Goal: Information Seeking & Learning: Find contact information

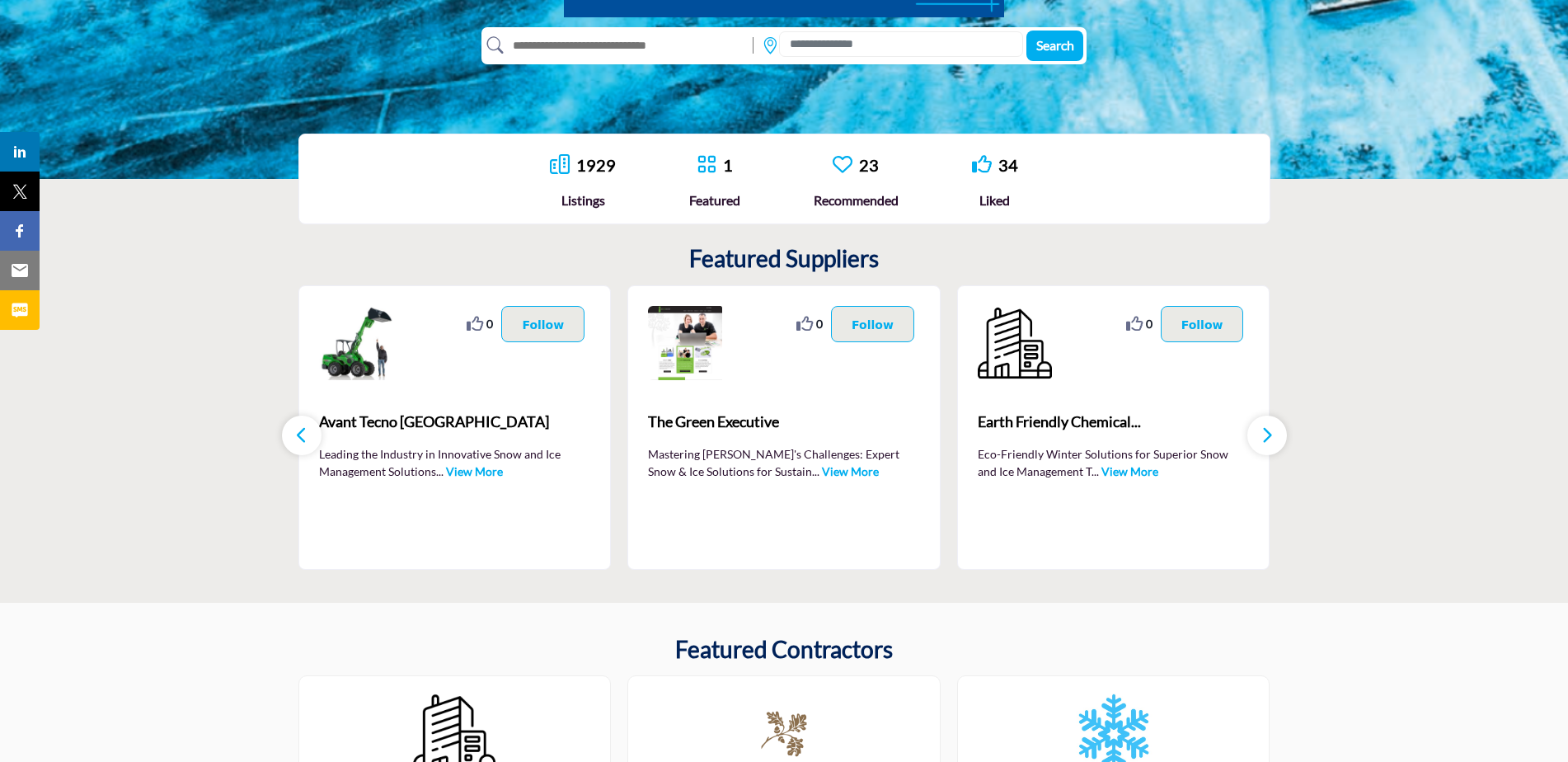
scroll to position [330, 0]
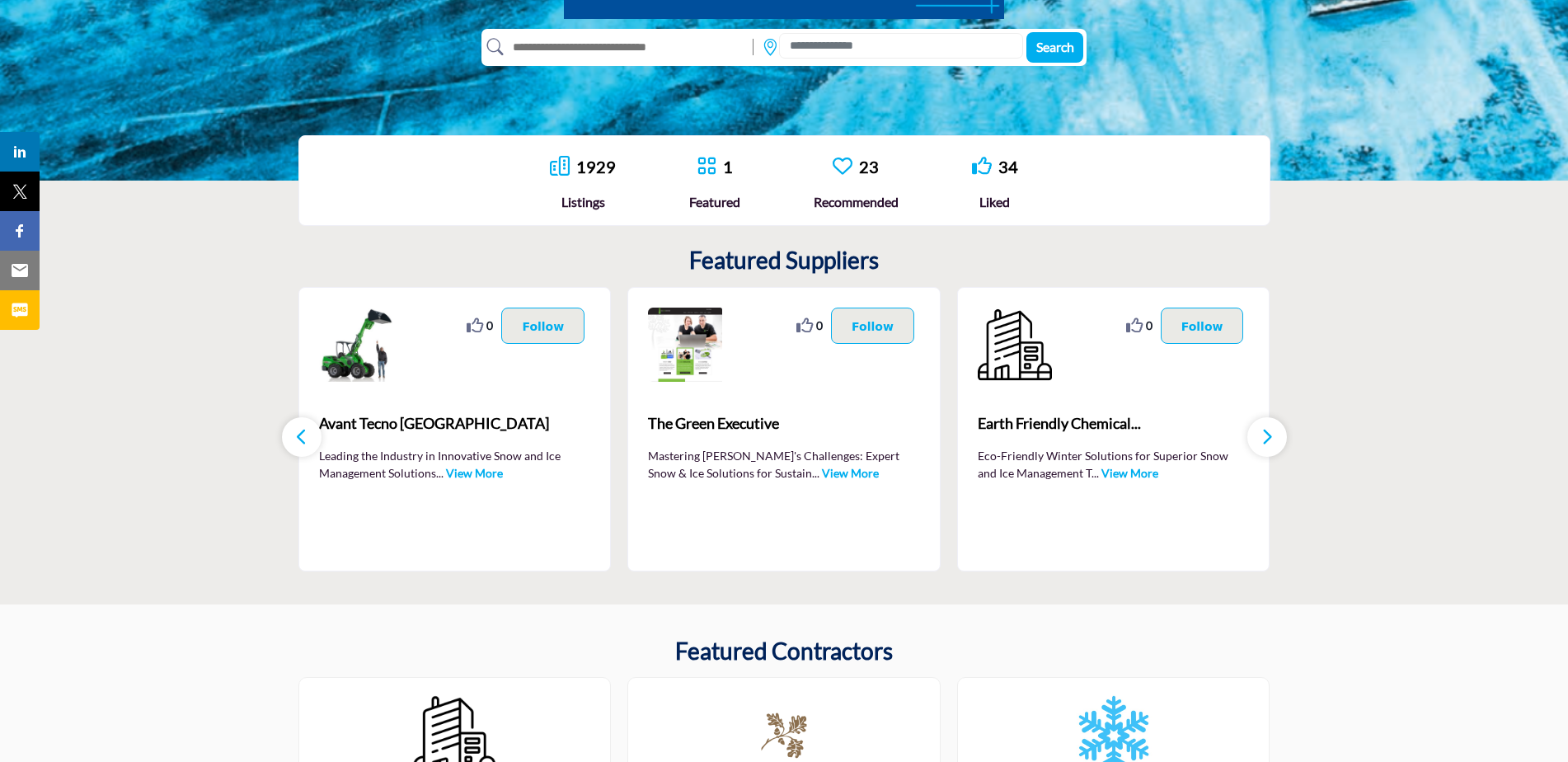
click at [488, 475] on link "View More" at bounding box center [474, 473] width 56 height 14
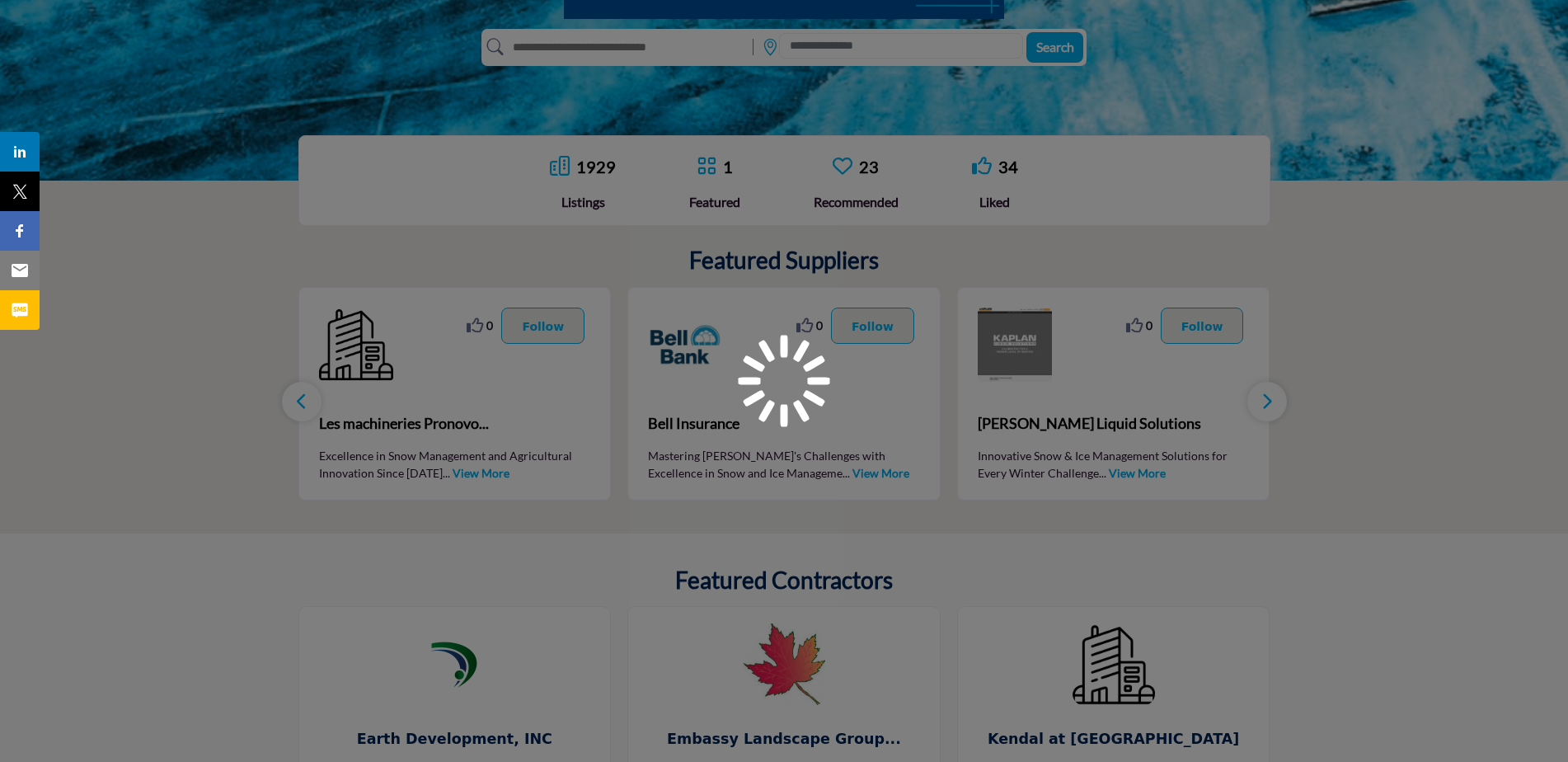
scroll to position [330, 0]
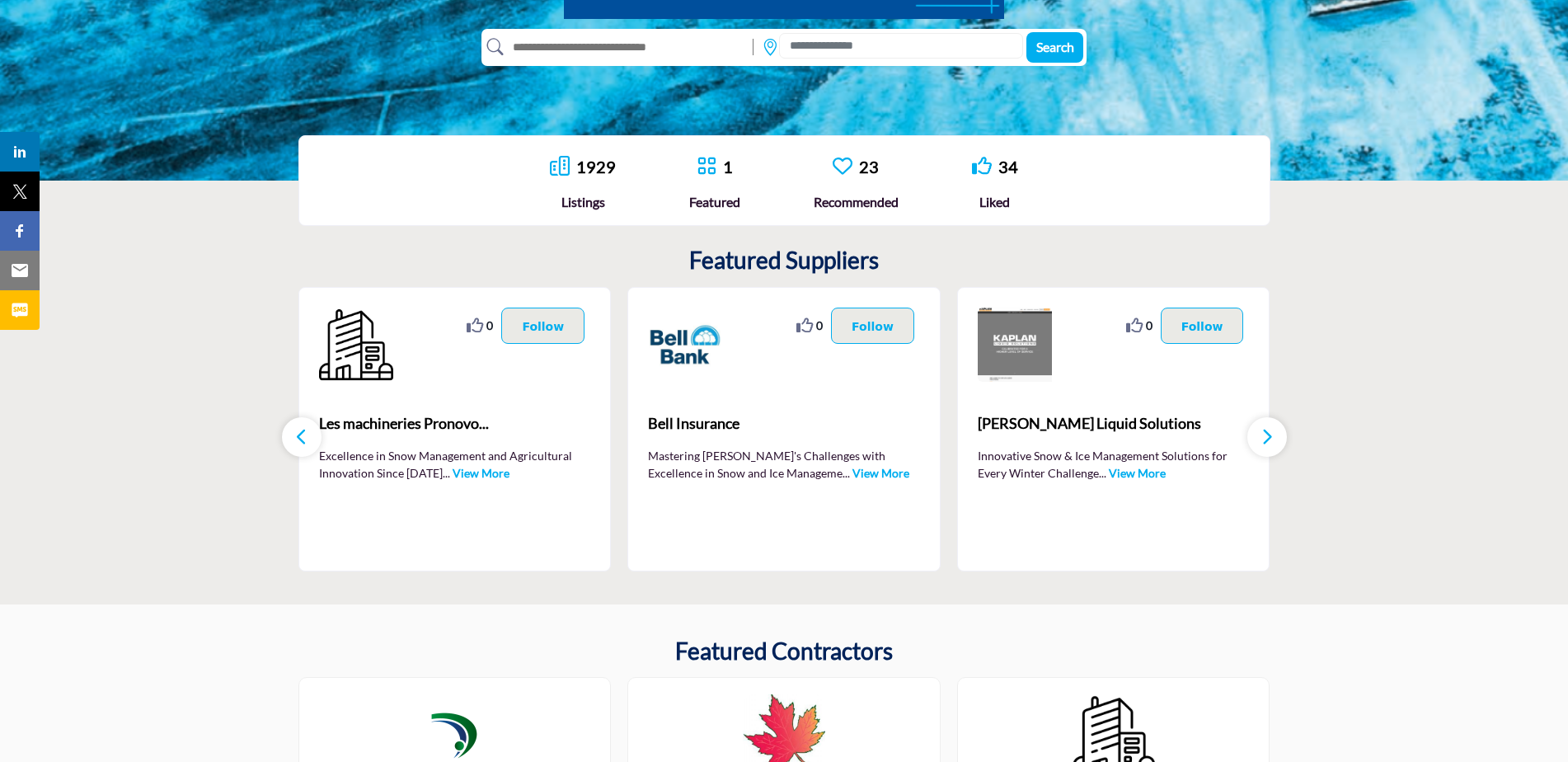
click at [1256, 437] on button "button" at bounding box center [1267, 437] width 40 height 40
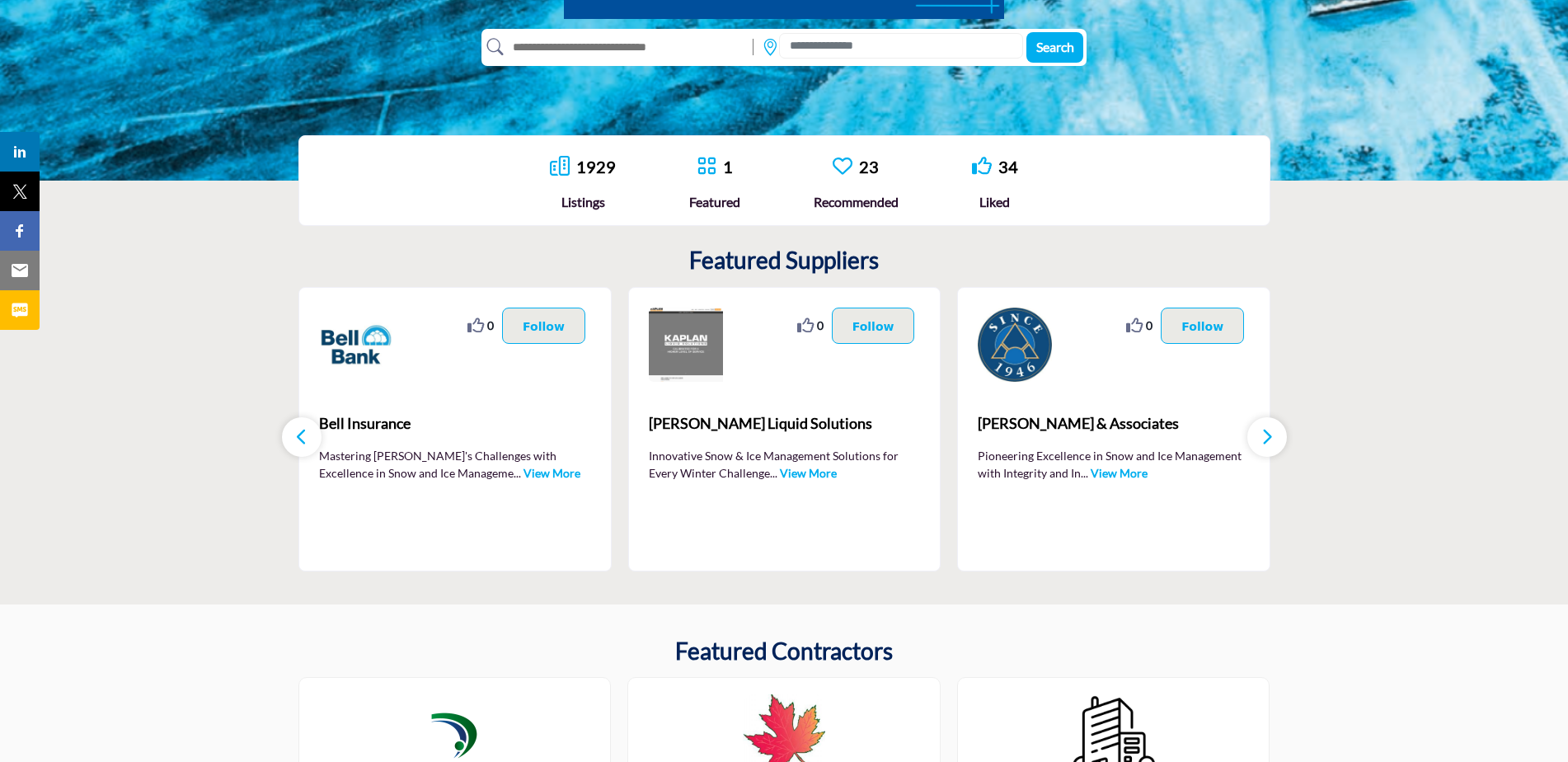
click at [1256, 437] on button "button" at bounding box center [1267, 437] width 40 height 40
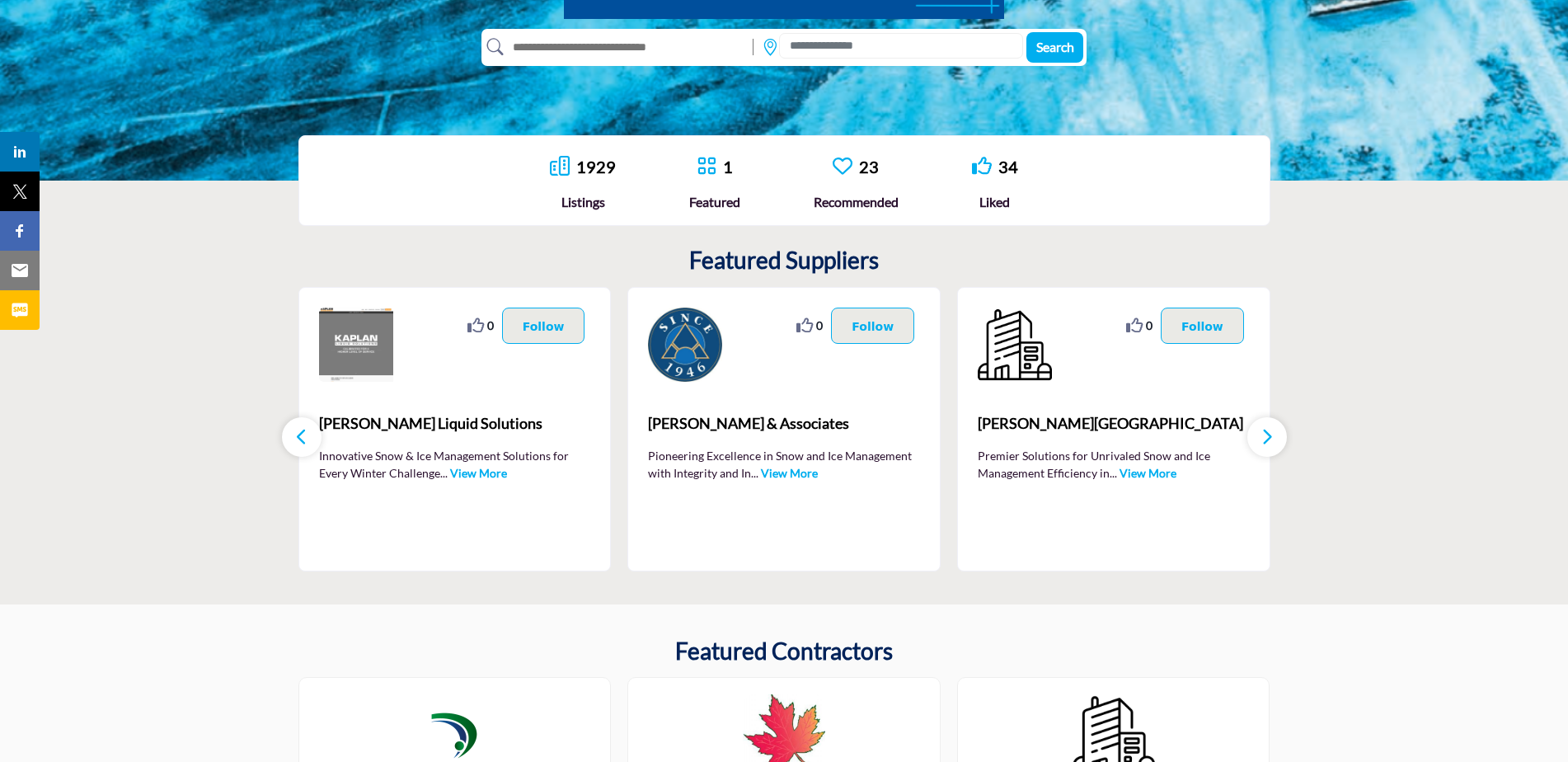
click at [1256, 437] on button "button" at bounding box center [1267, 437] width 40 height 40
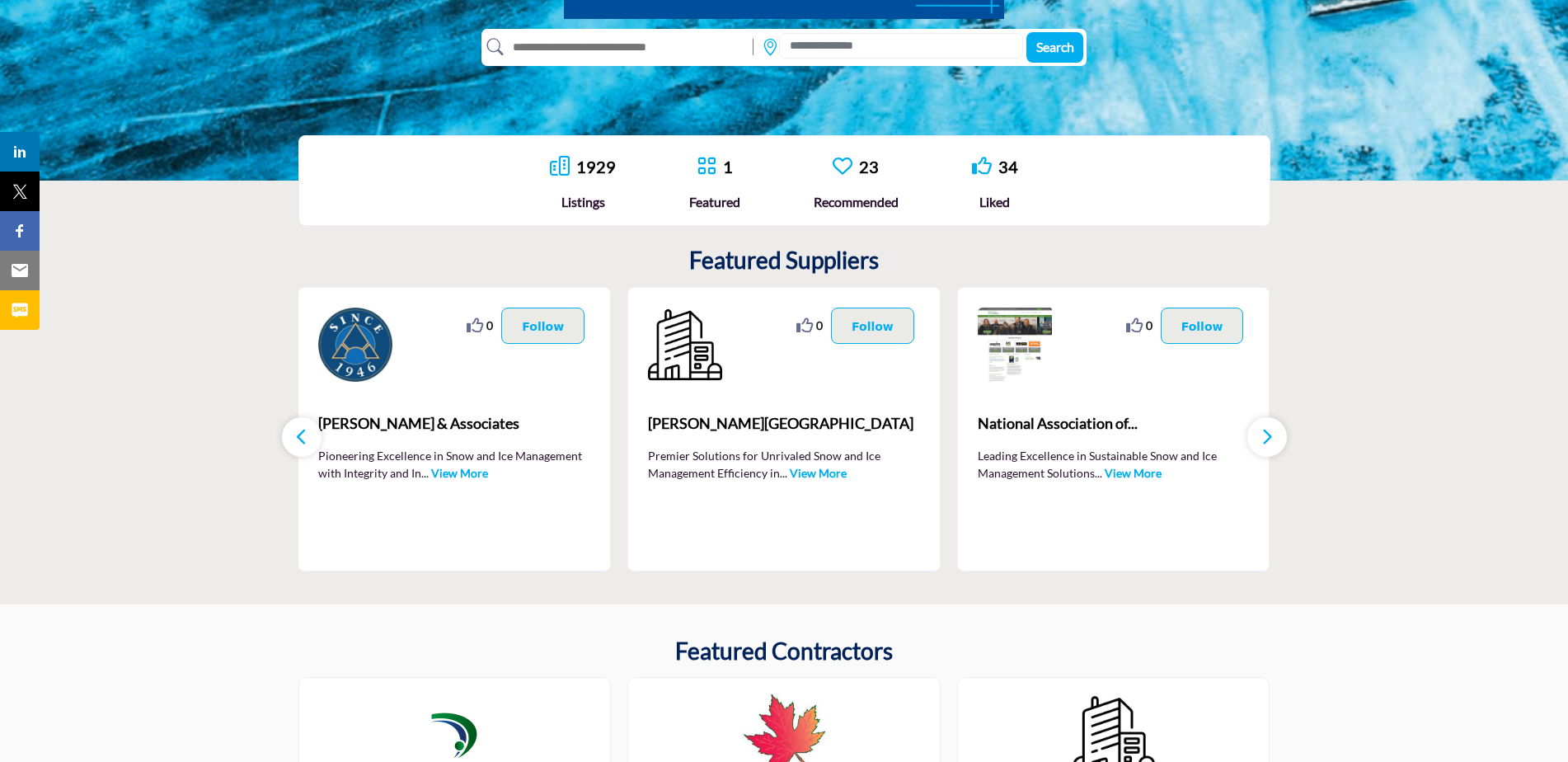
click at [1256, 437] on button "button" at bounding box center [1267, 437] width 40 height 40
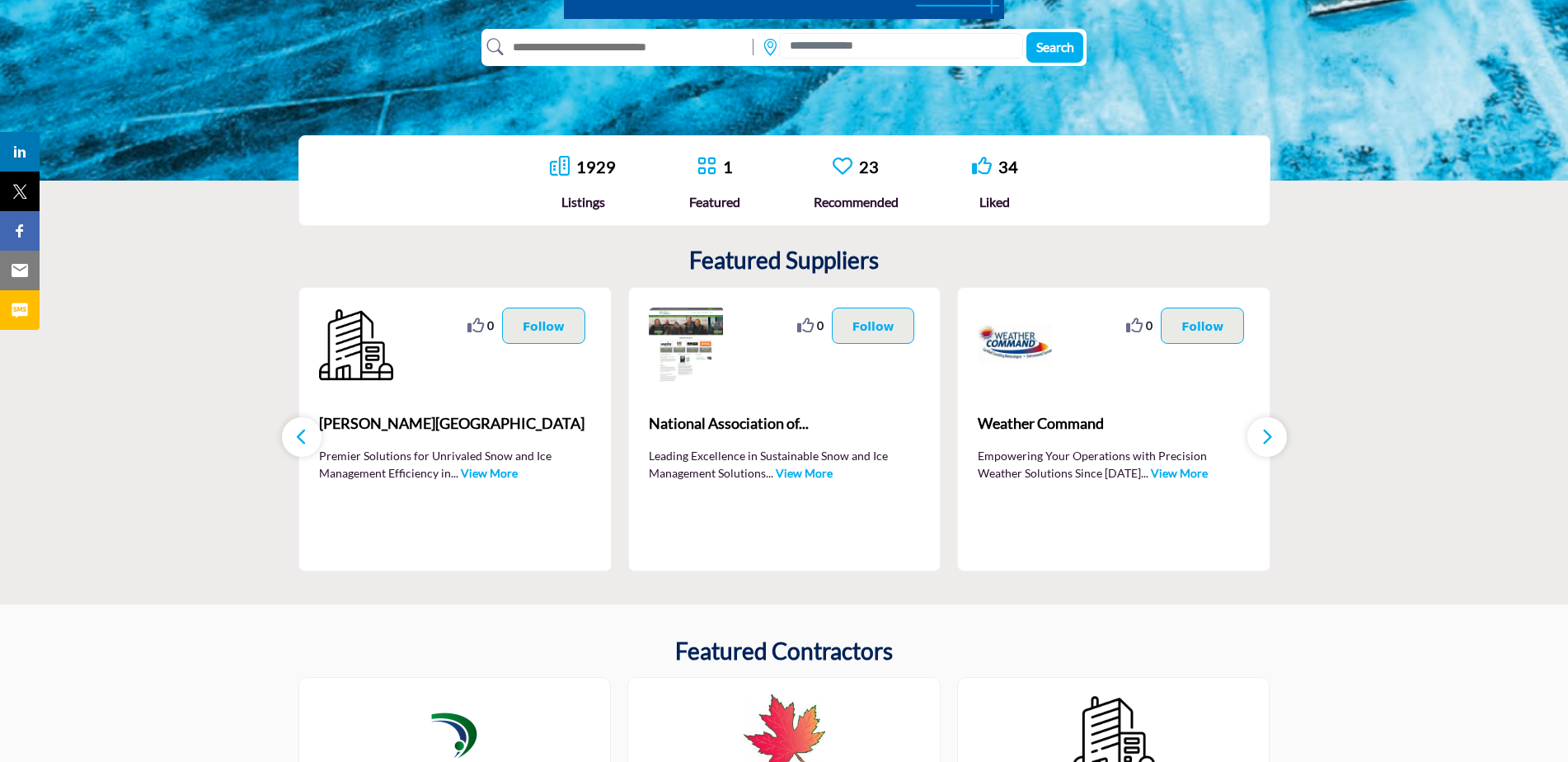
click at [1256, 437] on button "button" at bounding box center [1267, 437] width 40 height 40
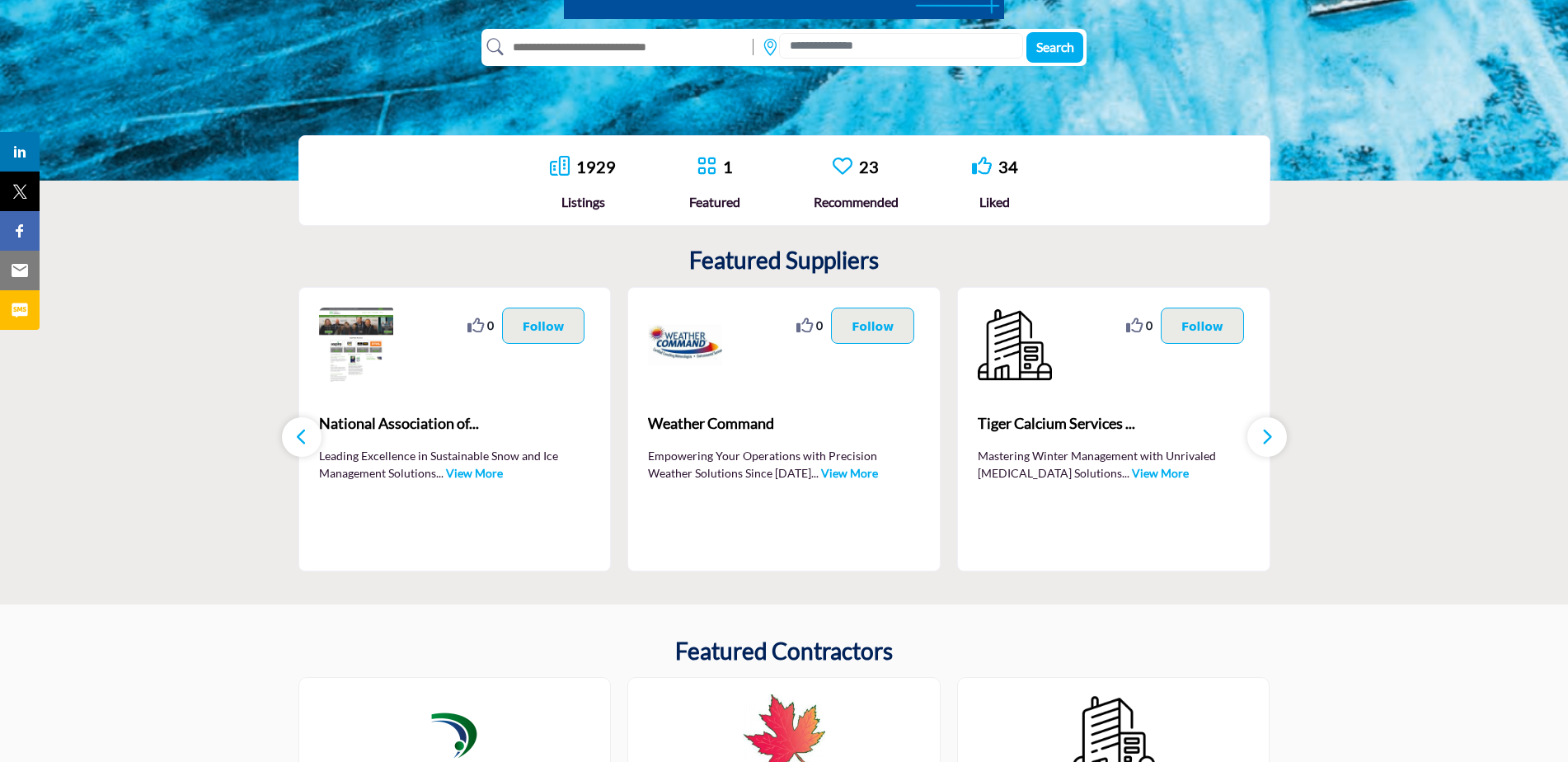
click at [1256, 437] on button "button" at bounding box center [1267, 437] width 40 height 40
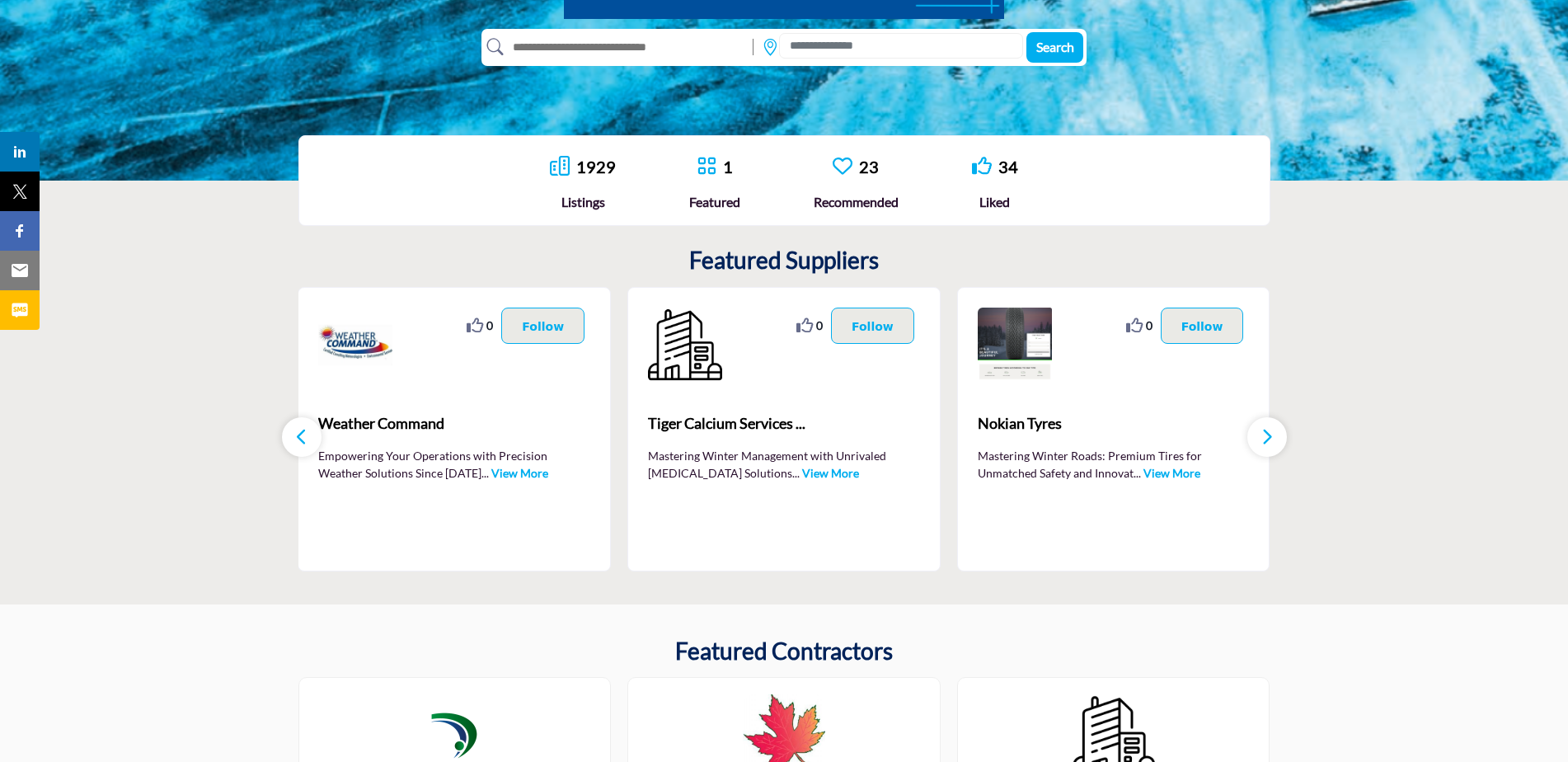
click at [1256, 437] on button "button" at bounding box center [1267, 437] width 40 height 40
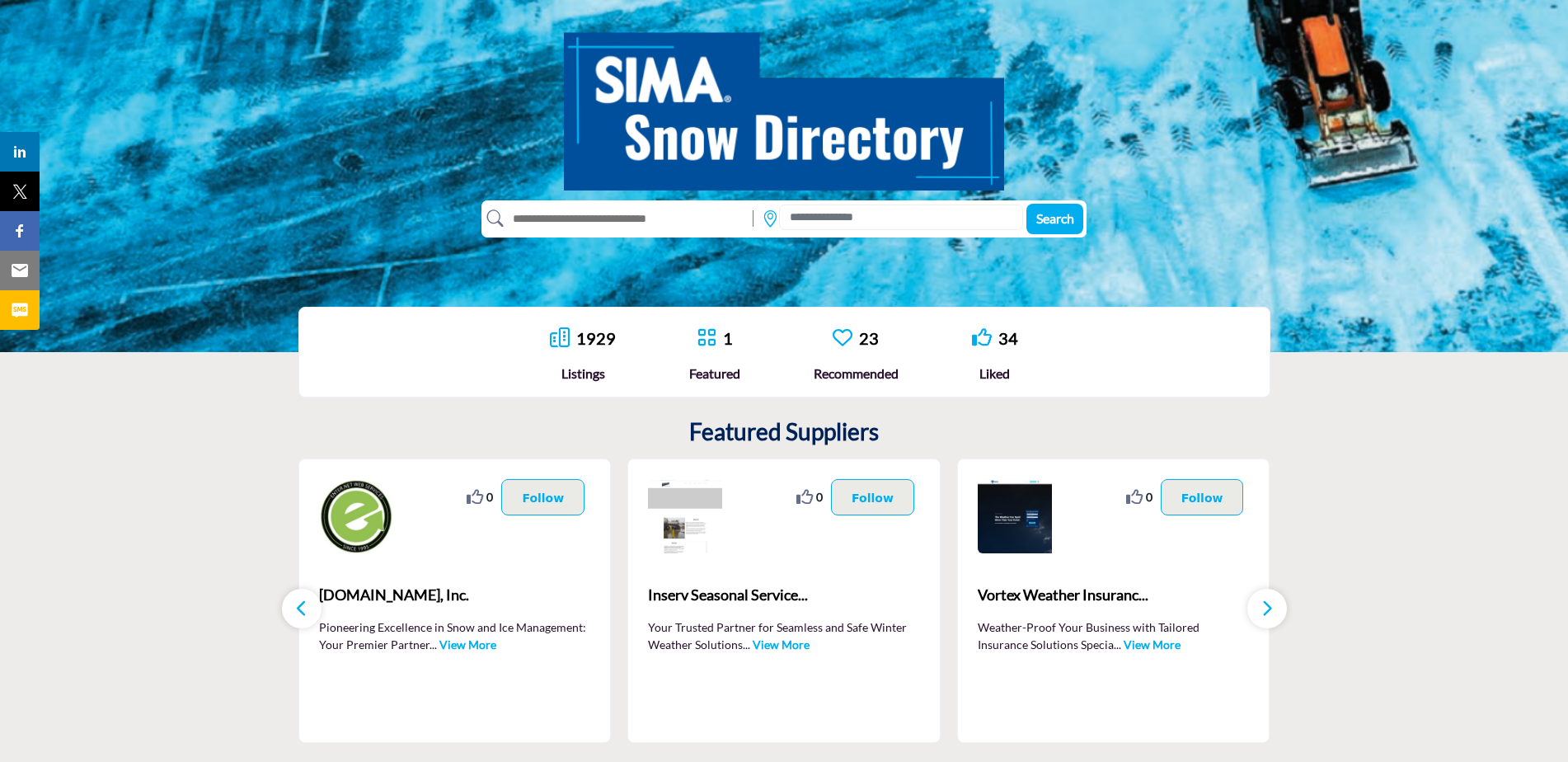
scroll to position [165, 0]
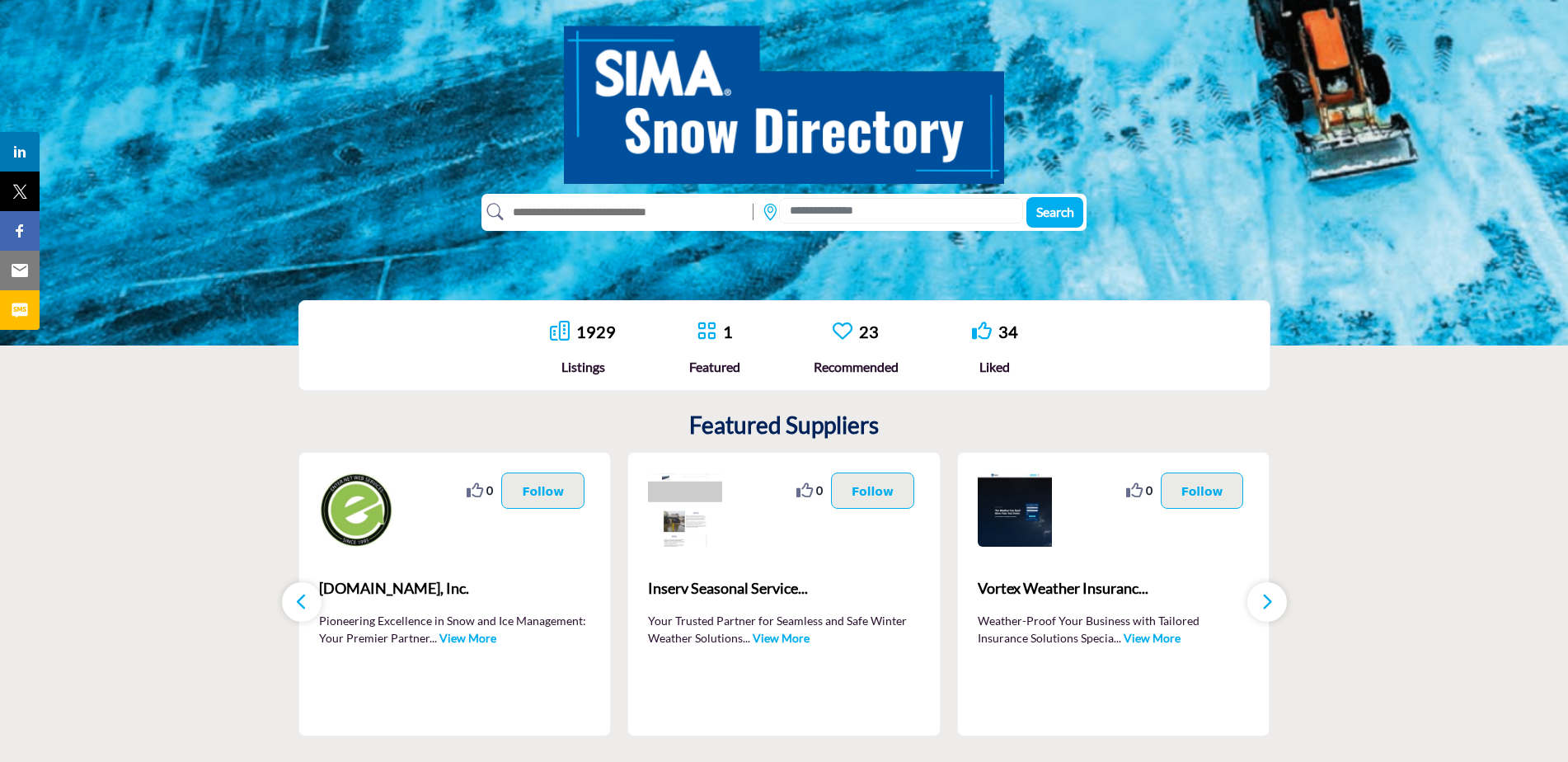
click at [305, 602] on icon "button" at bounding box center [301, 601] width 13 height 21
click at [312, 598] on button "button" at bounding box center [302, 602] width 40 height 40
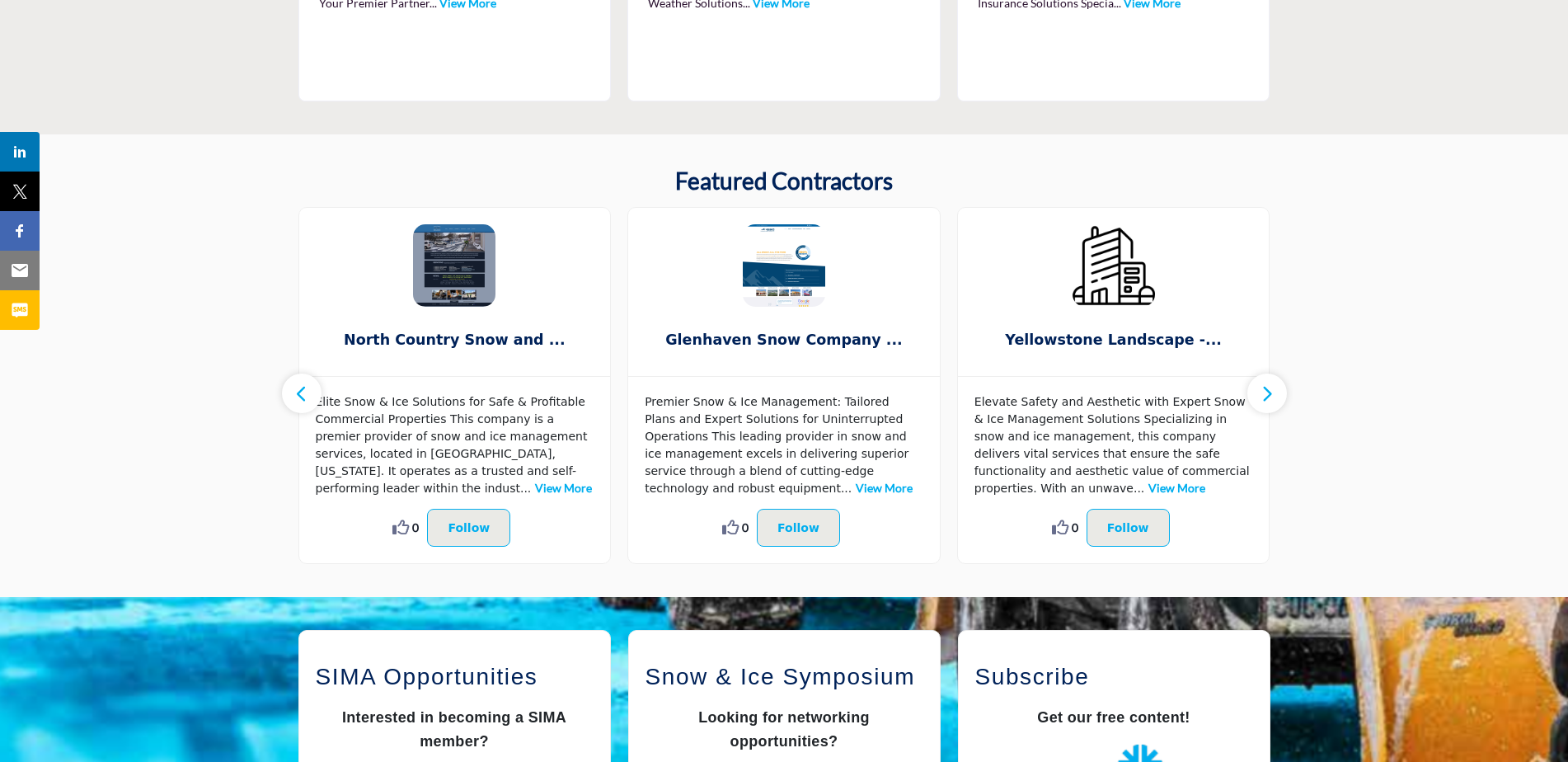
scroll to position [824, 0]
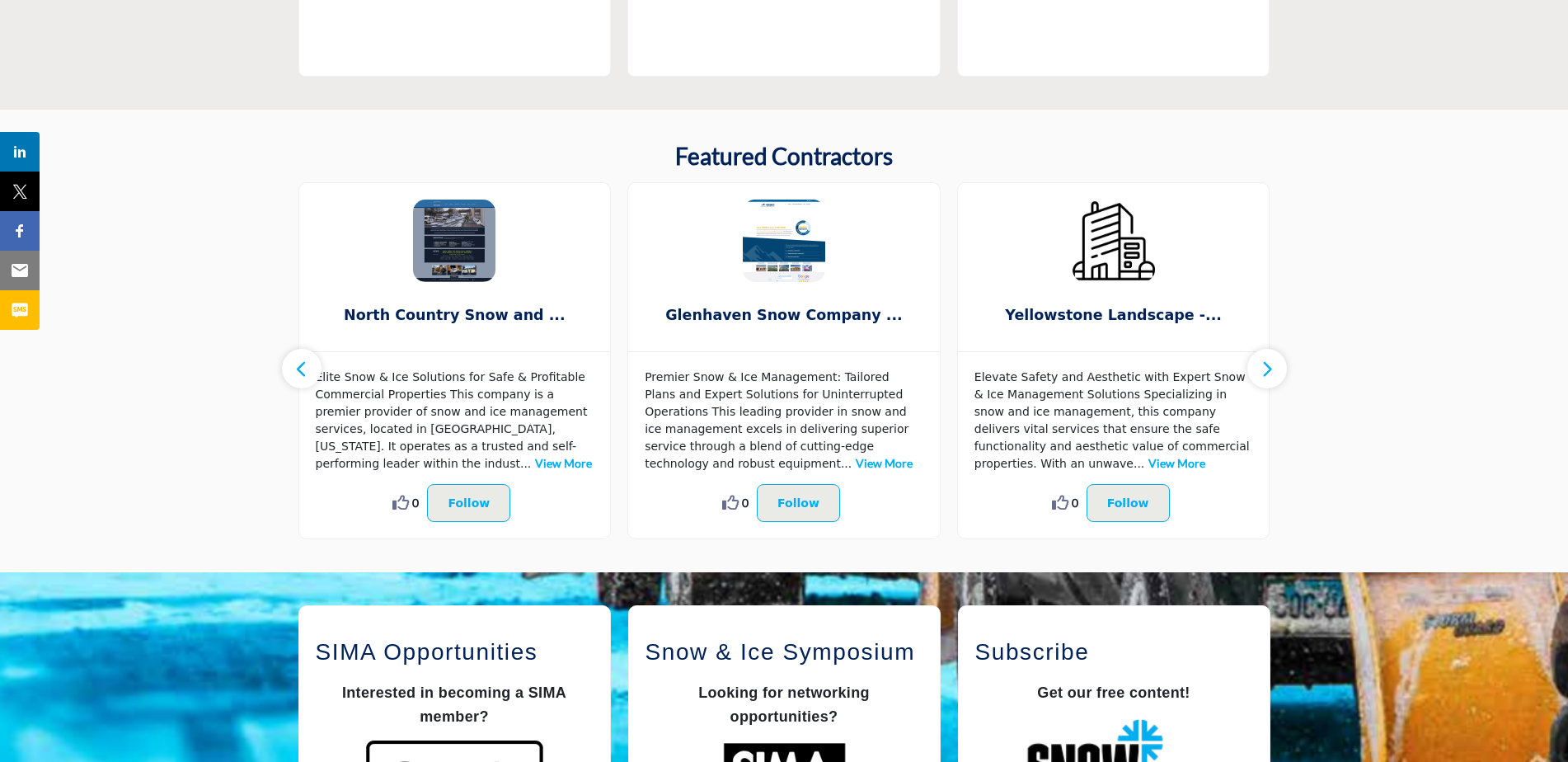
click at [1281, 378] on button "button" at bounding box center [1267, 368] width 40 height 40
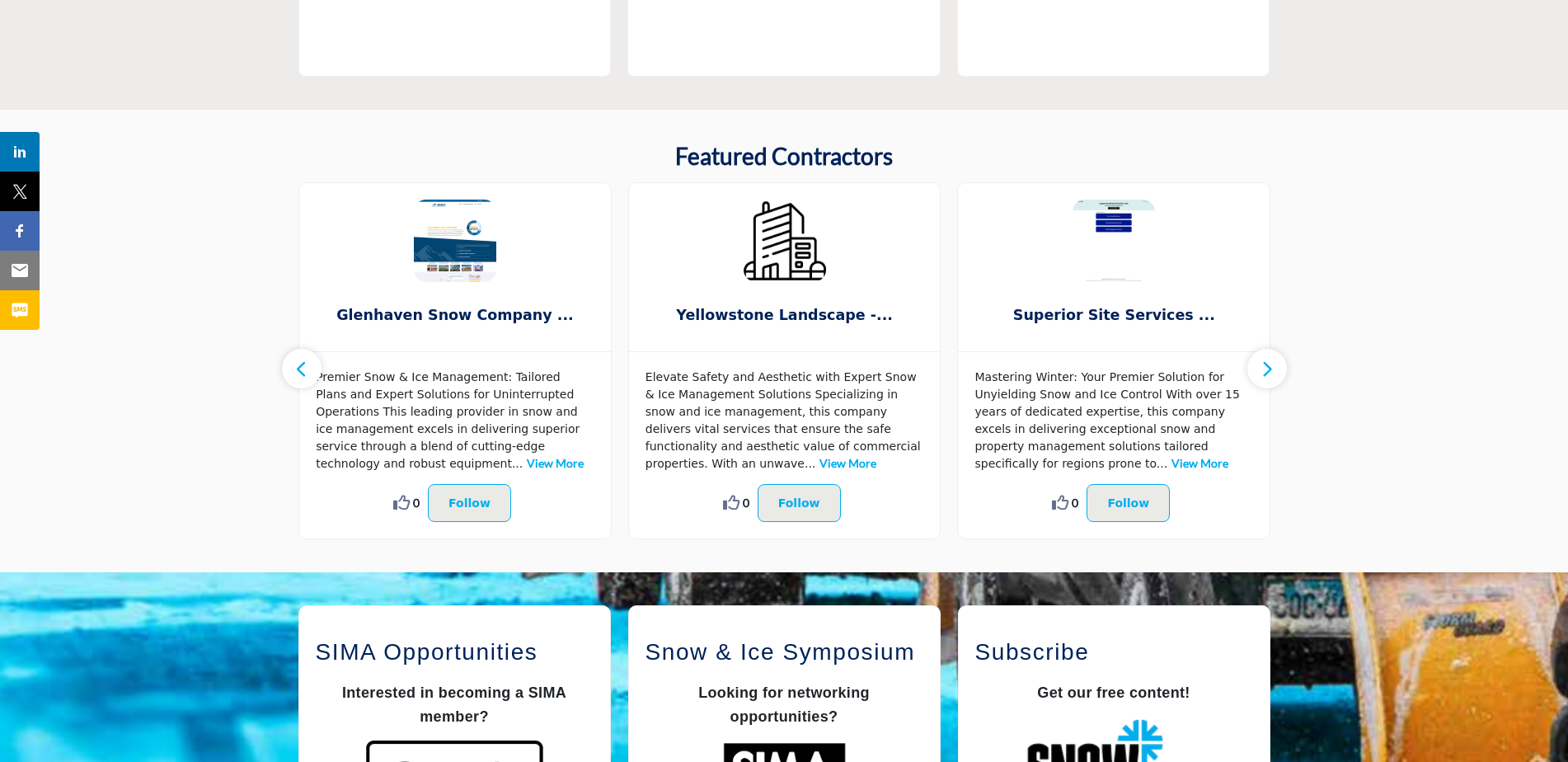
click at [1277, 378] on button "button" at bounding box center [1267, 368] width 40 height 40
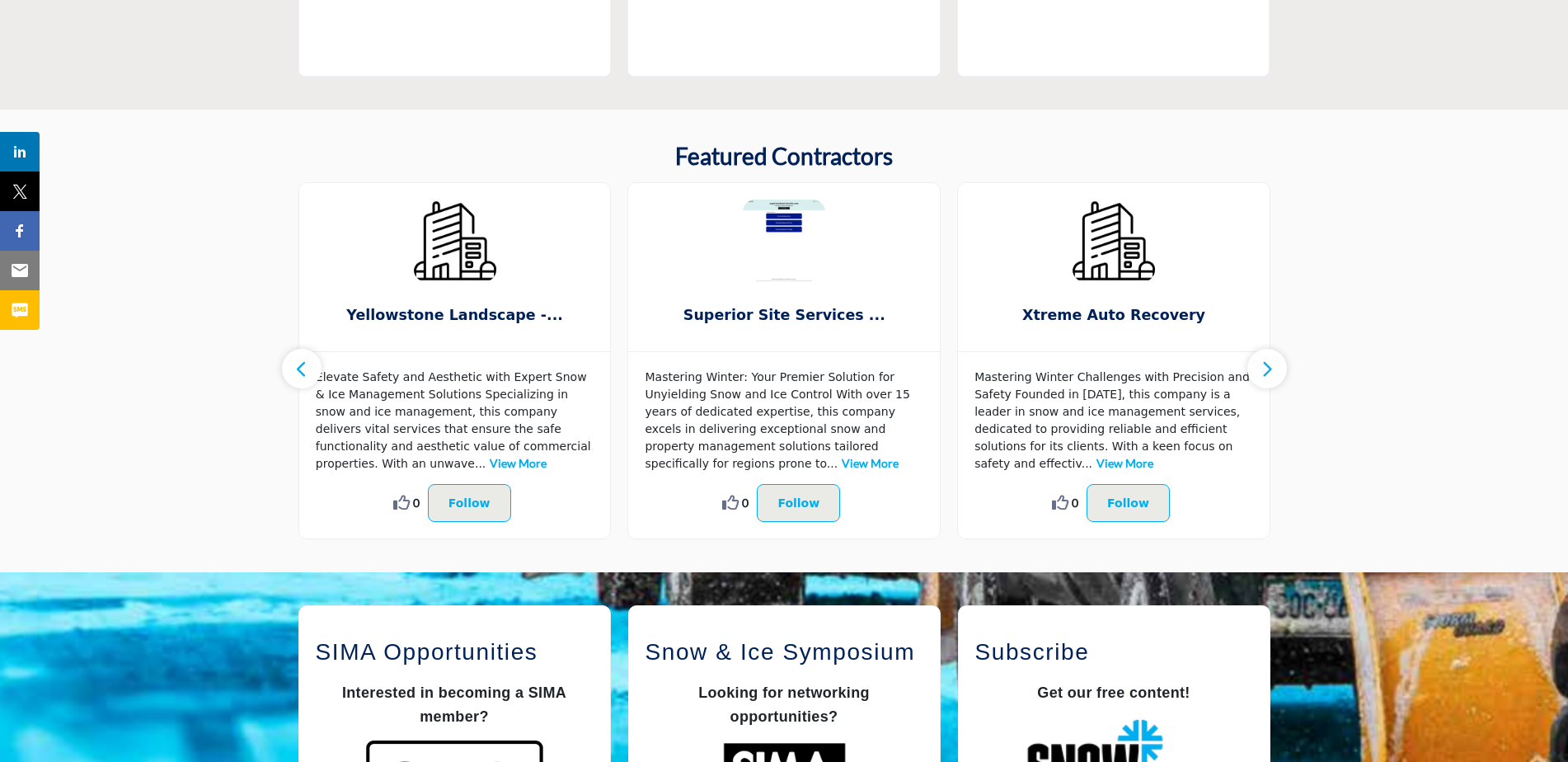
click at [1276, 378] on button "button" at bounding box center [1267, 368] width 40 height 40
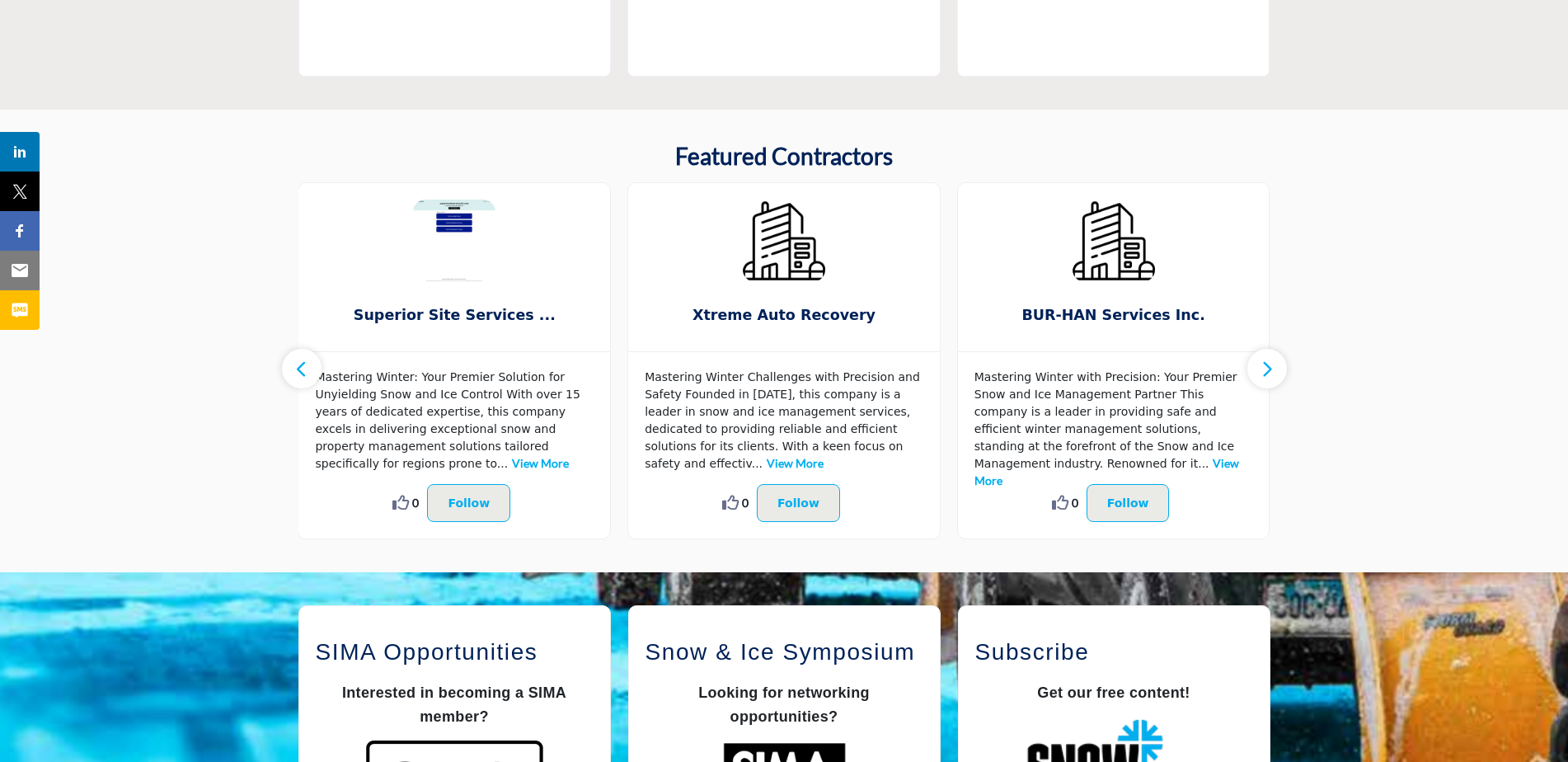
click at [1276, 378] on button "button" at bounding box center [1267, 368] width 40 height 40
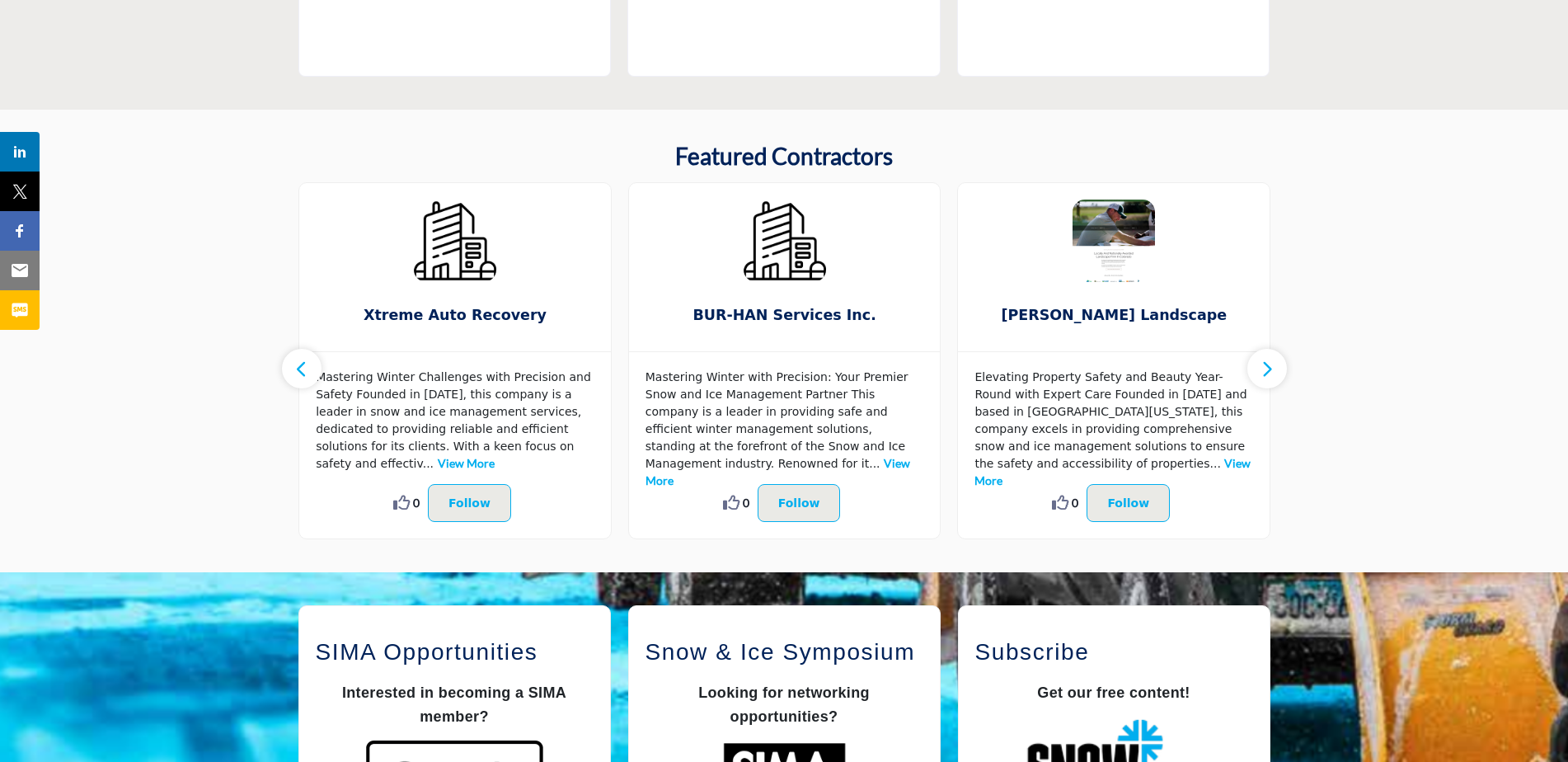
click at [1276, 378] on button "button" at bounding box center [1267, 368] width 40 height 40
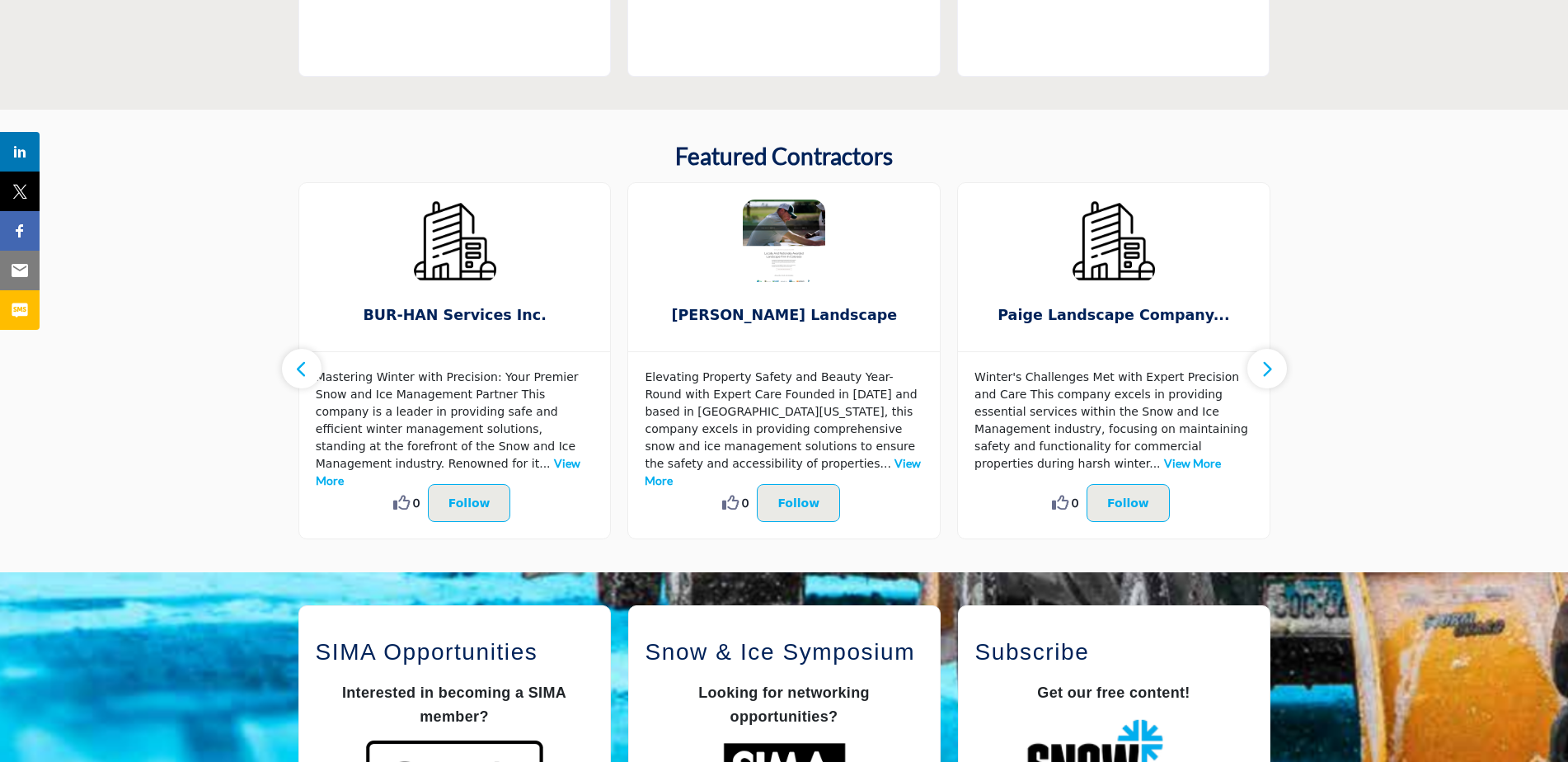
click at [1276, 378] on button "button" at bounding box center [1267, 368] width 40 height 40
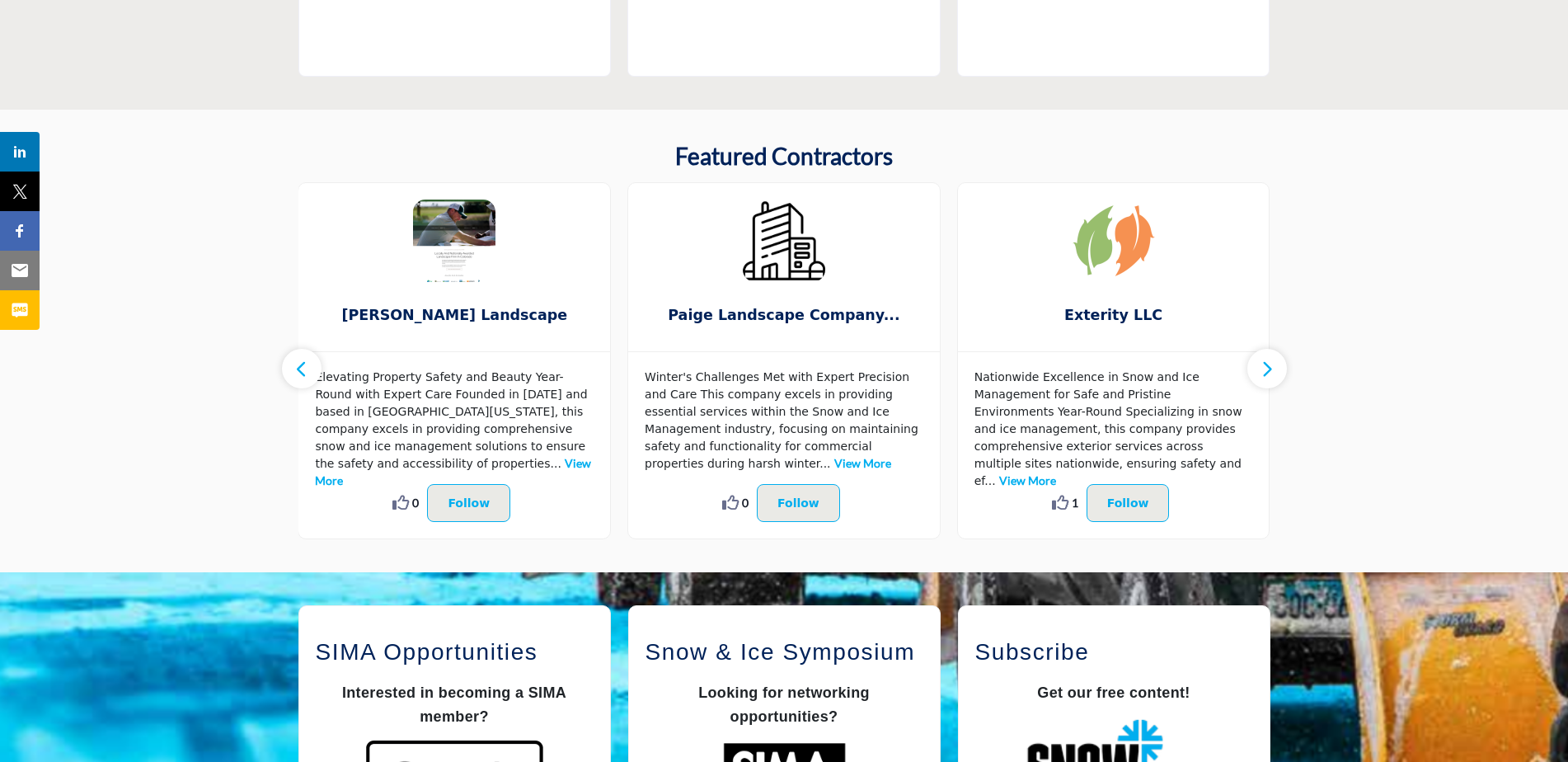
click at [1276, 378] on button "button" at bounding box center [1267, 368] width 40 height 40
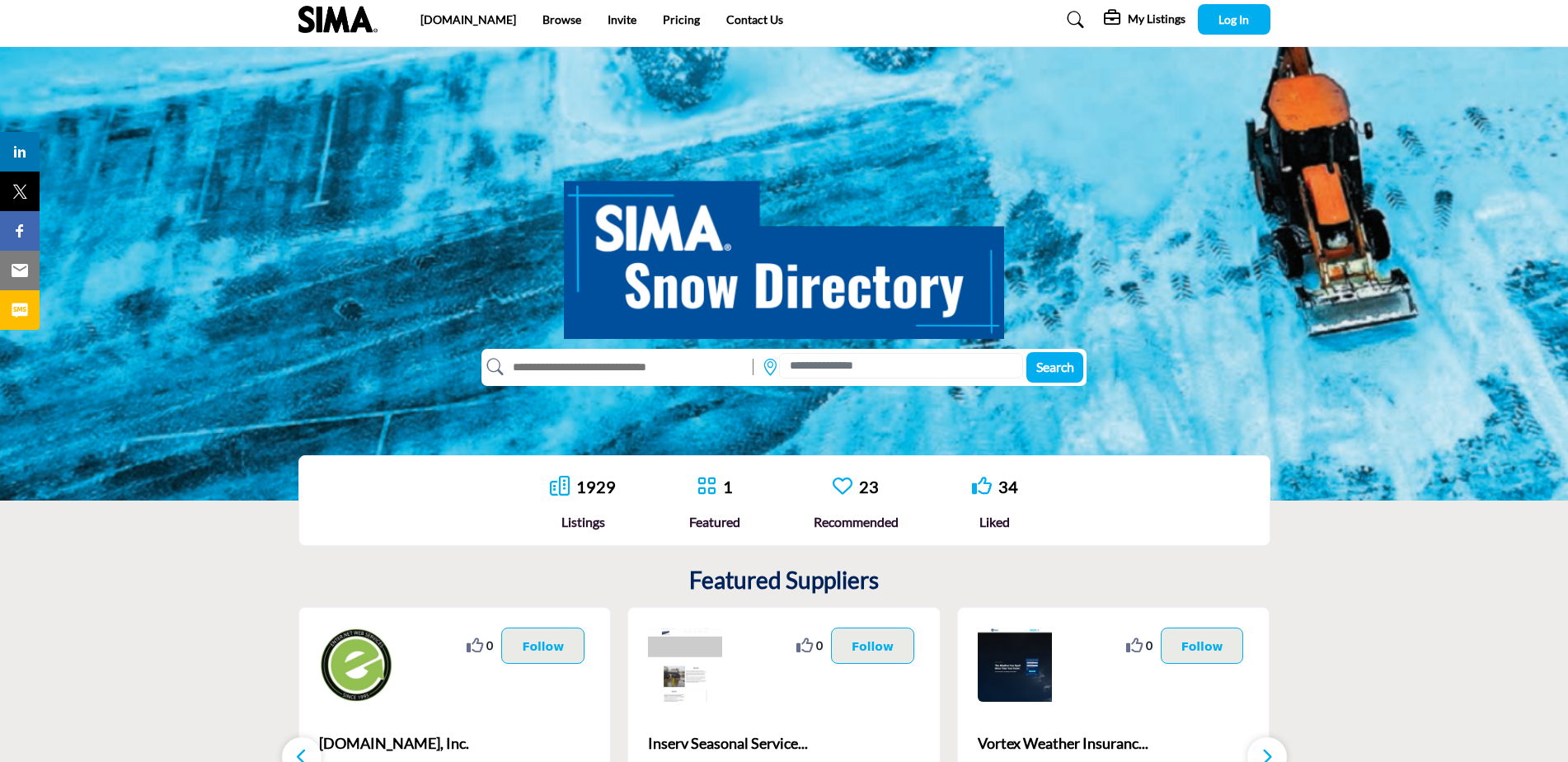
scroll to position [6, 0]
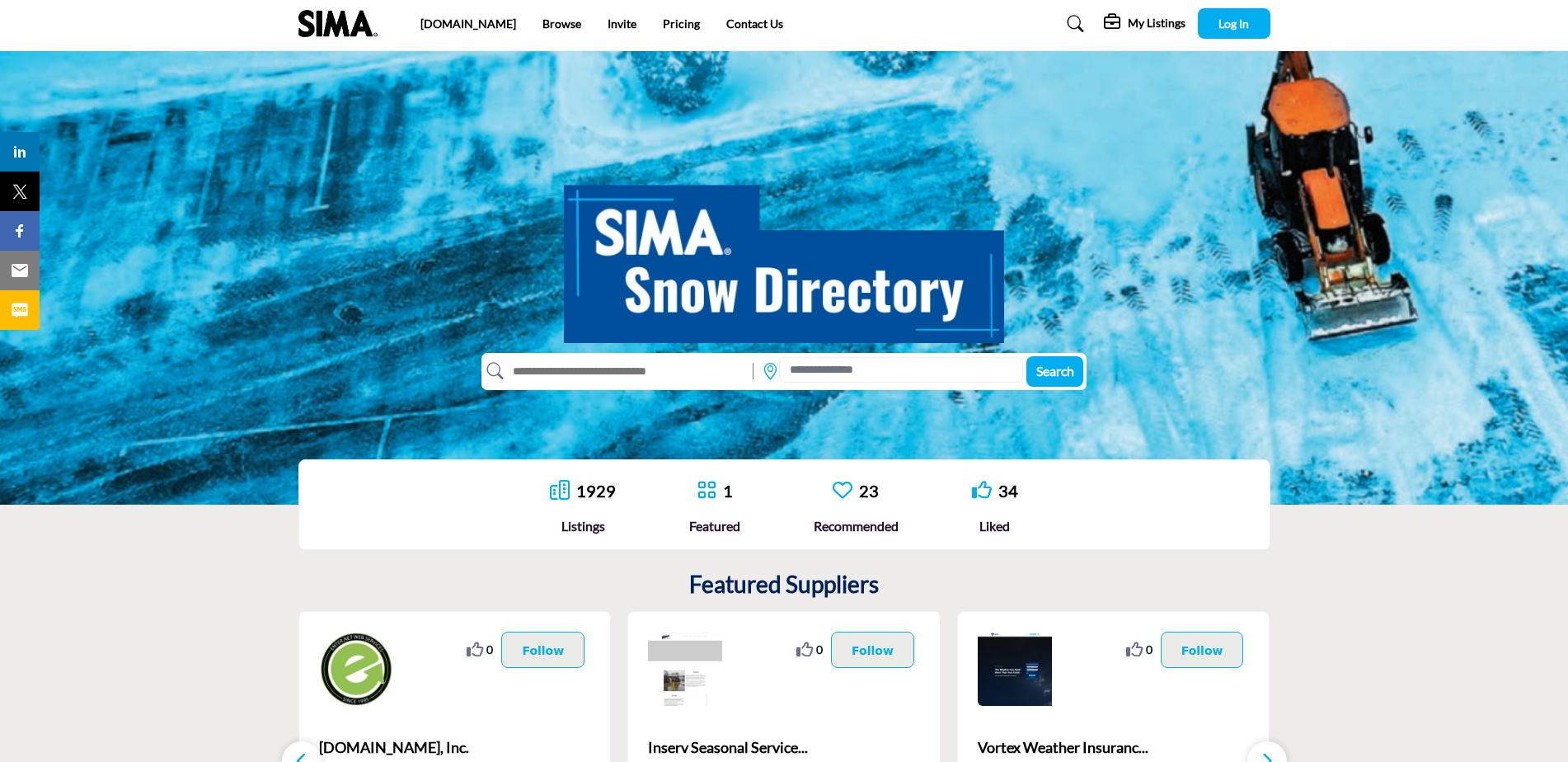
click at [646, 371] on input "text" at bounding box center [624, 371] width 241 height 27
click at [932, 374] on input at bounding box center [900, 370] width 244 height 26
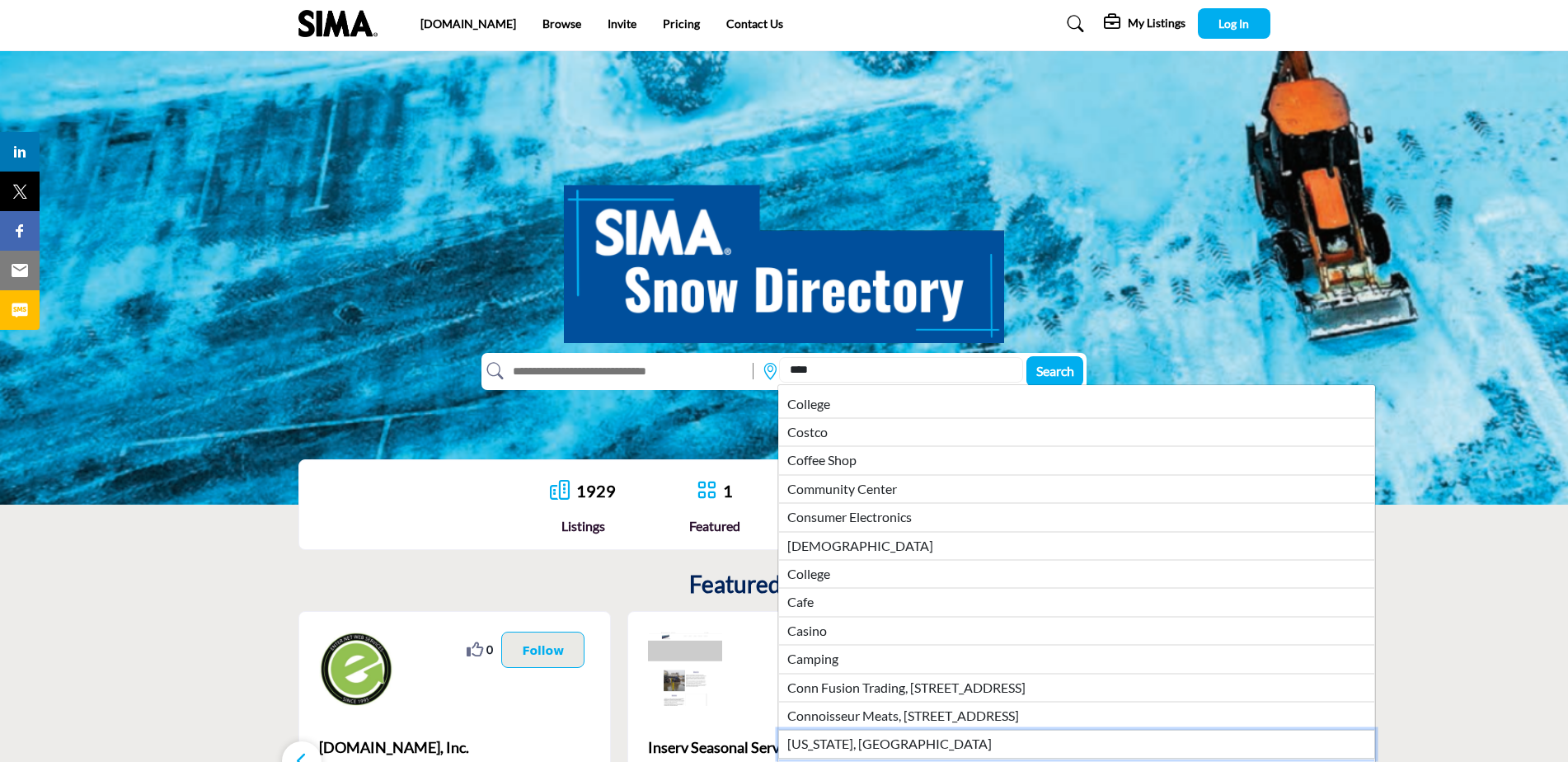
click at [836, 745] on li "[US_STATE], [GEOGRAPHIC_DATA]" at bounding box center [1076, 743] width 597 height 28
type input "**********"
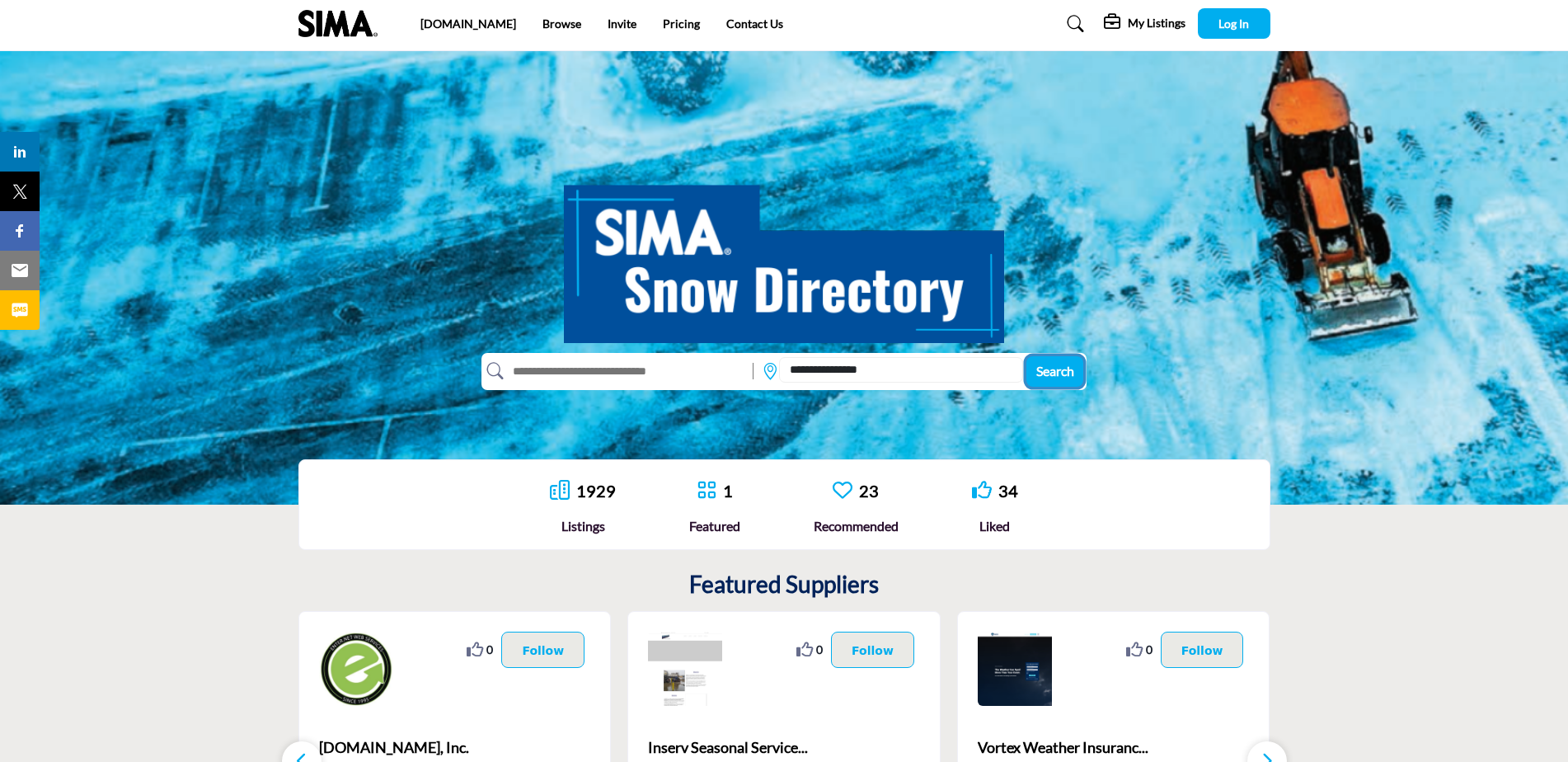
click at [1057, 374] on span "Search" at bounding box center [1055, 371] width 38 height 16
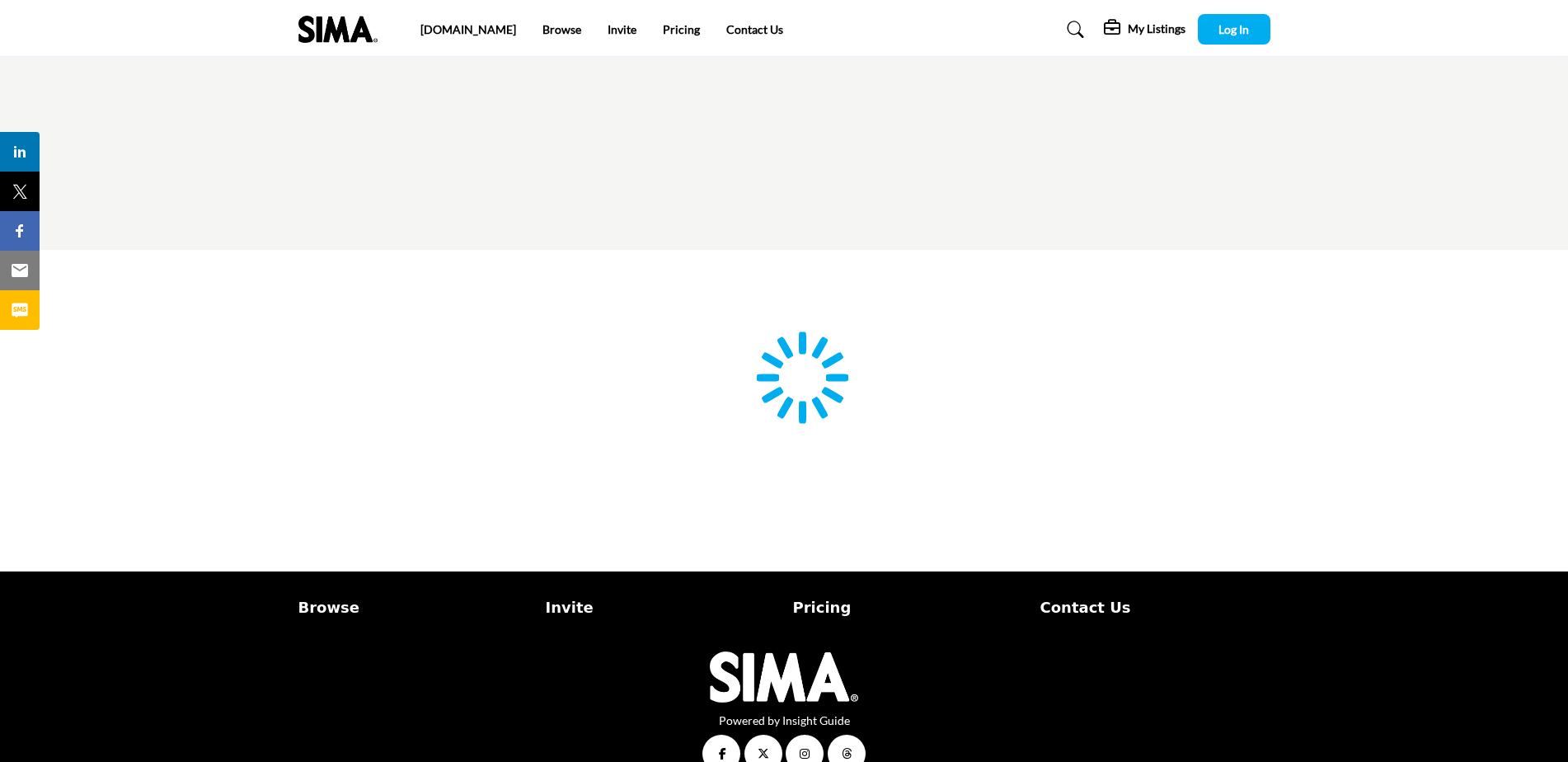
type input "**********"
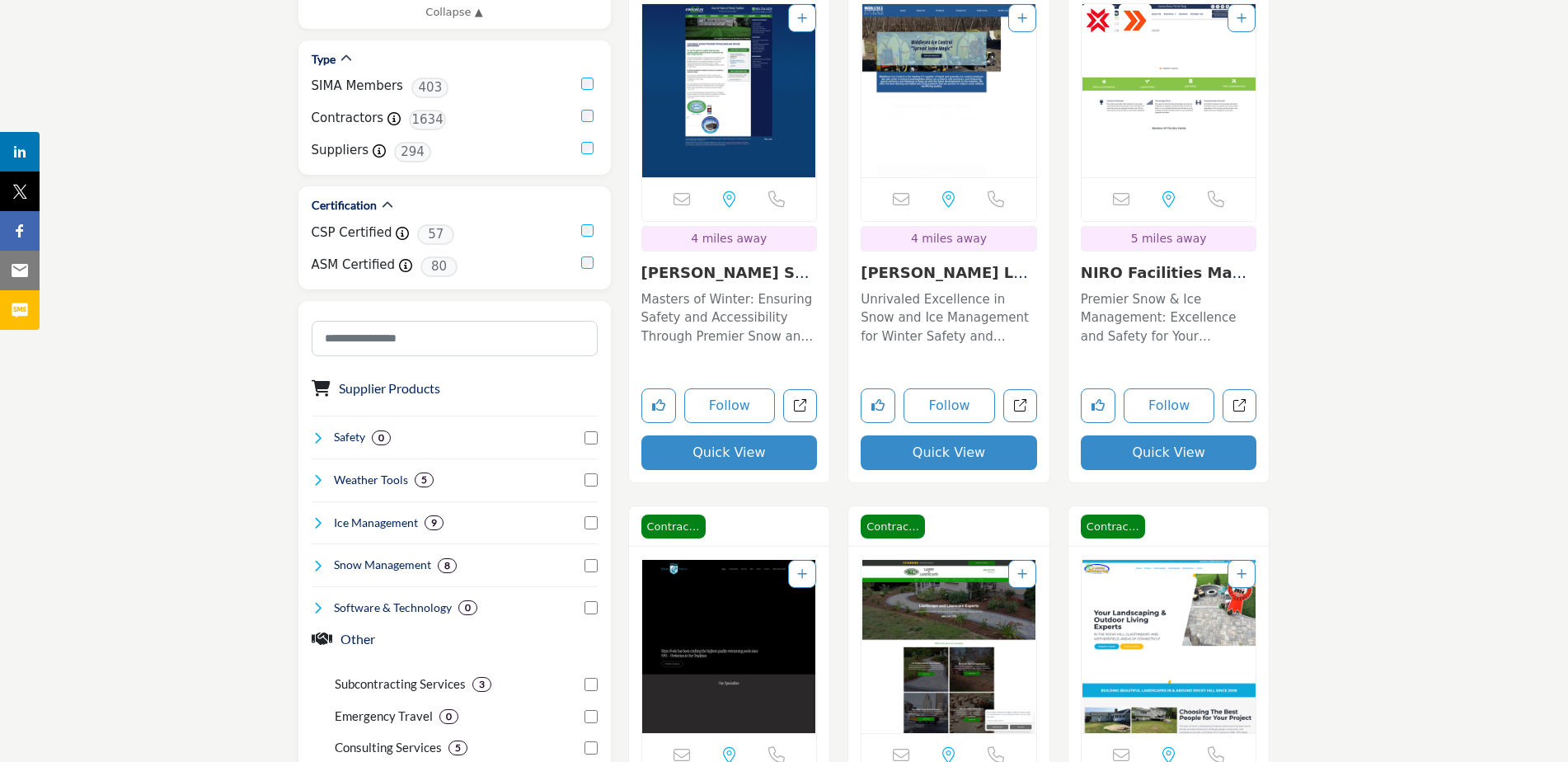
scroll to position [660, 0]
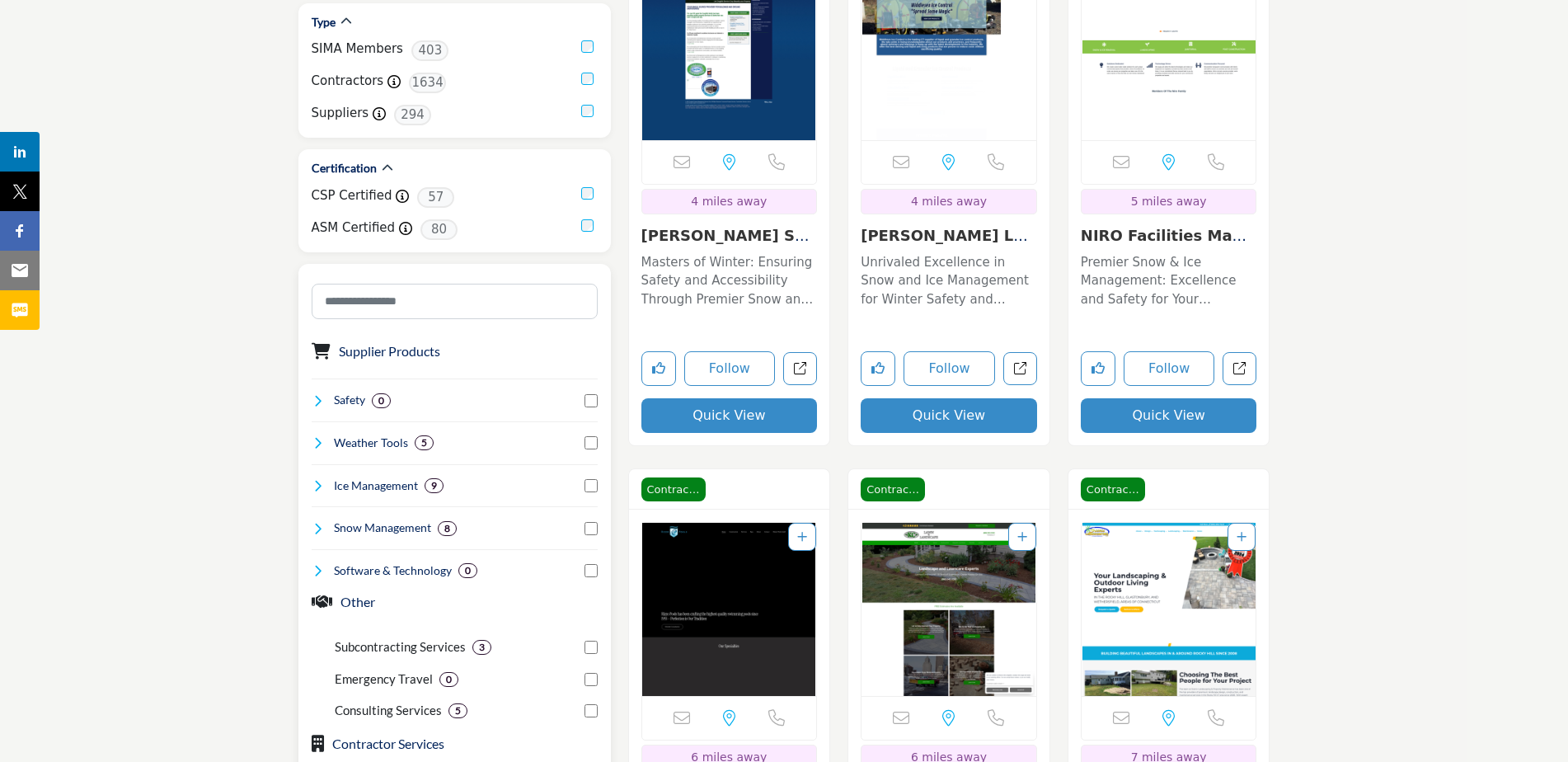
click at [316, 484] on icon at bounding box center [318, 485] width 13 height 13
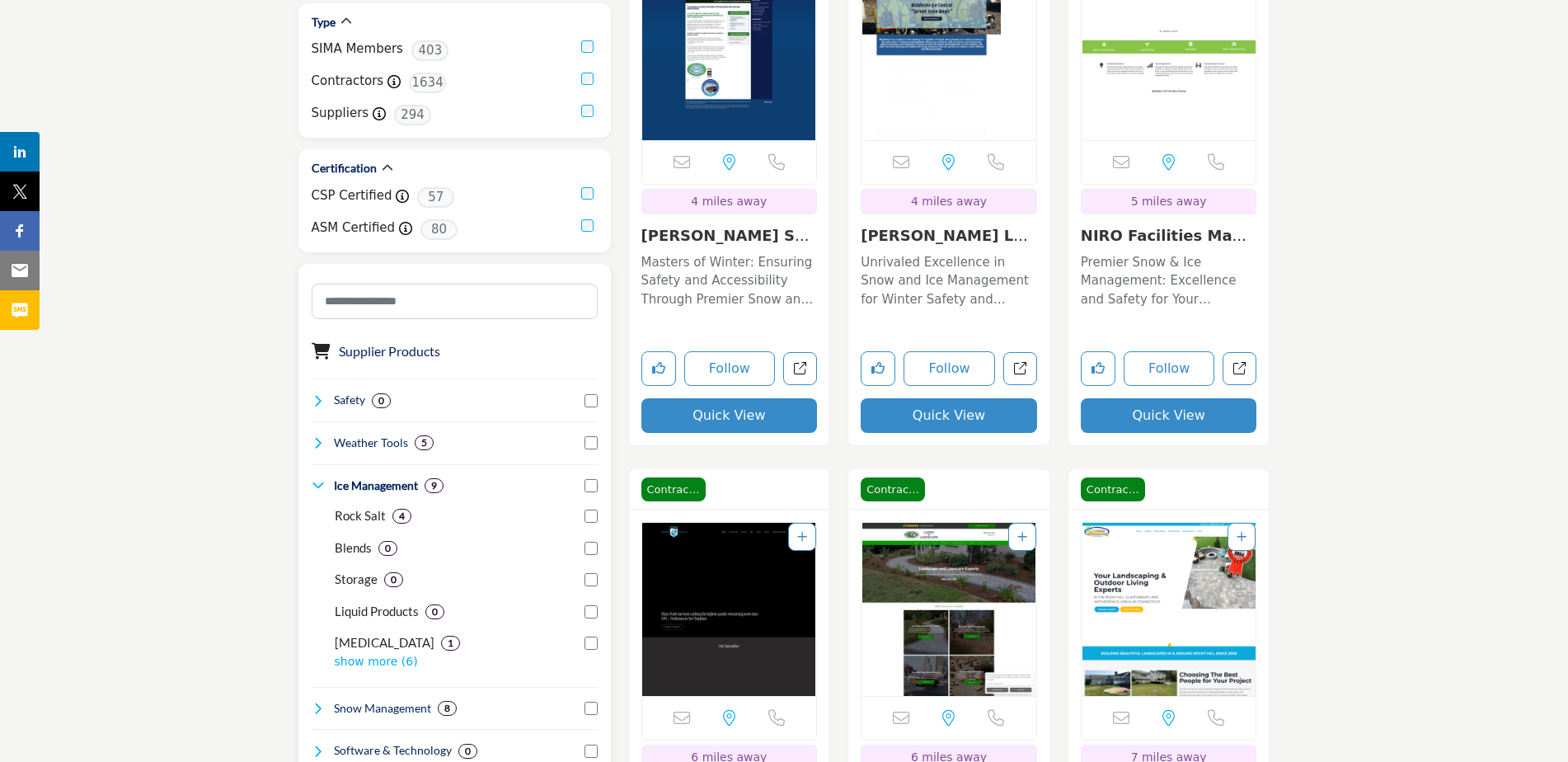
click at [323, 434] on div "Weather Tools 5" at bounding box center [373, 442] width 123 height 17
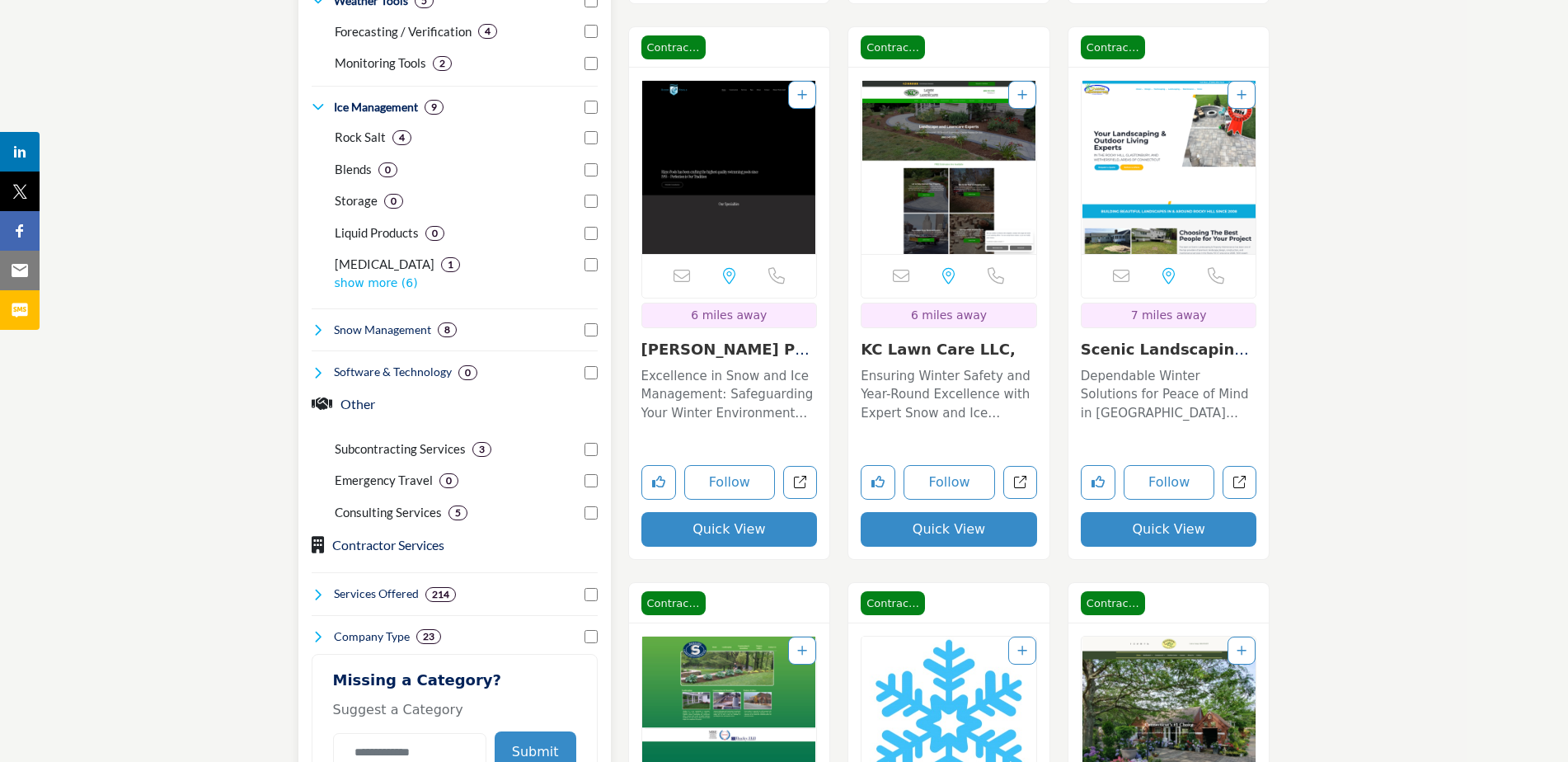
scroll to position [1154, 0]
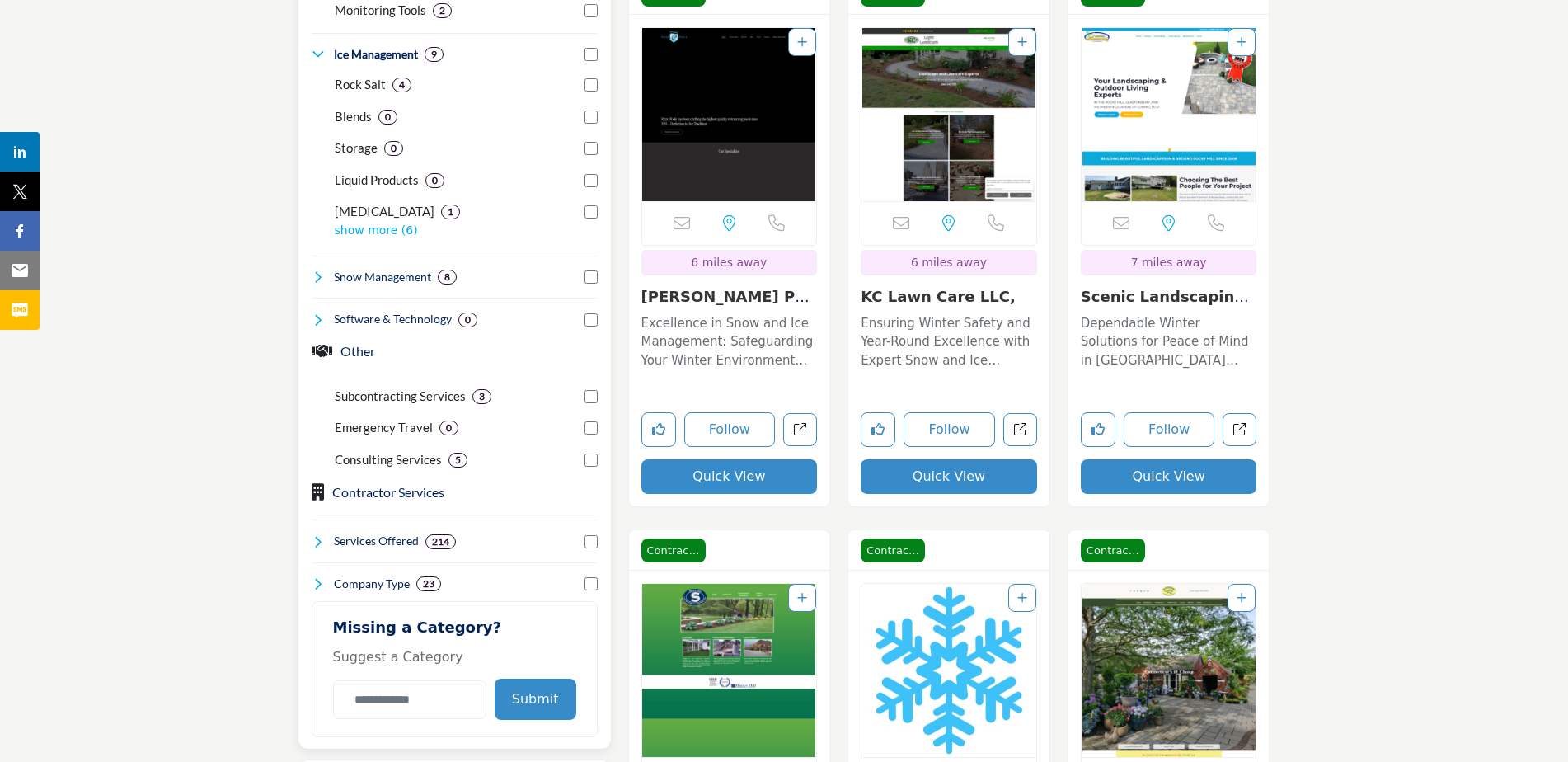
click at [317, 587] on icon at bounding box center [318, 583] width 13 height 13
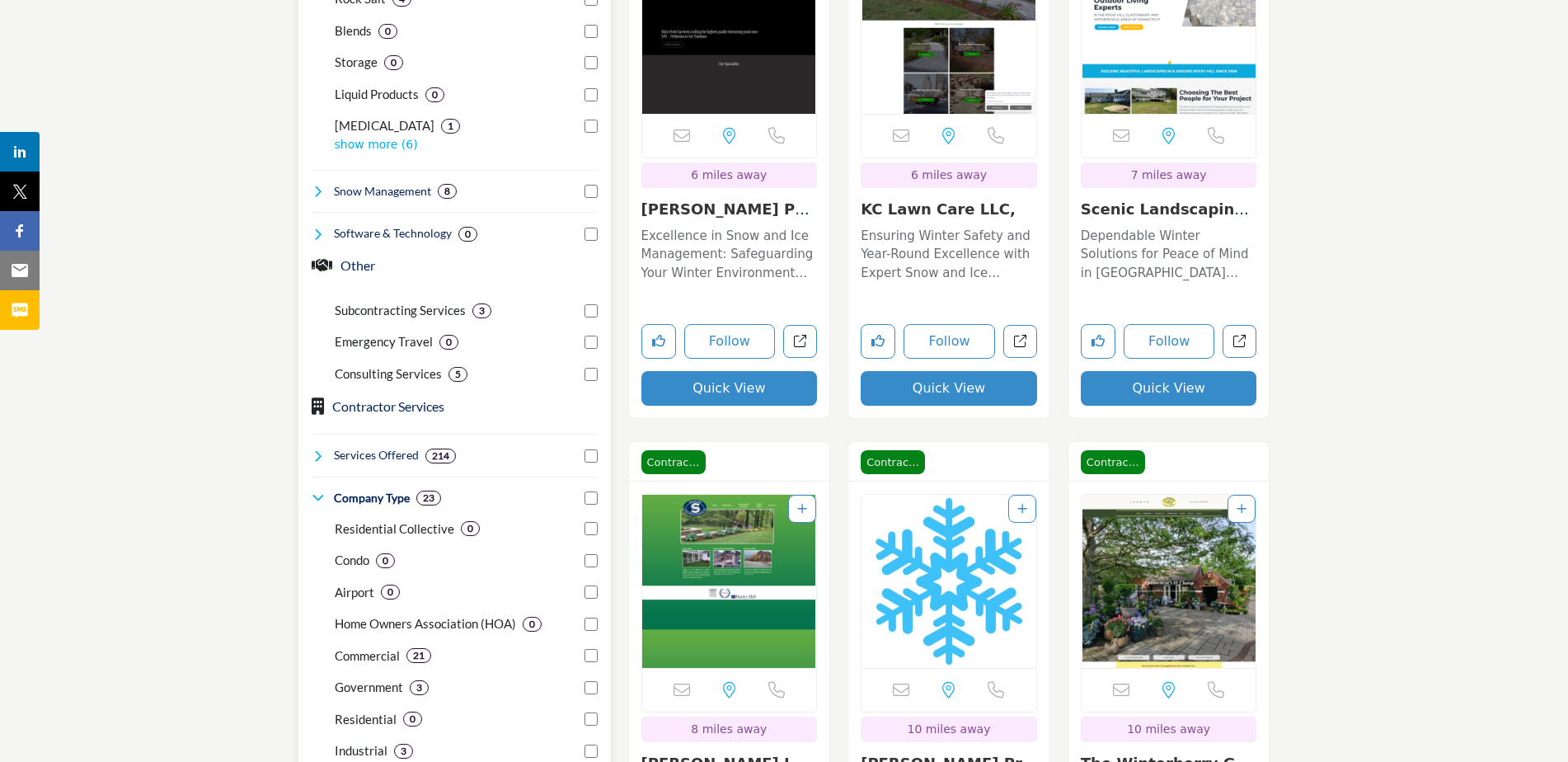
scroll to position [1237, 0]
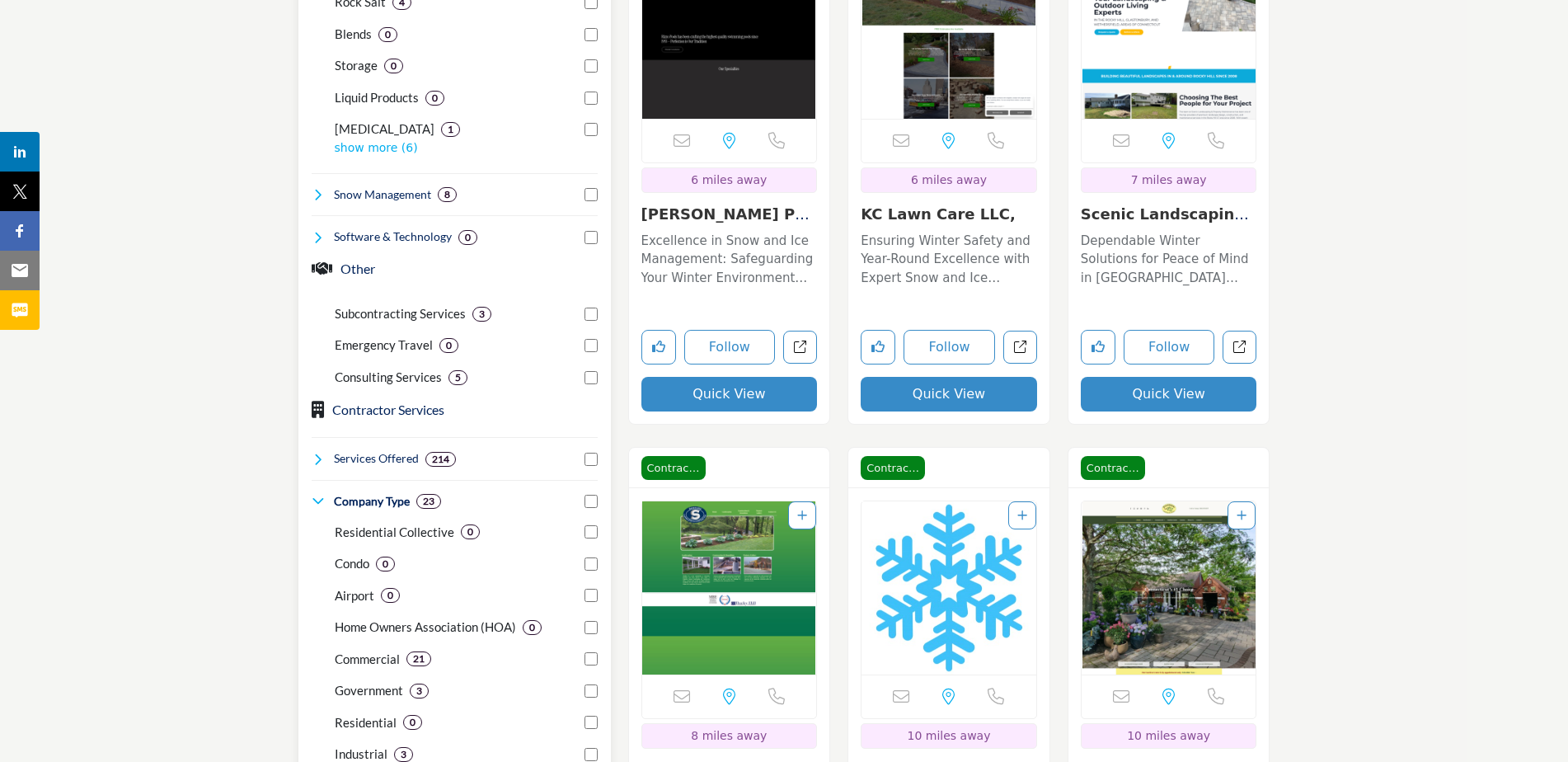
click at [318, 454] on icon at bounding box center [318, 458] width 13 height 13
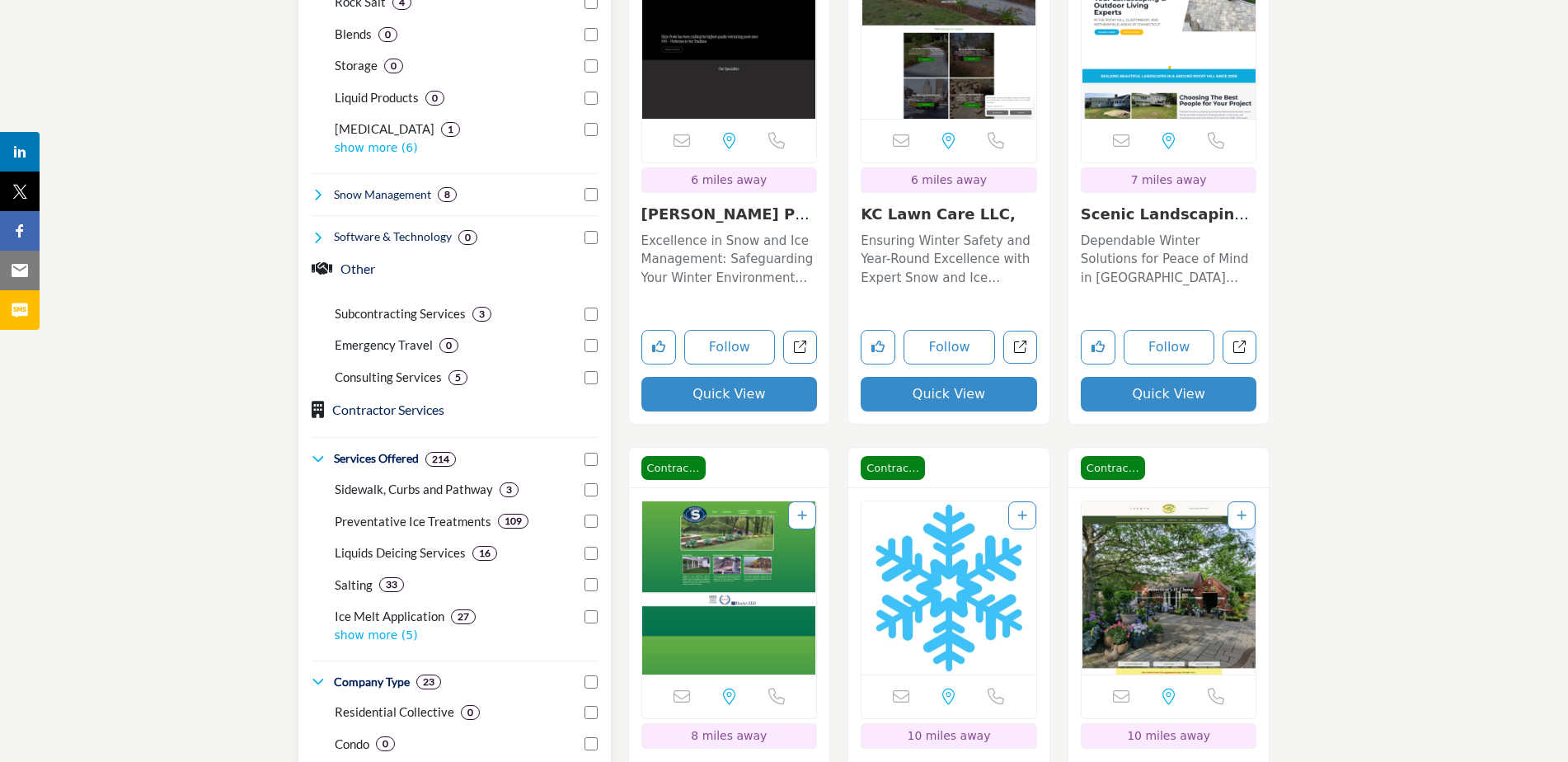
click at [375, 638] on p "show more (5)" at bounding box center [466, 634] width 263 height 17
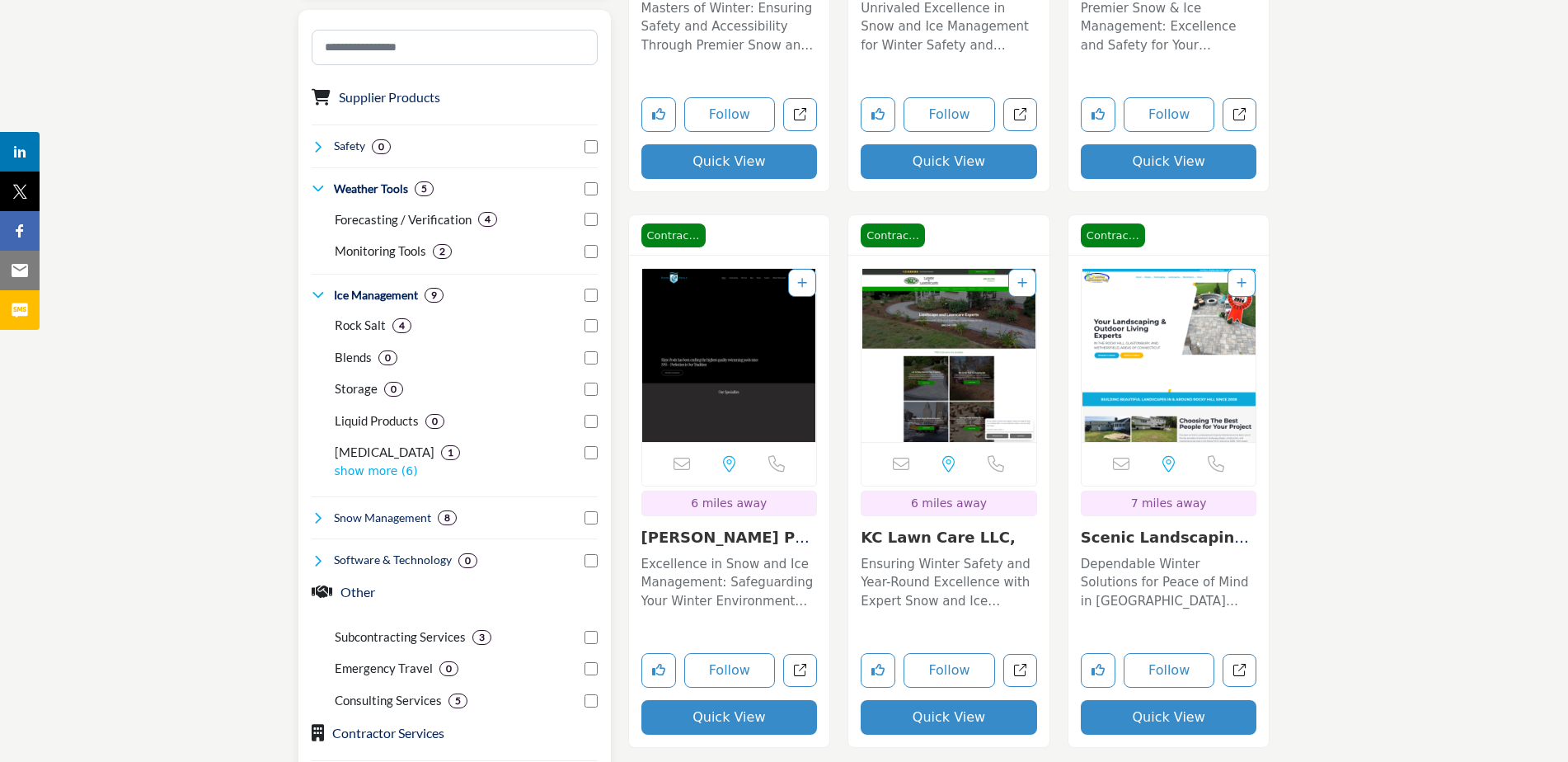
scroll to position [906, 0]
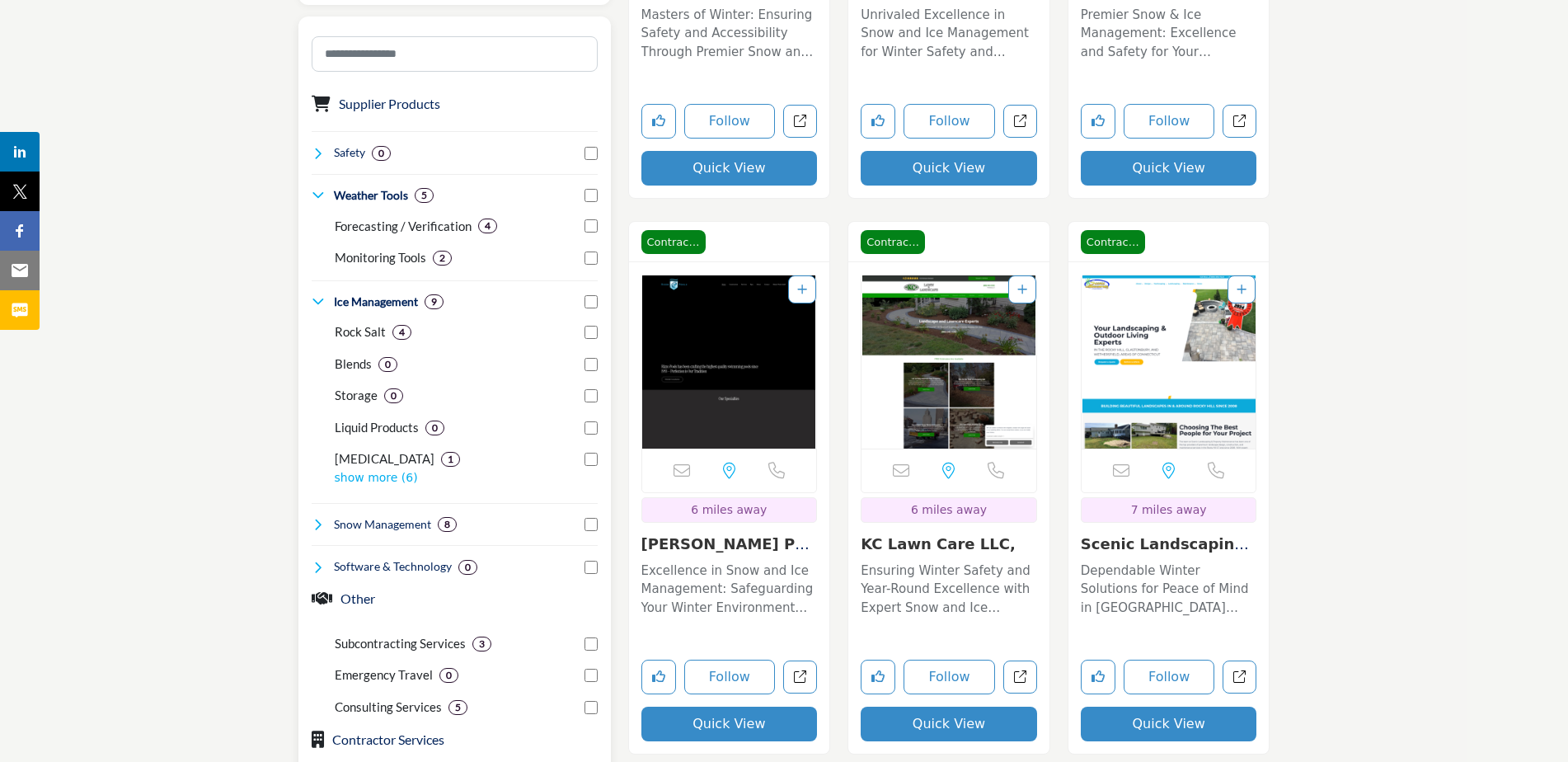
click at [360, 331] on p "Rock Salt" at bounding box center [360, 332] width 51 height 19
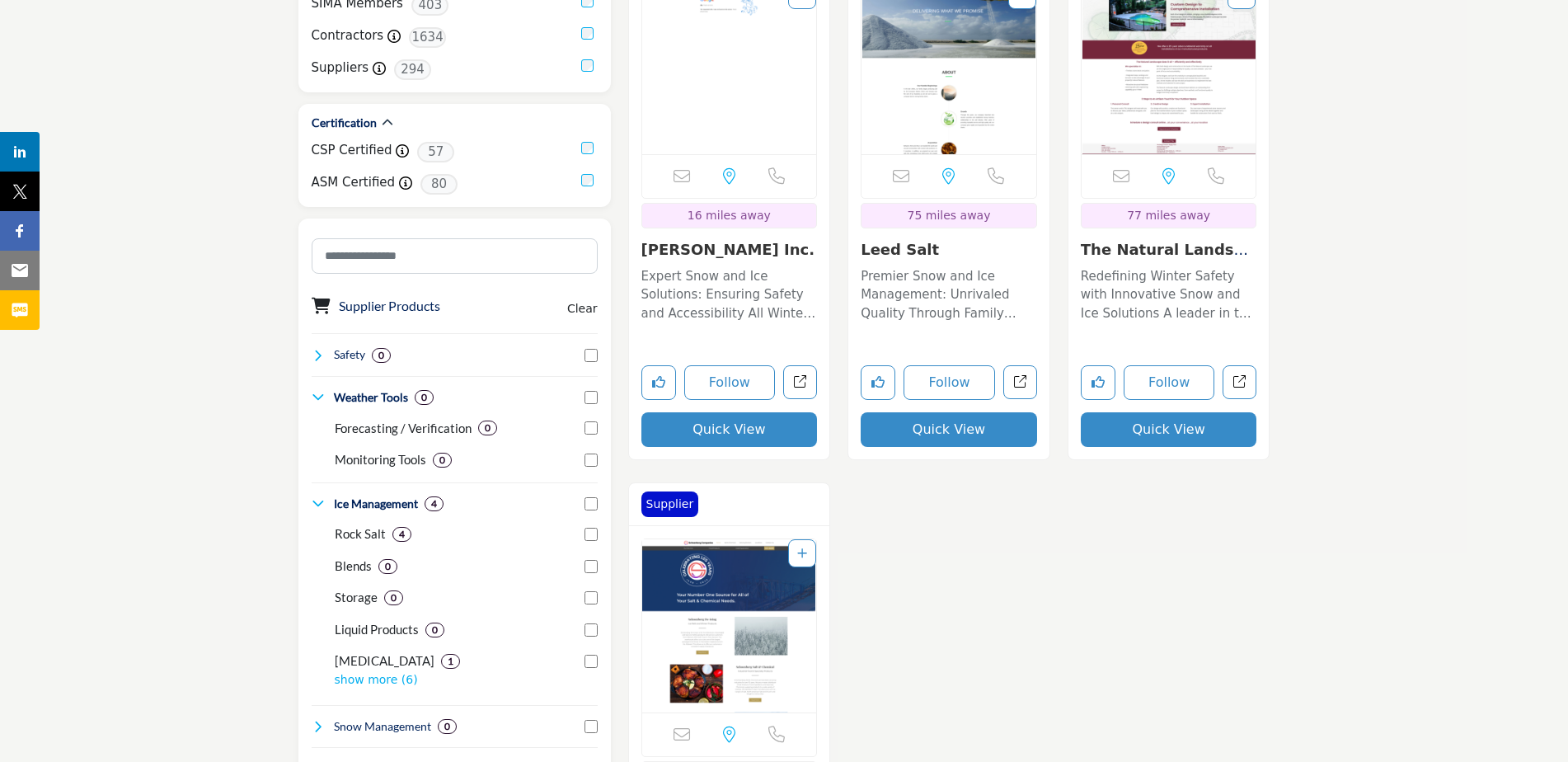
scroll to position [495, 0]
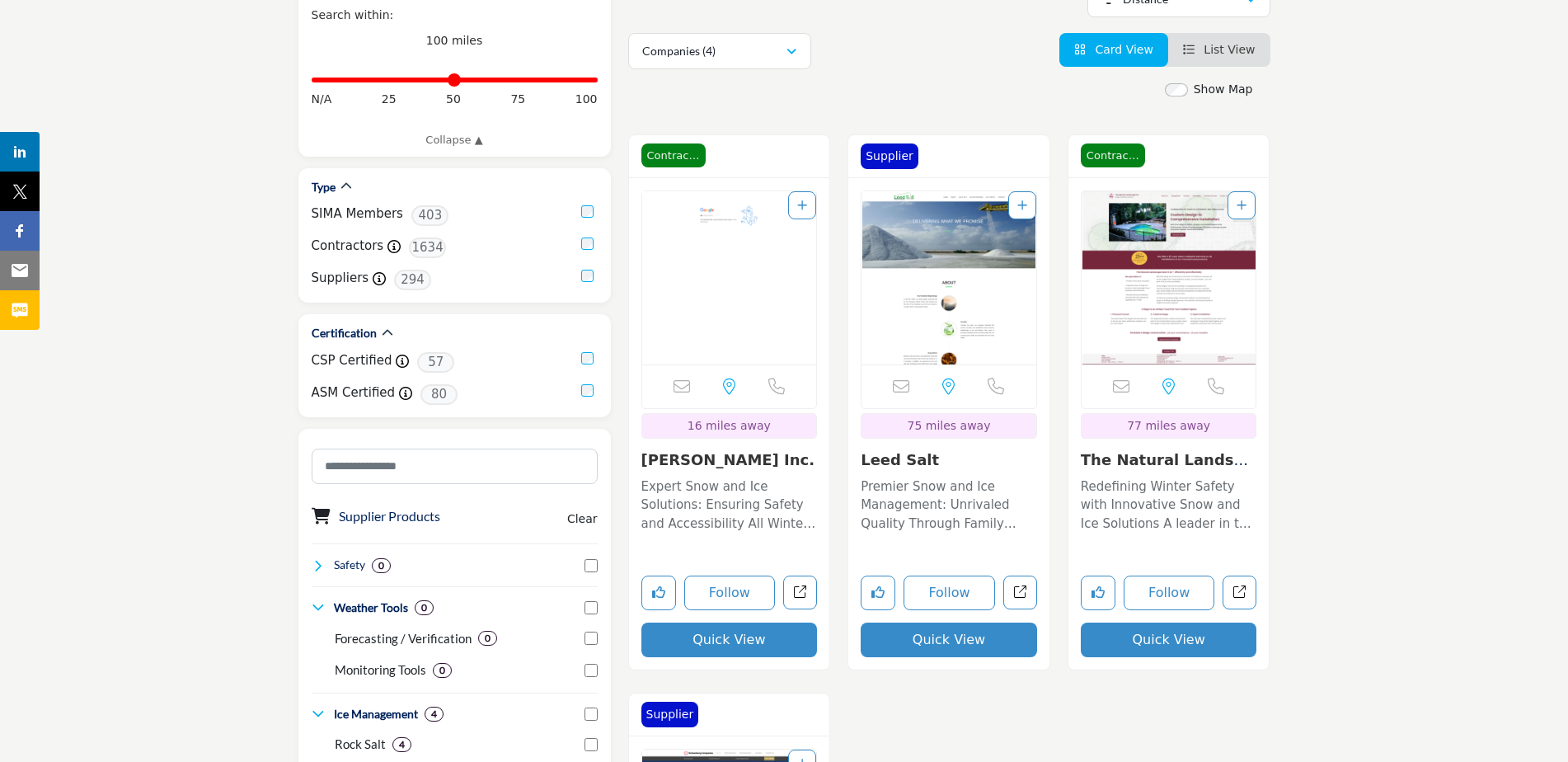
click at [875, 451] on link "Leed Salt" at bounding box center [899, 459] width 78 height 17
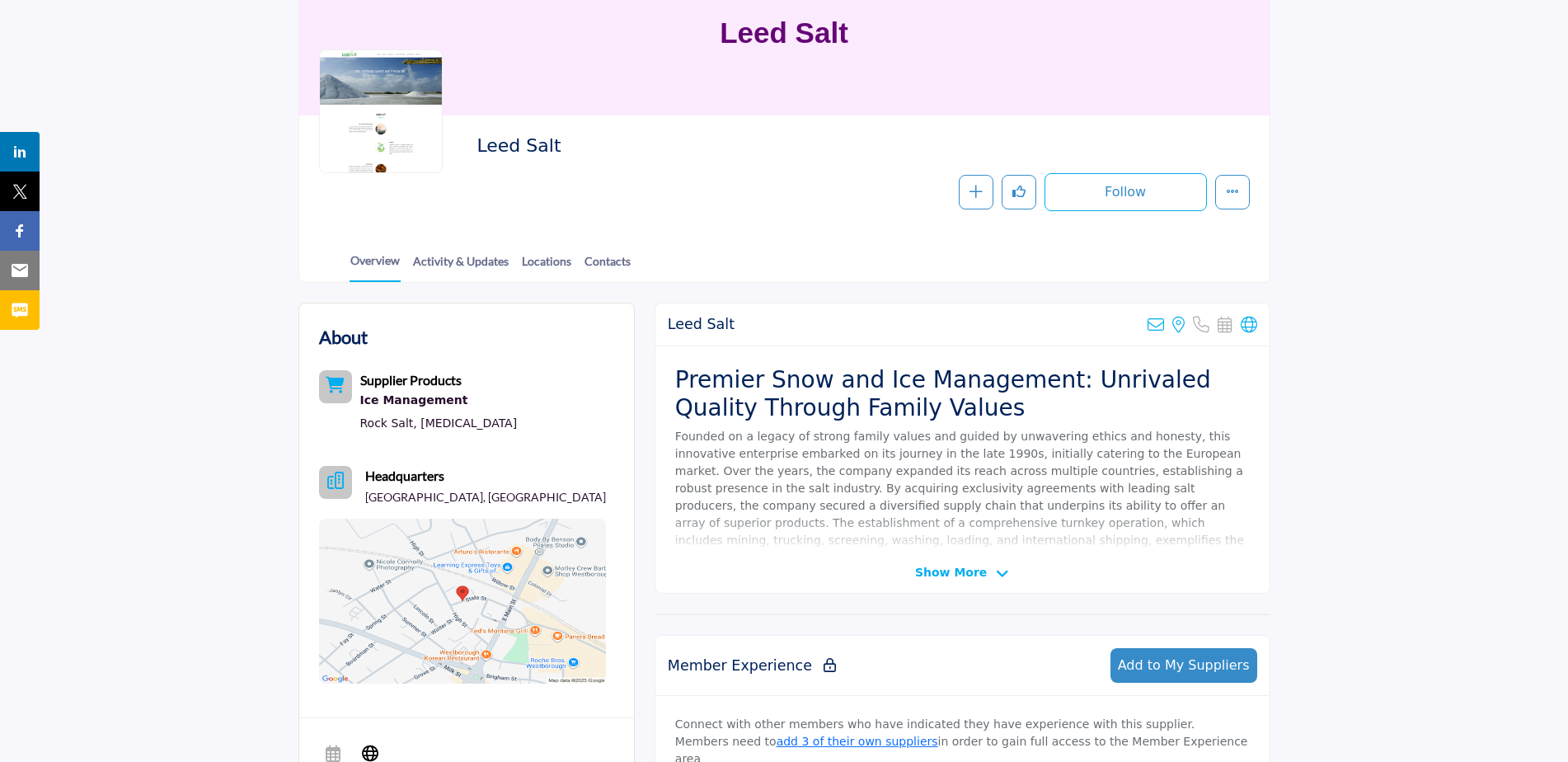
scroll to position [165, 0]
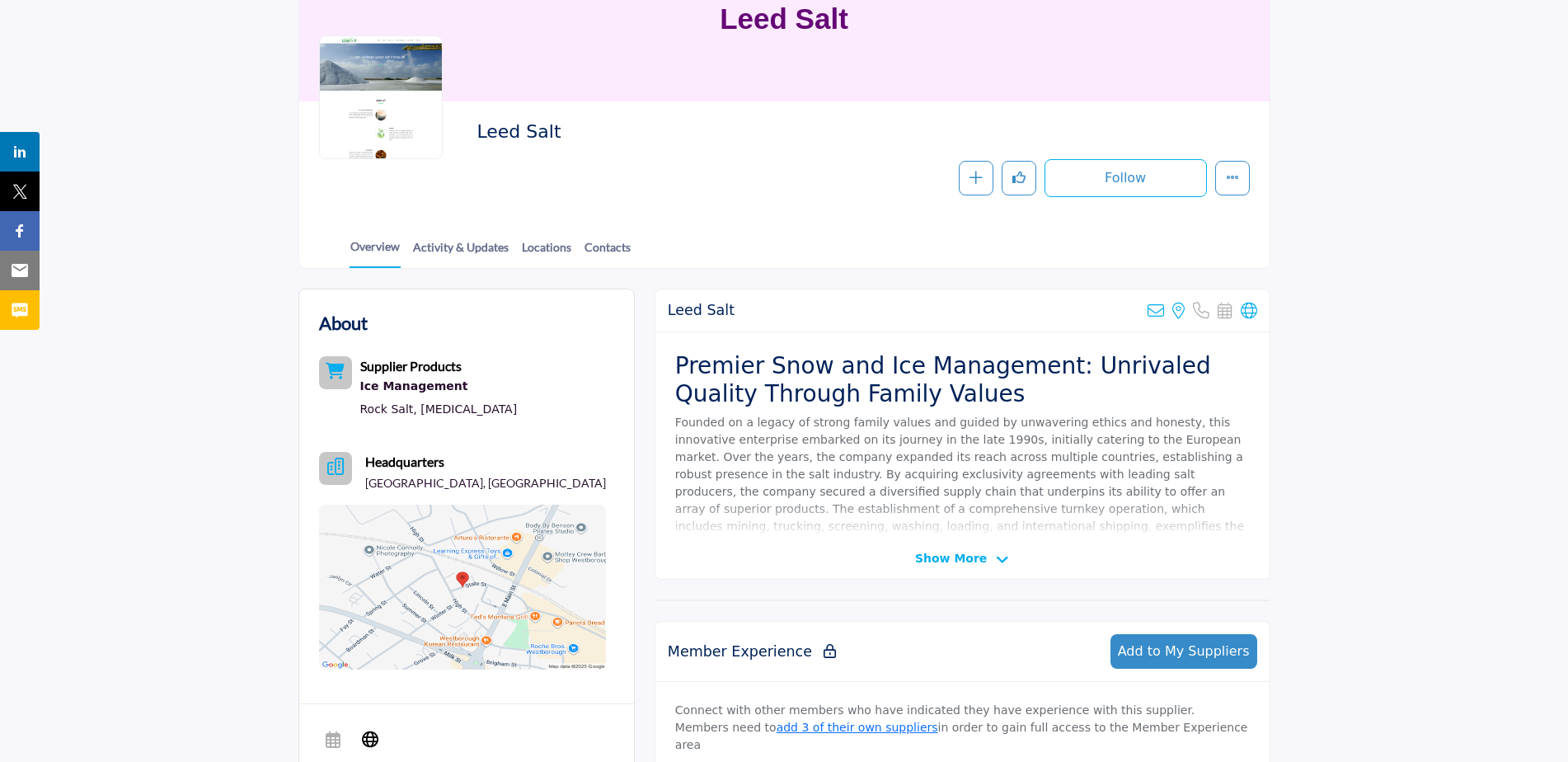
click at [964, 552] on span "Show More" at bounding box center [951, 558] width 71 height 17
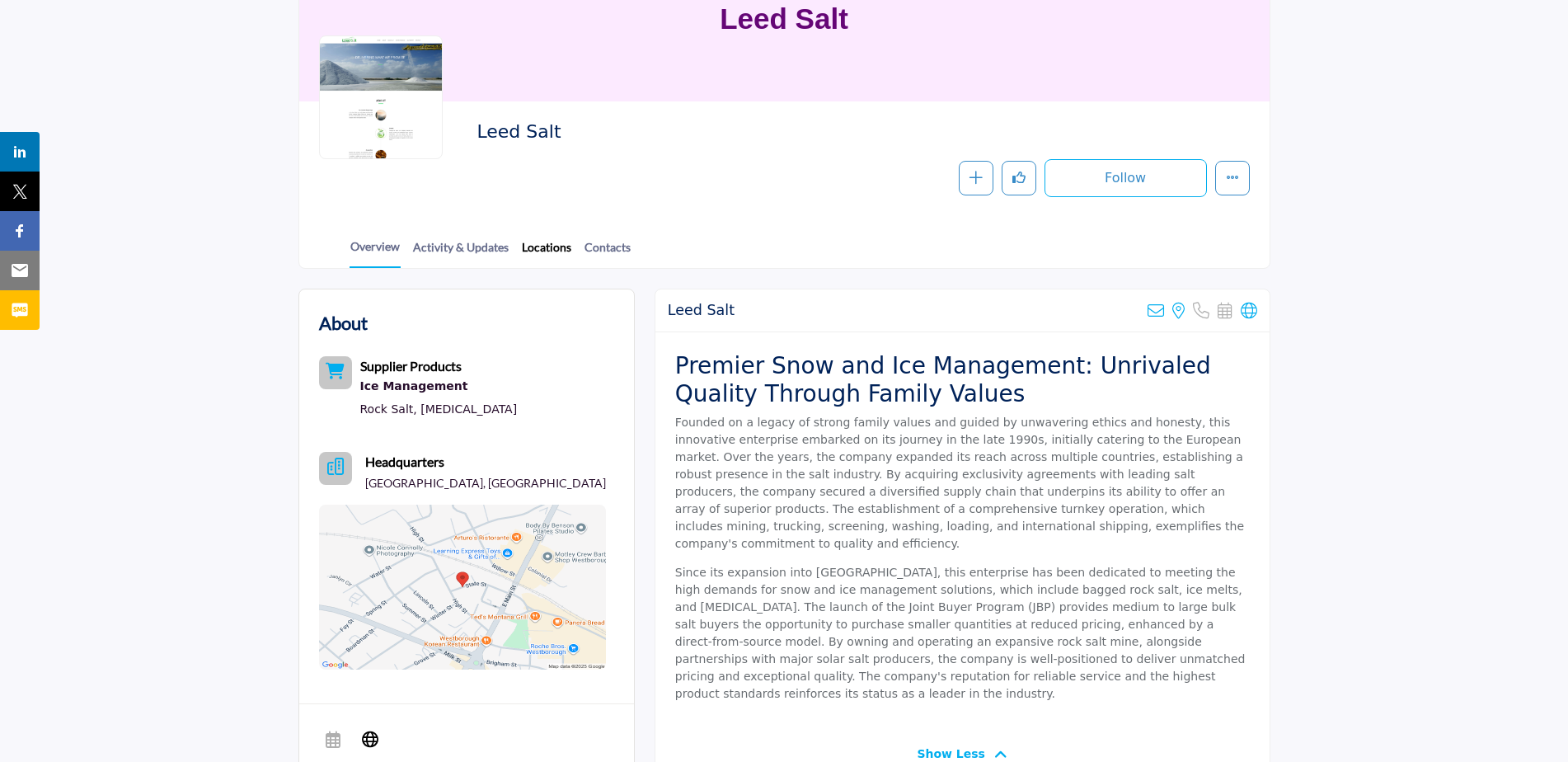
click at [550, 248] on link "Locations" at bounding box center [547, 252] width 51 height 29
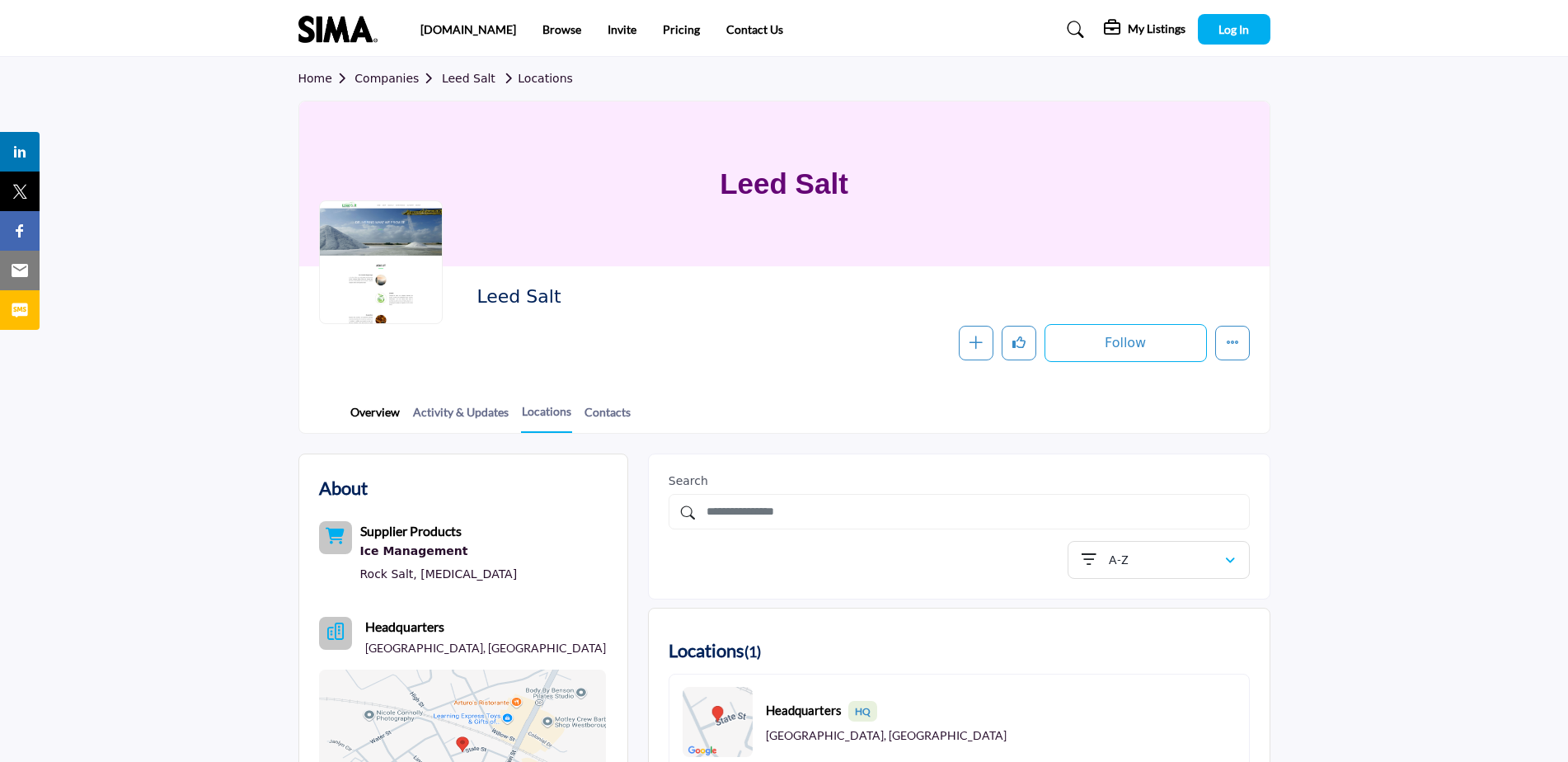
click at [389, 418] on link "Overview" at bounding box center [375, 417] width 51 height 29
click at [467, 76] on link "Leed Salt" at bounding box center [469, 77] width 53 height 13
click at [393, 81] on link "Companies" at bounding box center [398, 77] width 87 height 13
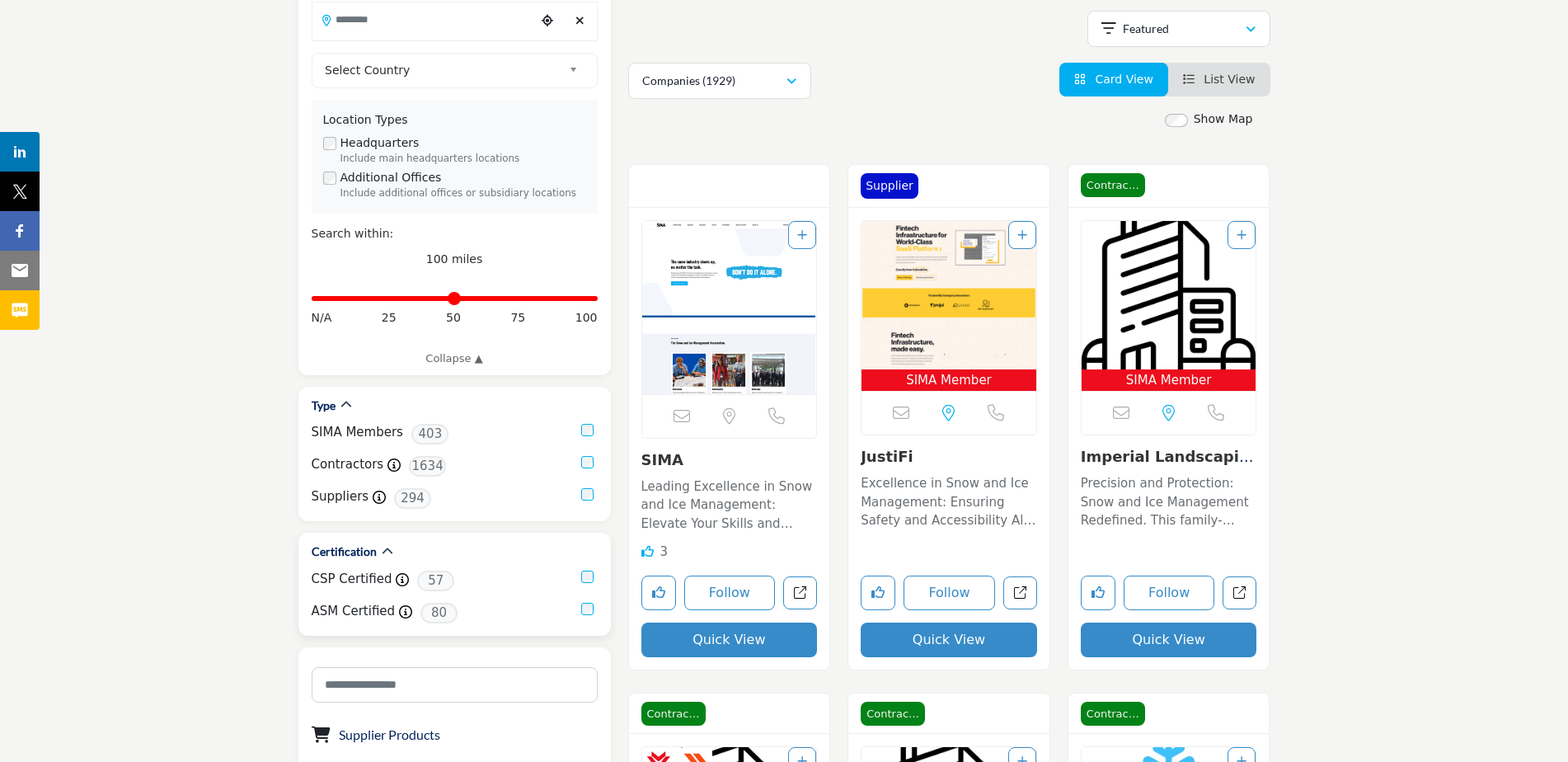
scroll to position [247, 0]
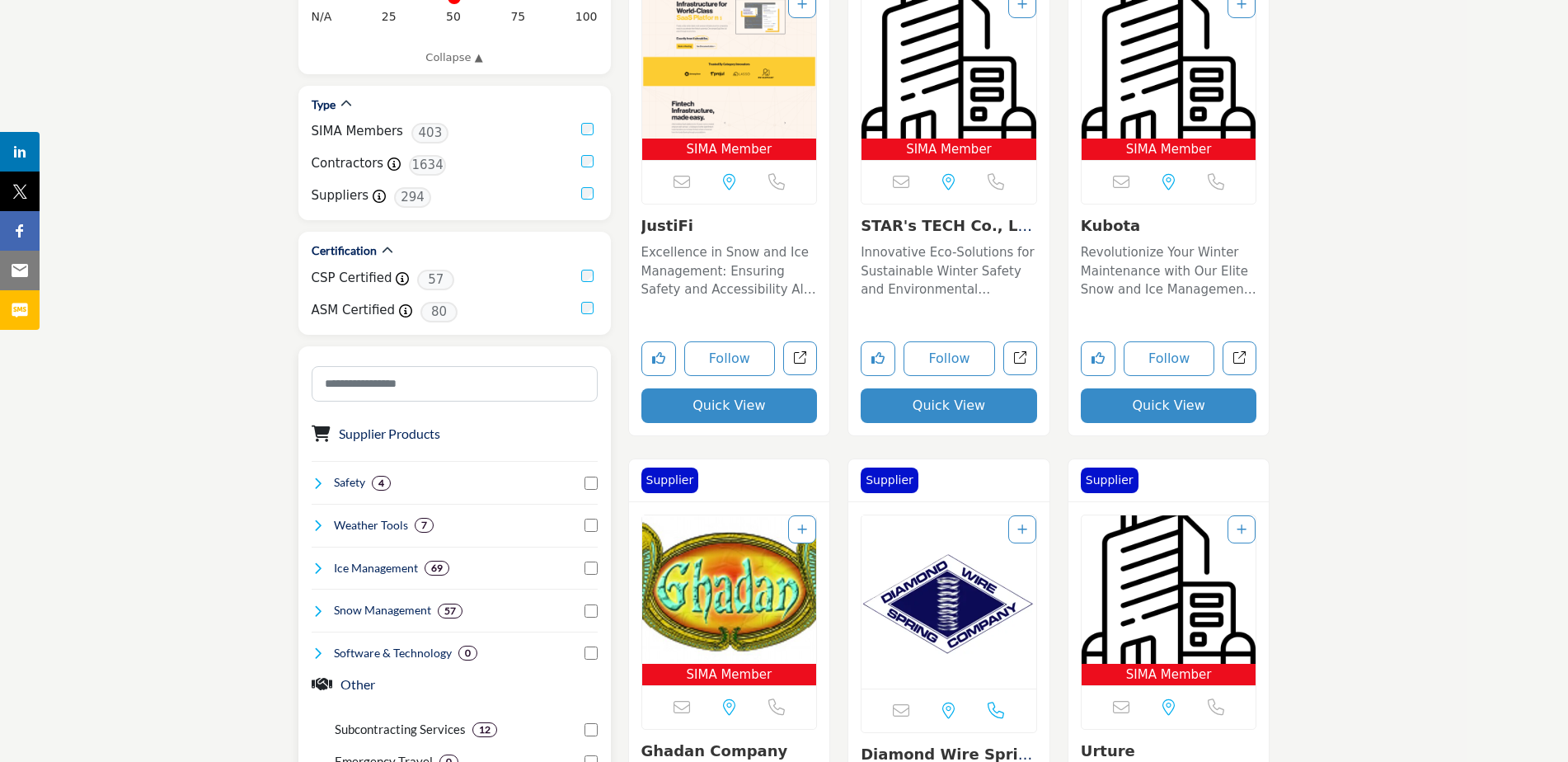
scroll to position [660, 0]
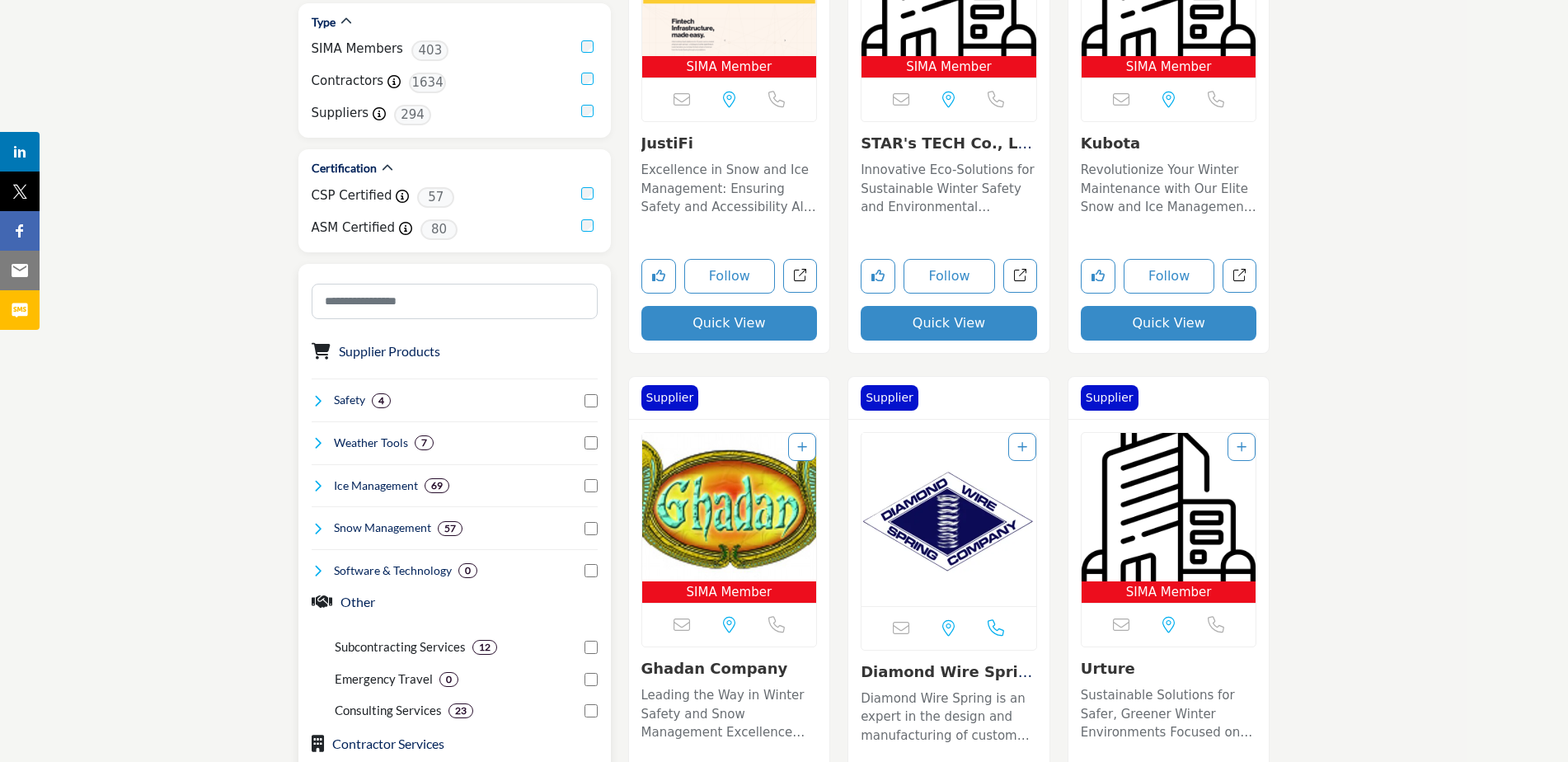
click at [321, 488] on icon at bounding box center [318, 485] width 13 height 13
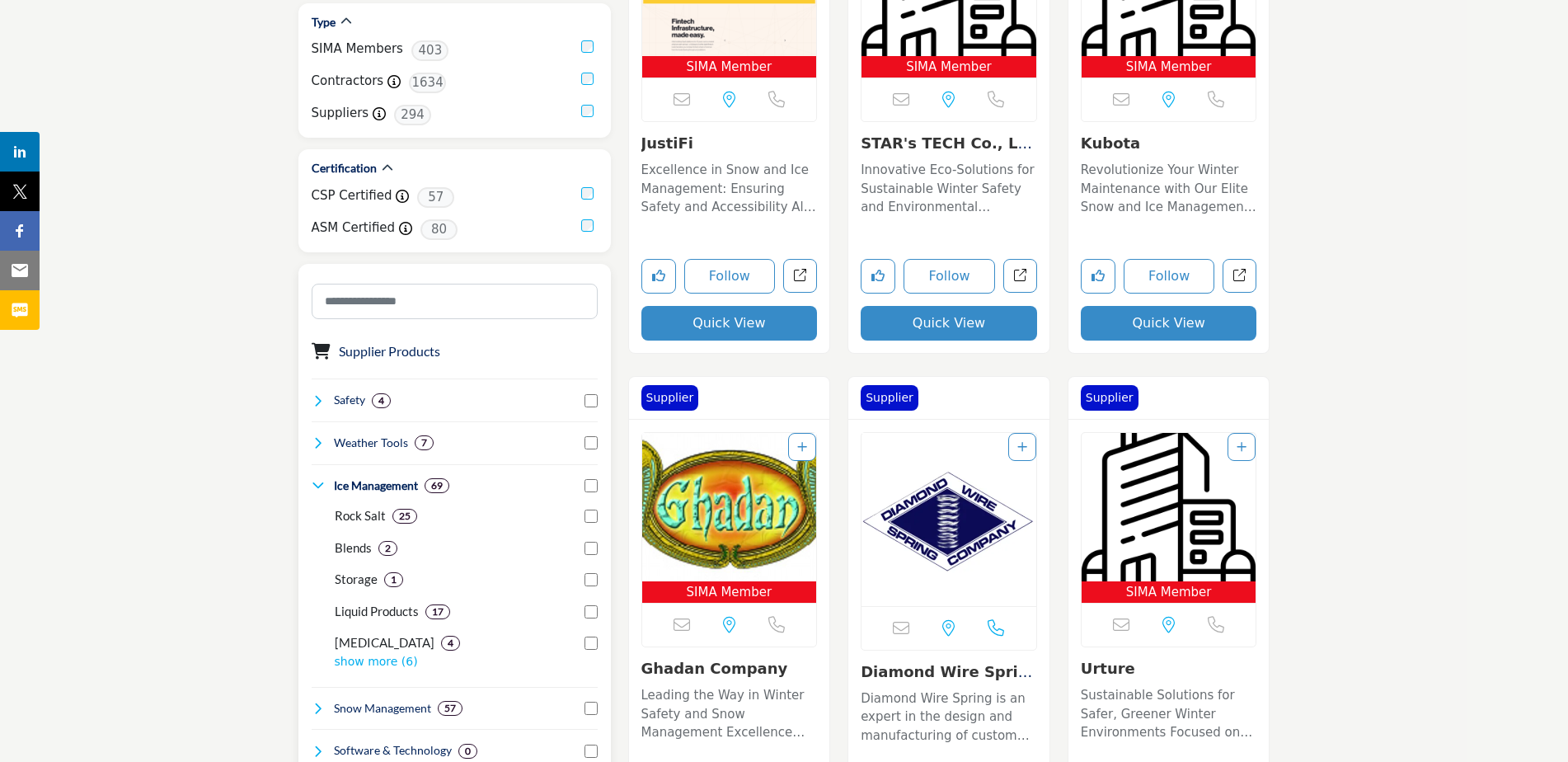
click at [351, 513] on p "Rock Salt" at bounding box center [360, 516] width 51 height 19
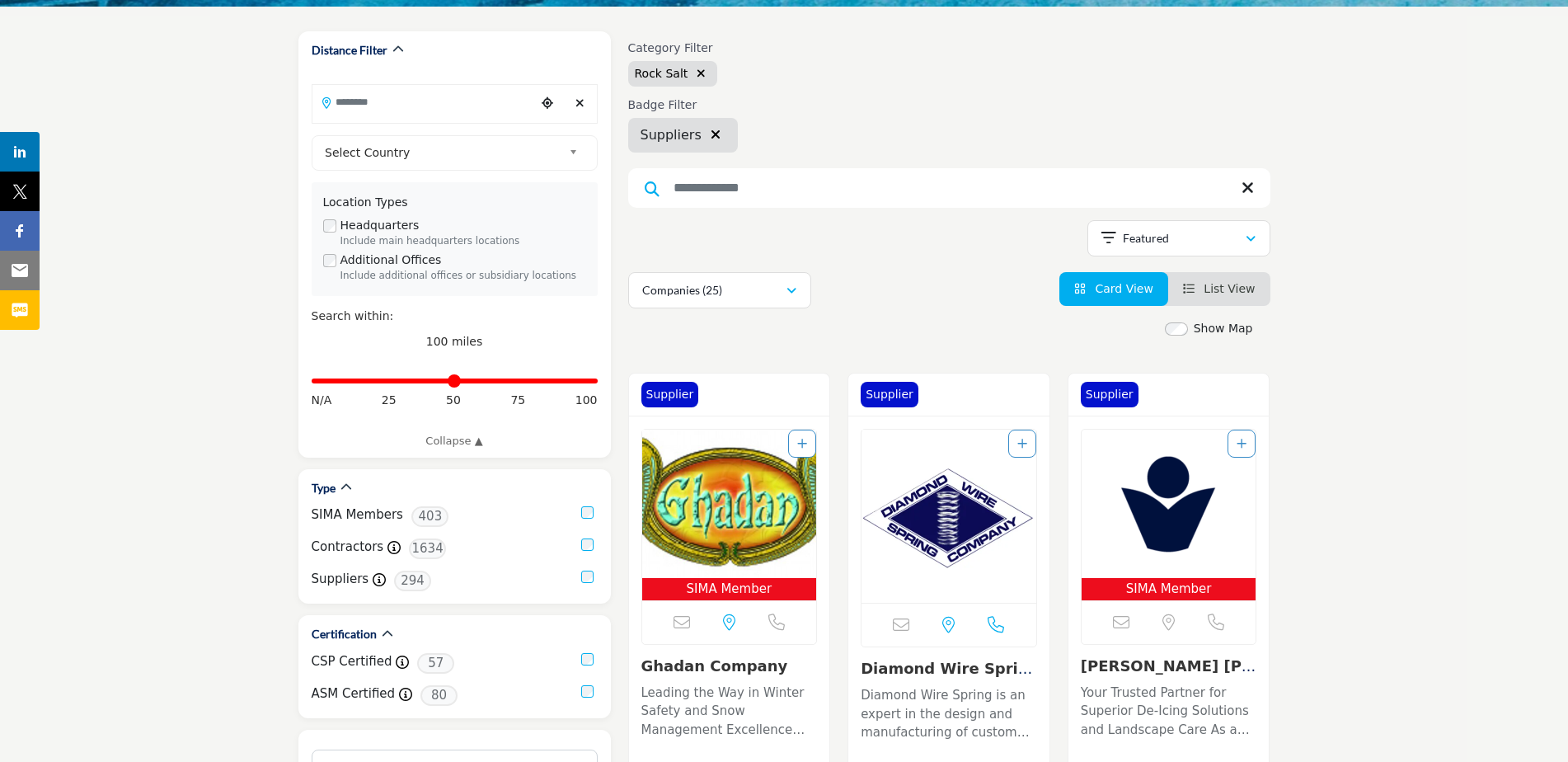
scroll to position [165, 0]
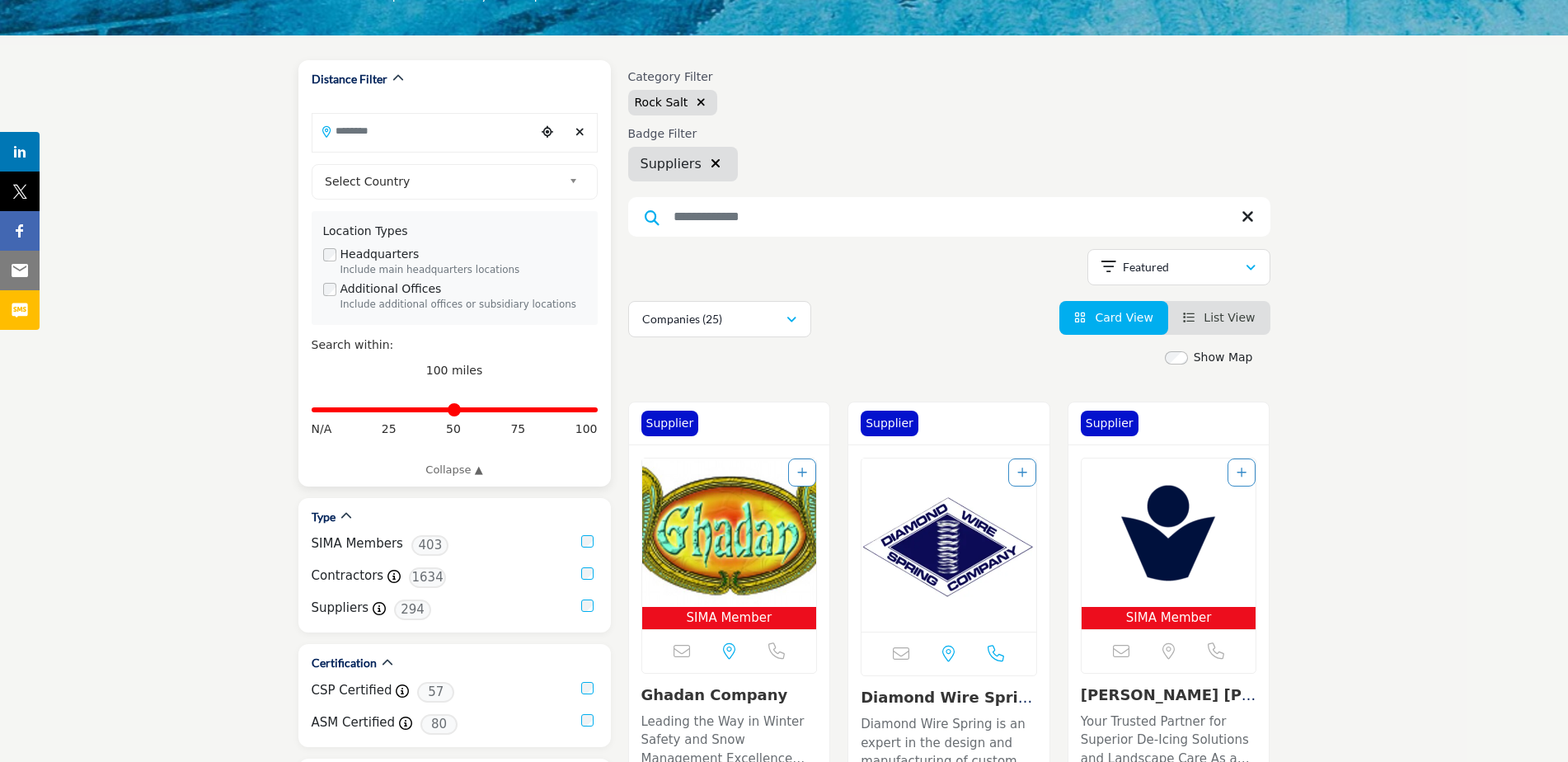
click at [439, 141] on input "Search Location" at bounding box center [423, 131] width 223 height 32
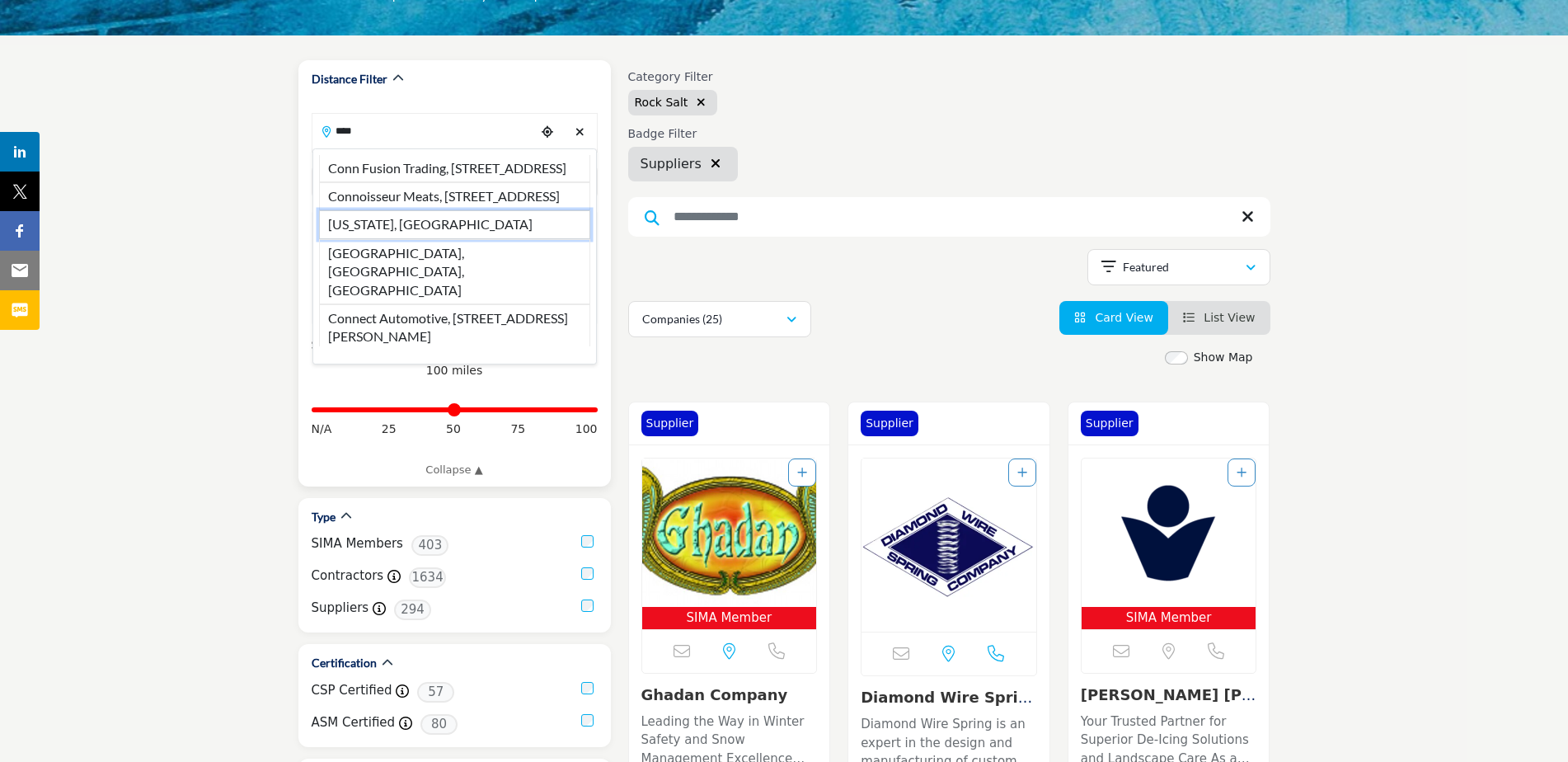
click at [384, 238] on li "Connecticut, USA" at bounding box center [454, 224] width 271 height 28
type input "**********"
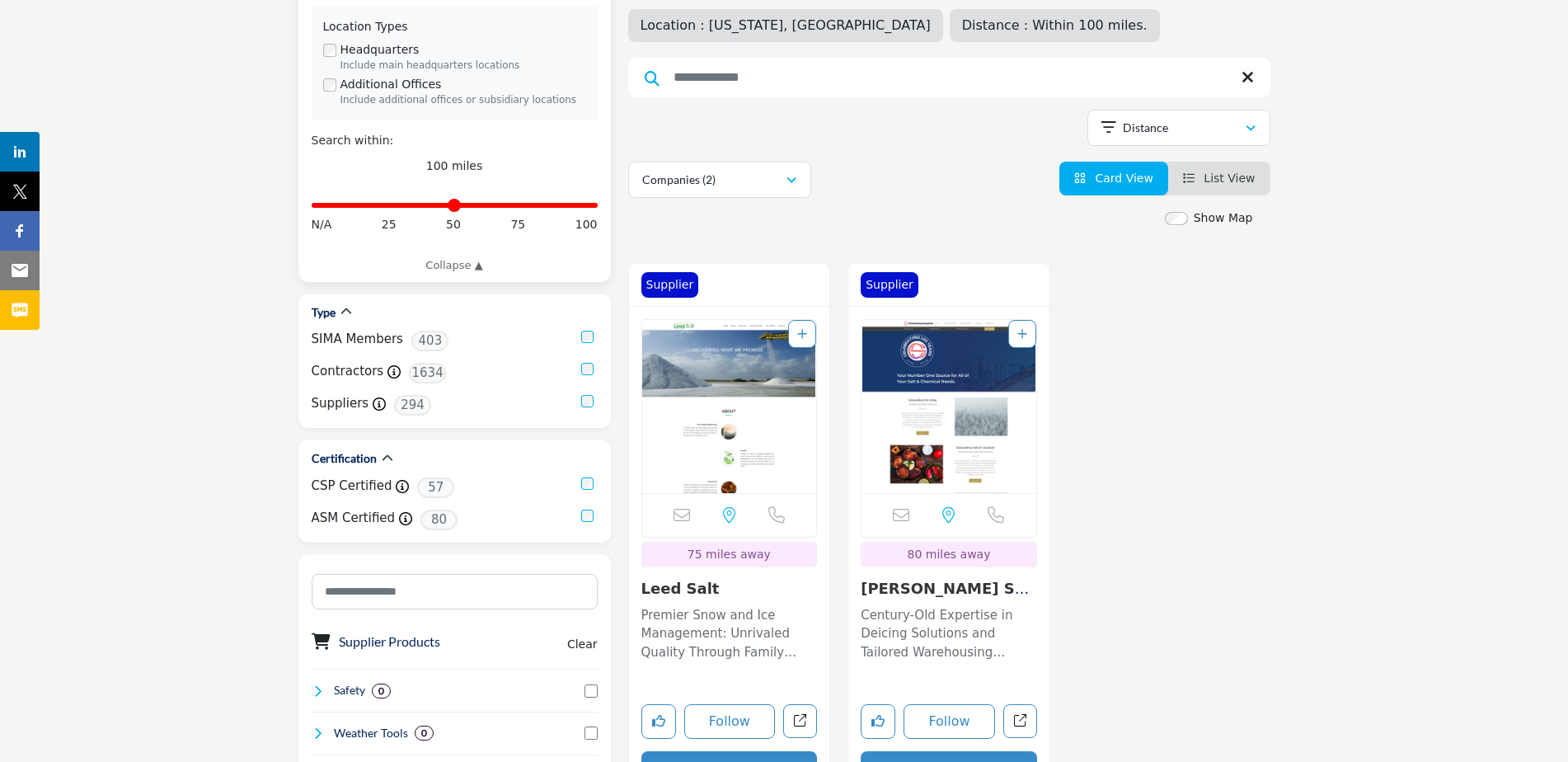
scroll to position [413, 0]
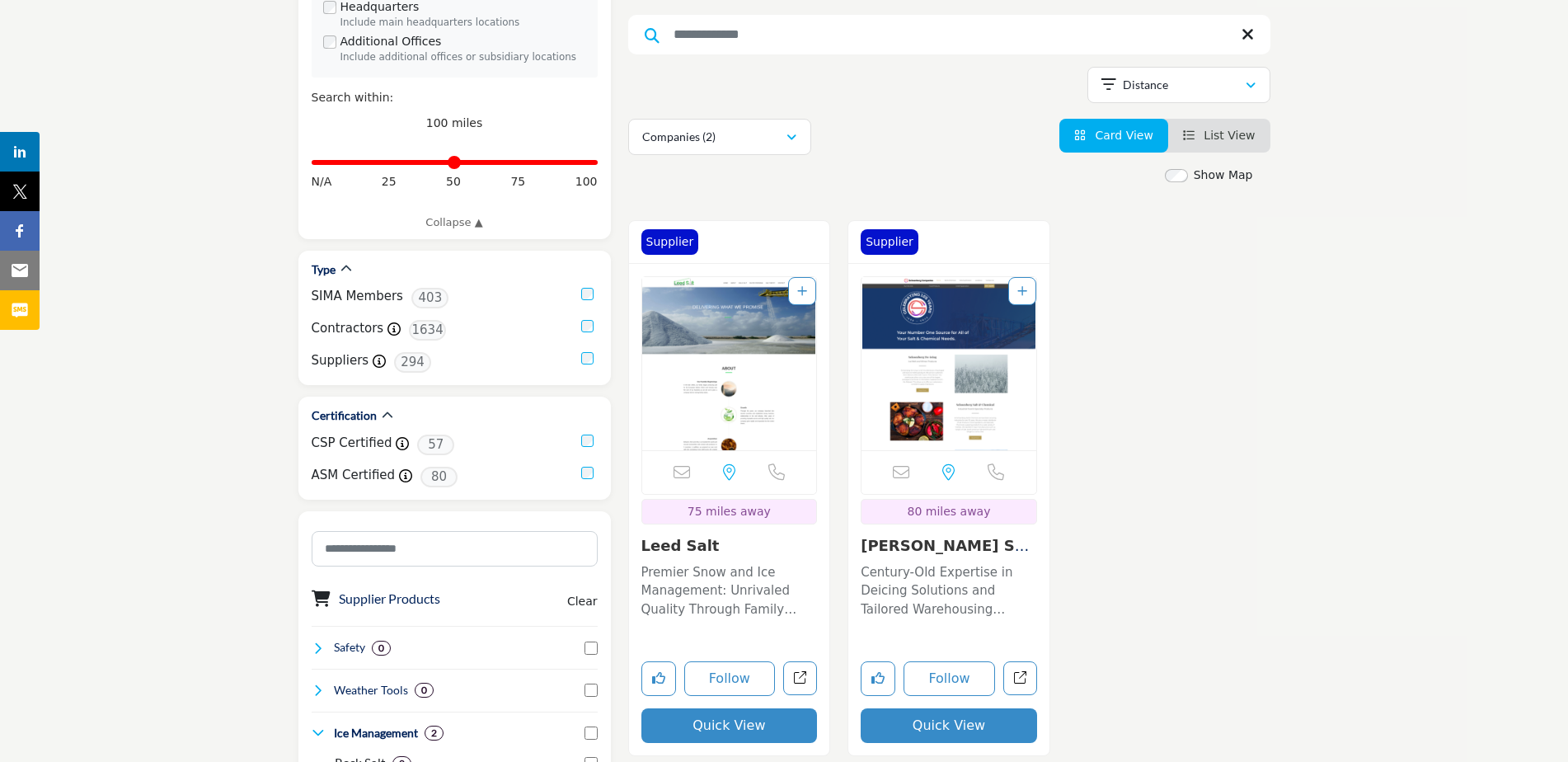
click at [975, 545] on link "[PERSON_NAME] Salt & Ch..." at bounding box center [949, 554] width 176 height 36
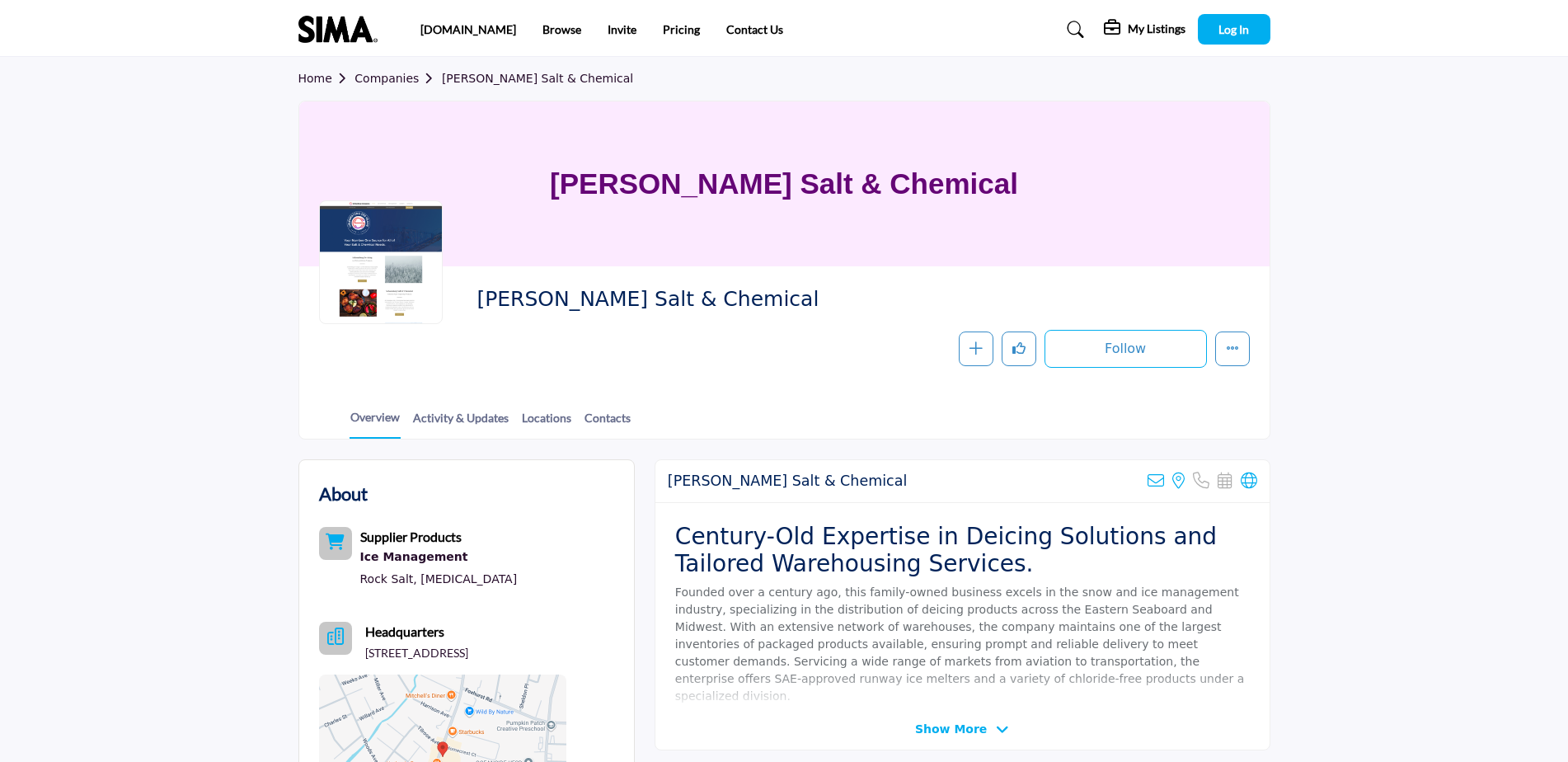
scroll to position [165, 0]
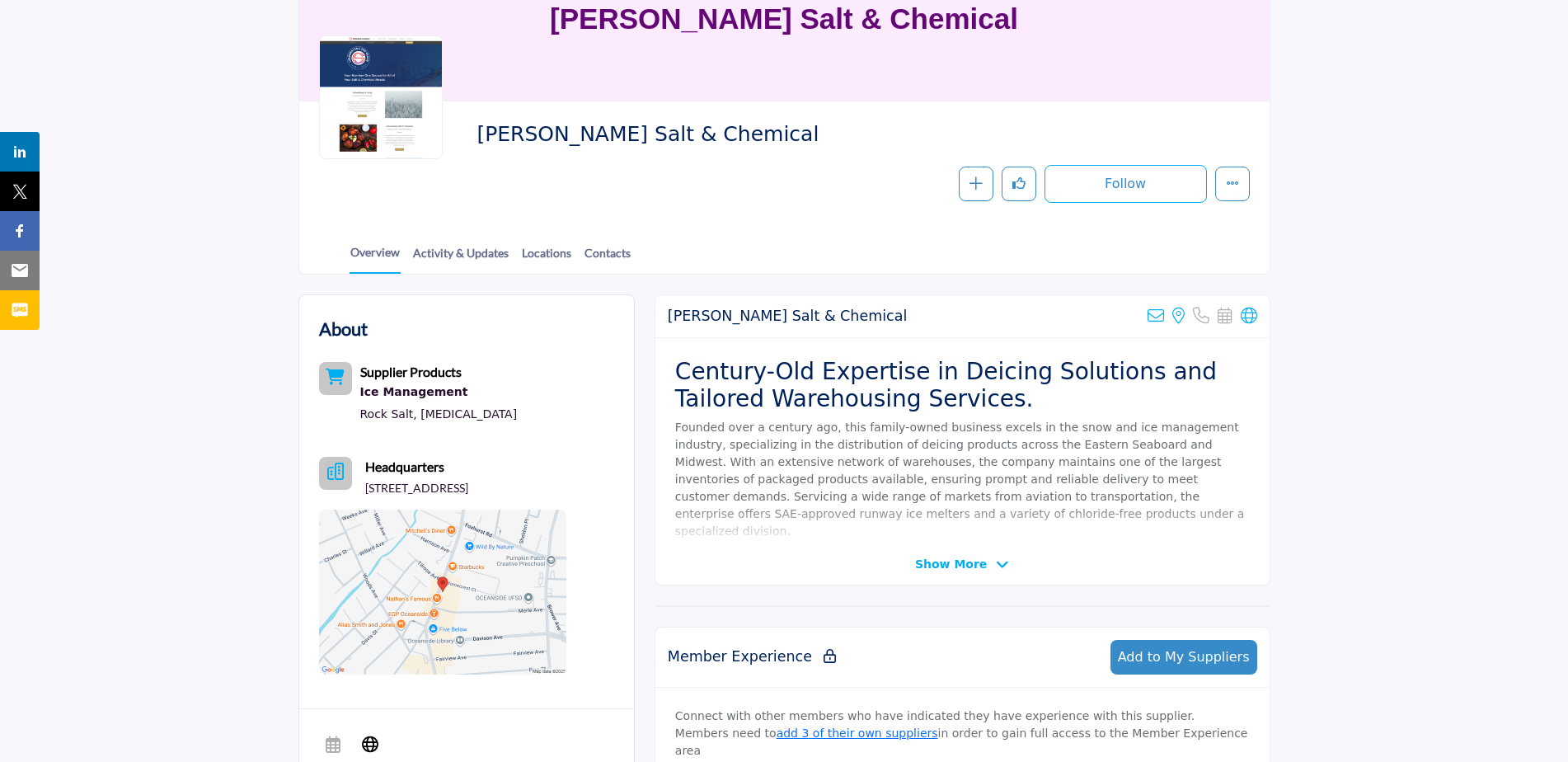
click at [956, 559] on span "Show More" at bounding box center [951, 564] width 71 height 17
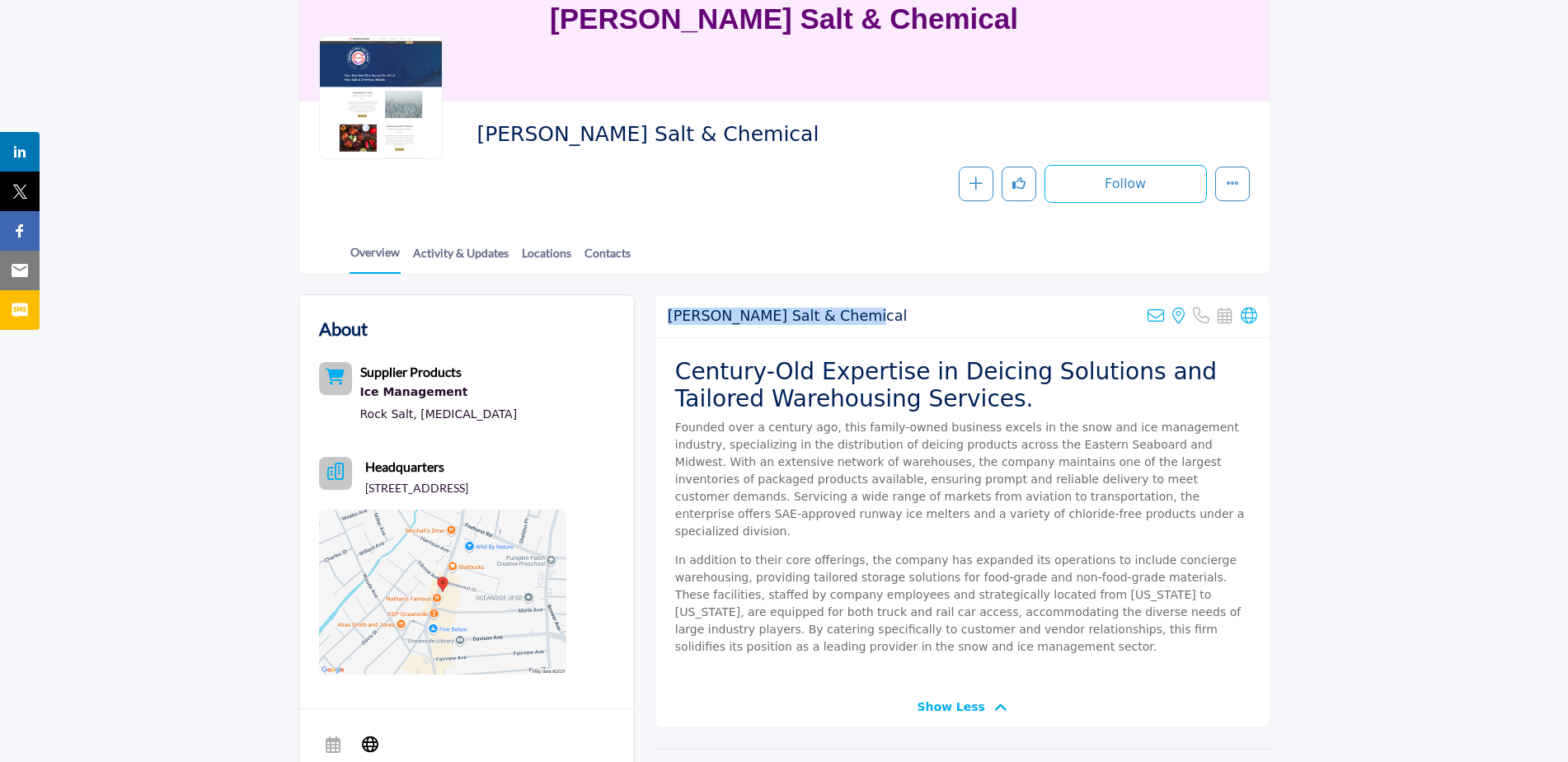
drag, startPoint x: 868, startPoint y: 316, endPoint x: 662, endPoint y: 321, distance: 206.1
click at [662, 321] on div "Schoenberg Salt & Chemical Sorry, but we don't have an email address for this l…" at bounding box center [962, 316] width 614 height 43
copy h2 "Schoenberg Salt & Chemical"
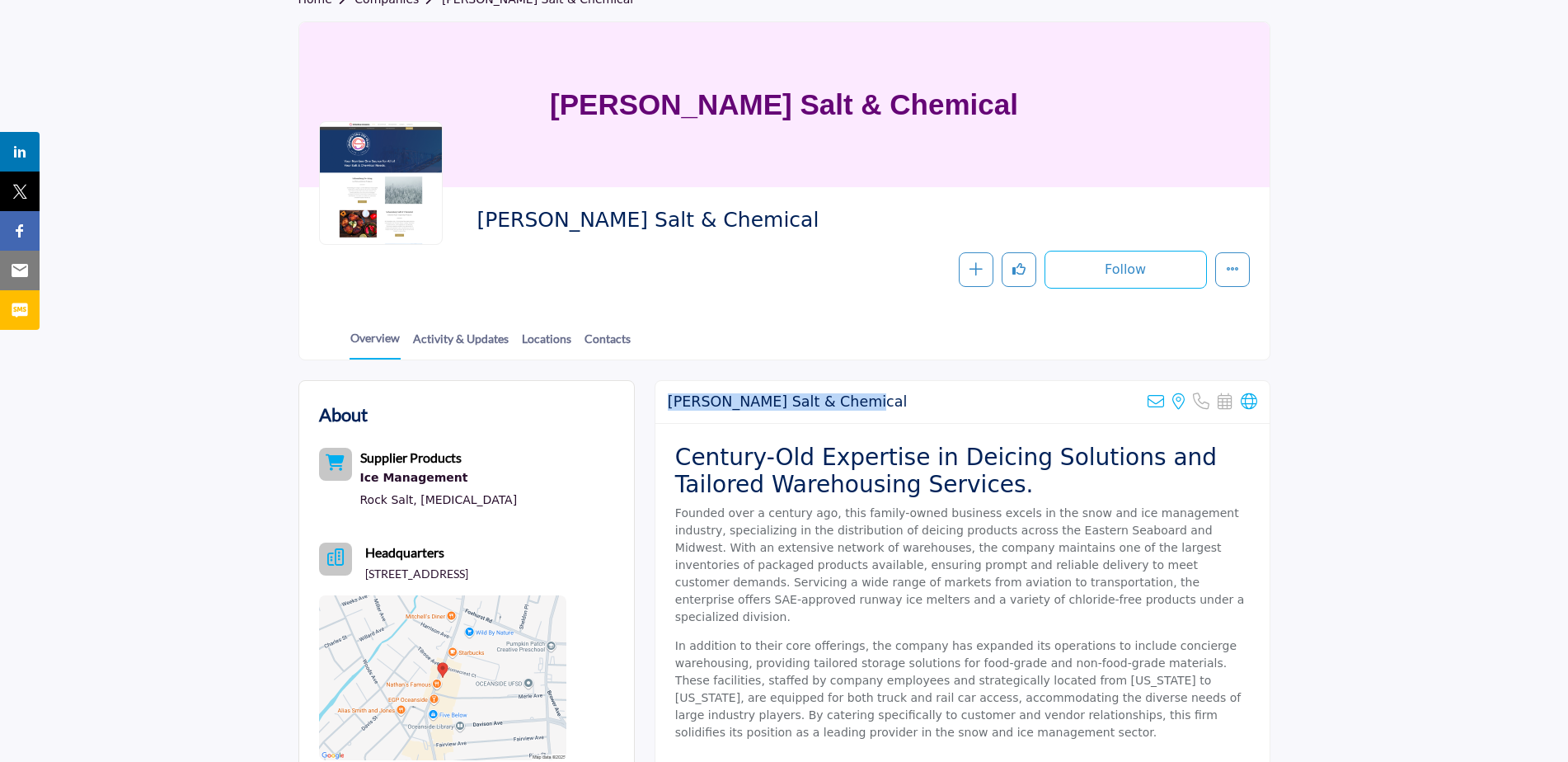
scroll to position [0, 0]
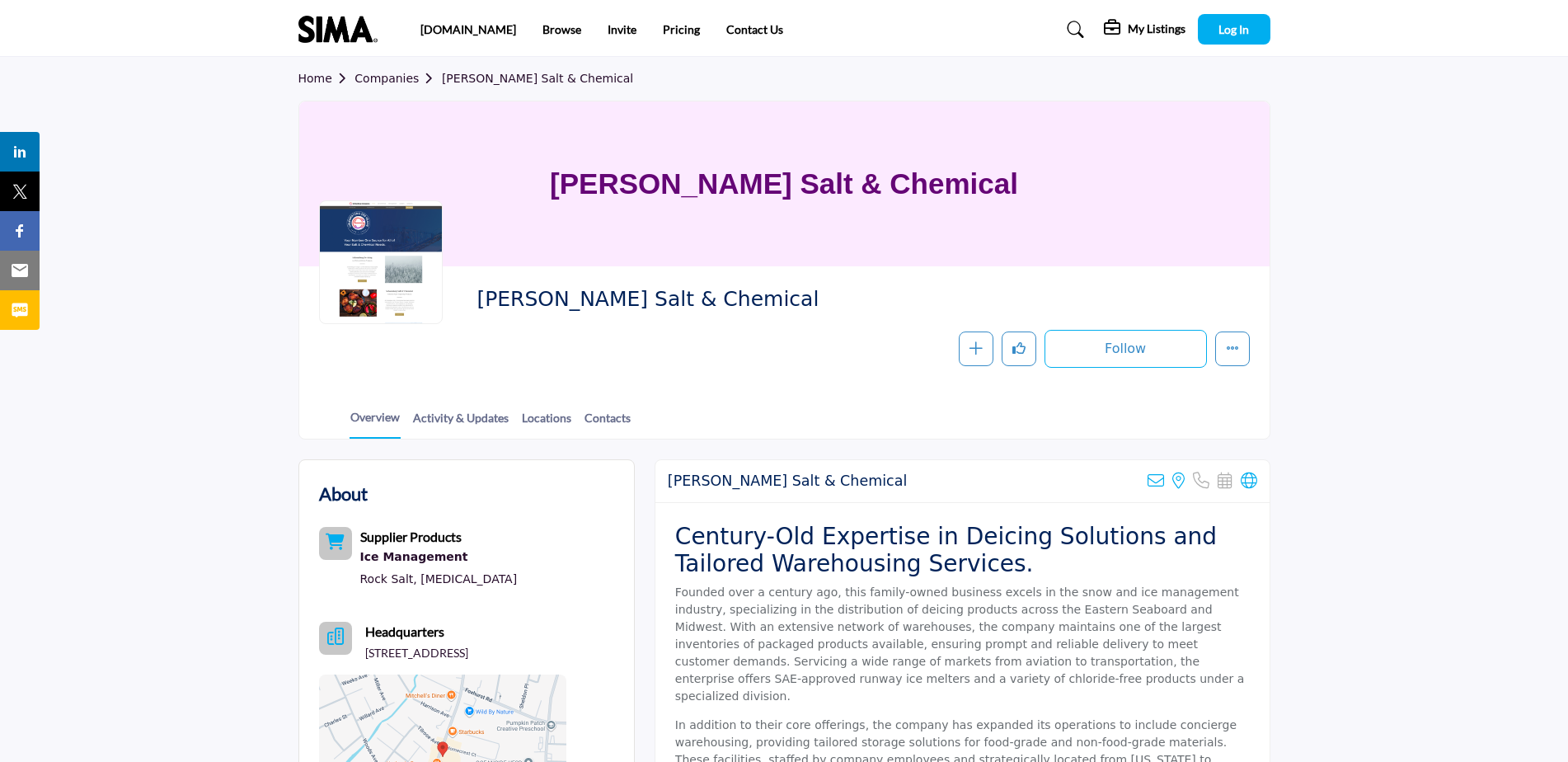
click at [387, 65] on div "Home Companies Schoenberg Salt & Chemical" at bounding box center [784, 78] width 971 height 44
click at [387, 76] on link "Companies" at bounding box center [398, 77] width 87 height 13
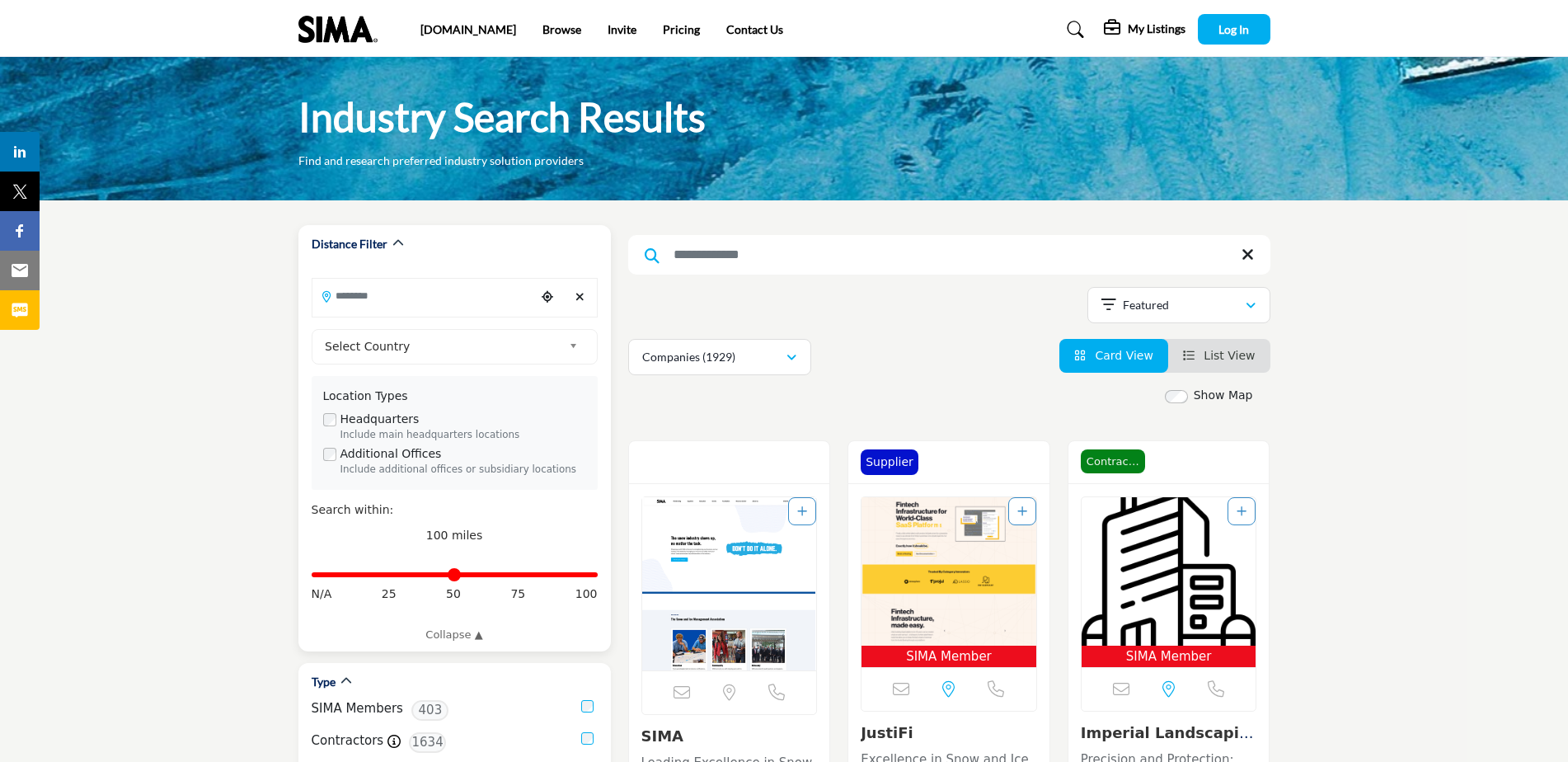
click at [393, 290] on input "Search Location" at bounding box center [423, 295] width 223 height 32
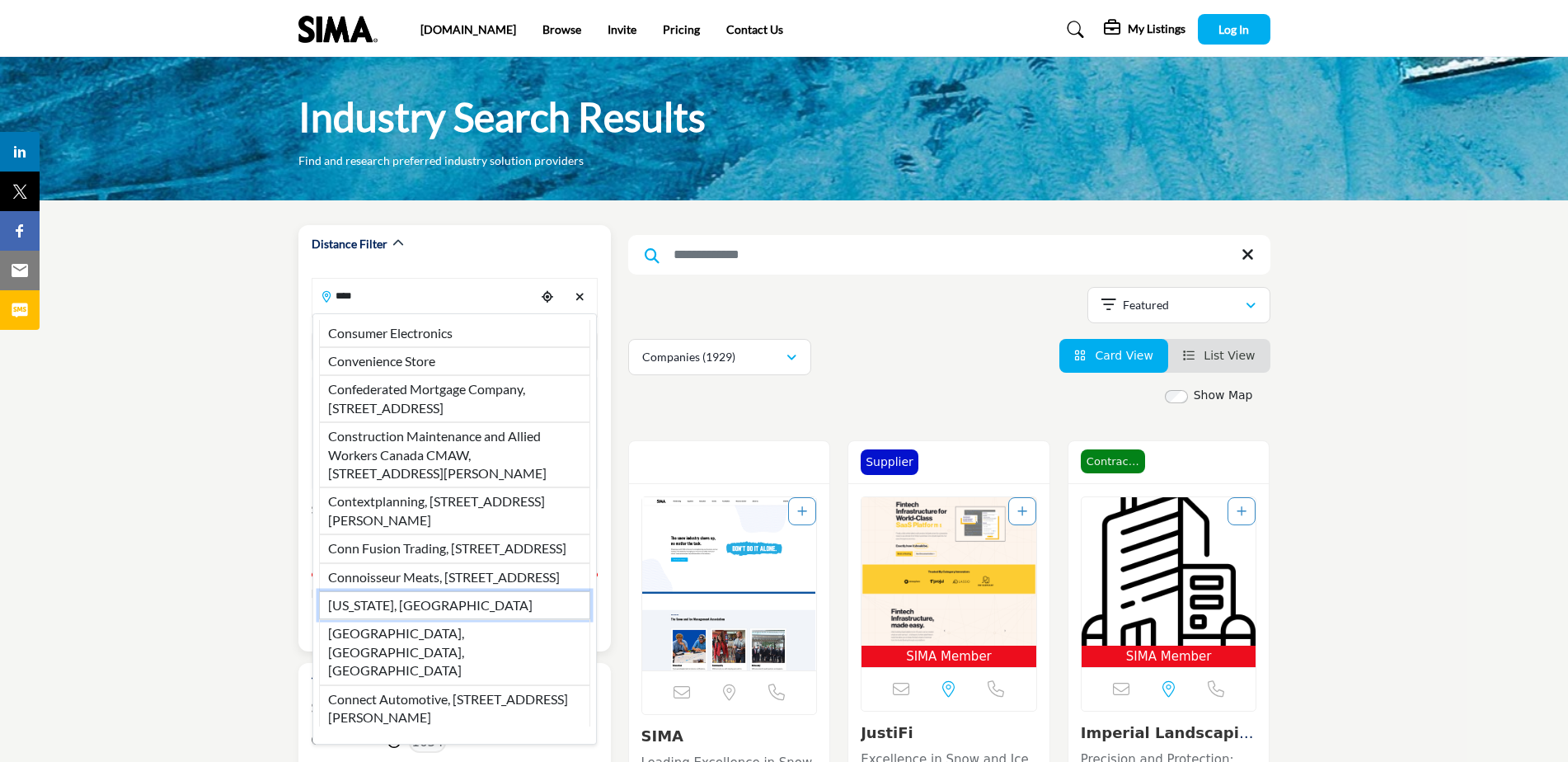
click at [392, 619] on li "[US_STATE], [GEOGRAPHIC_DATA]" at bounding box center [454, 605] width 271 height 28
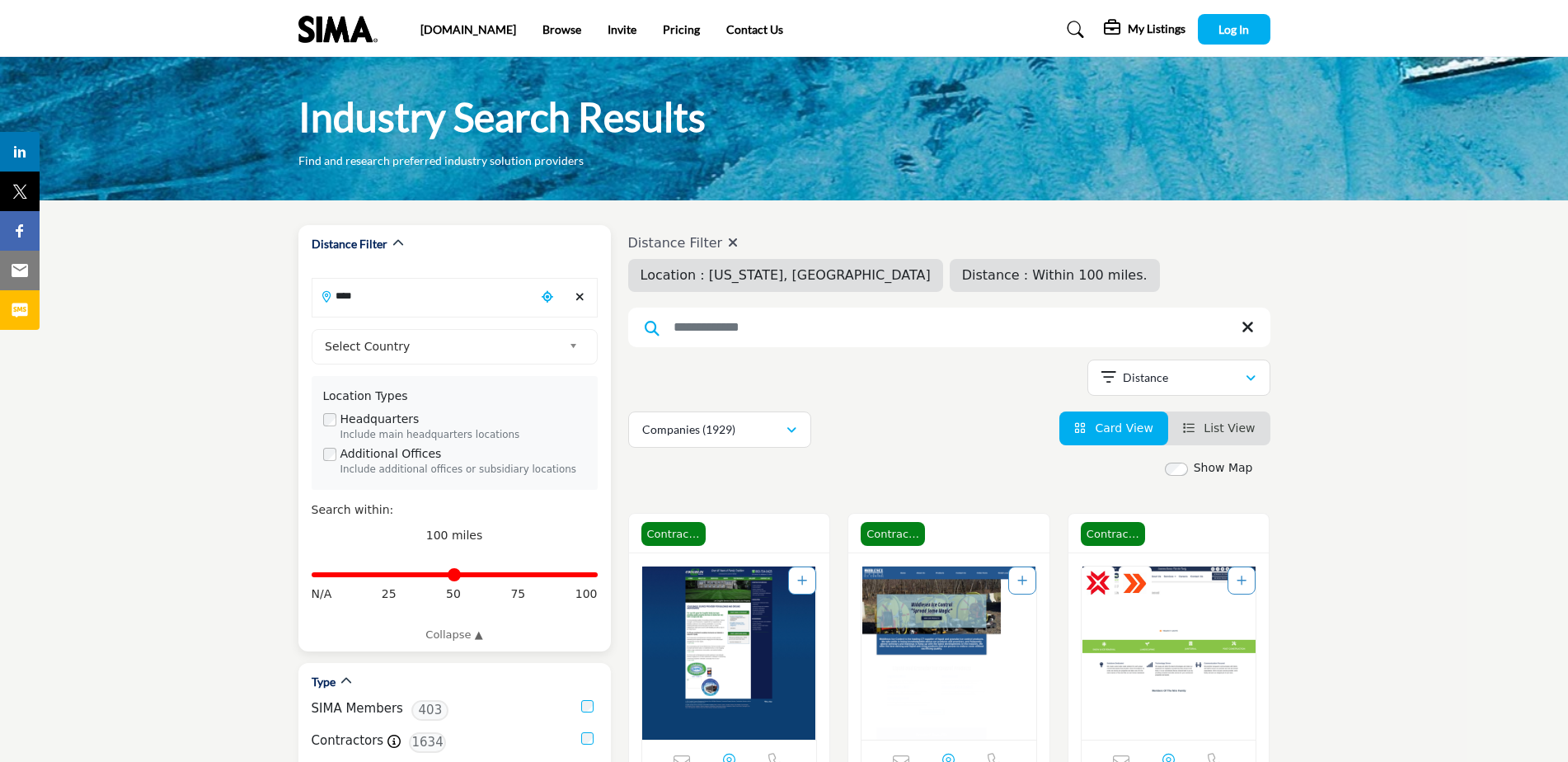
type input "**********"
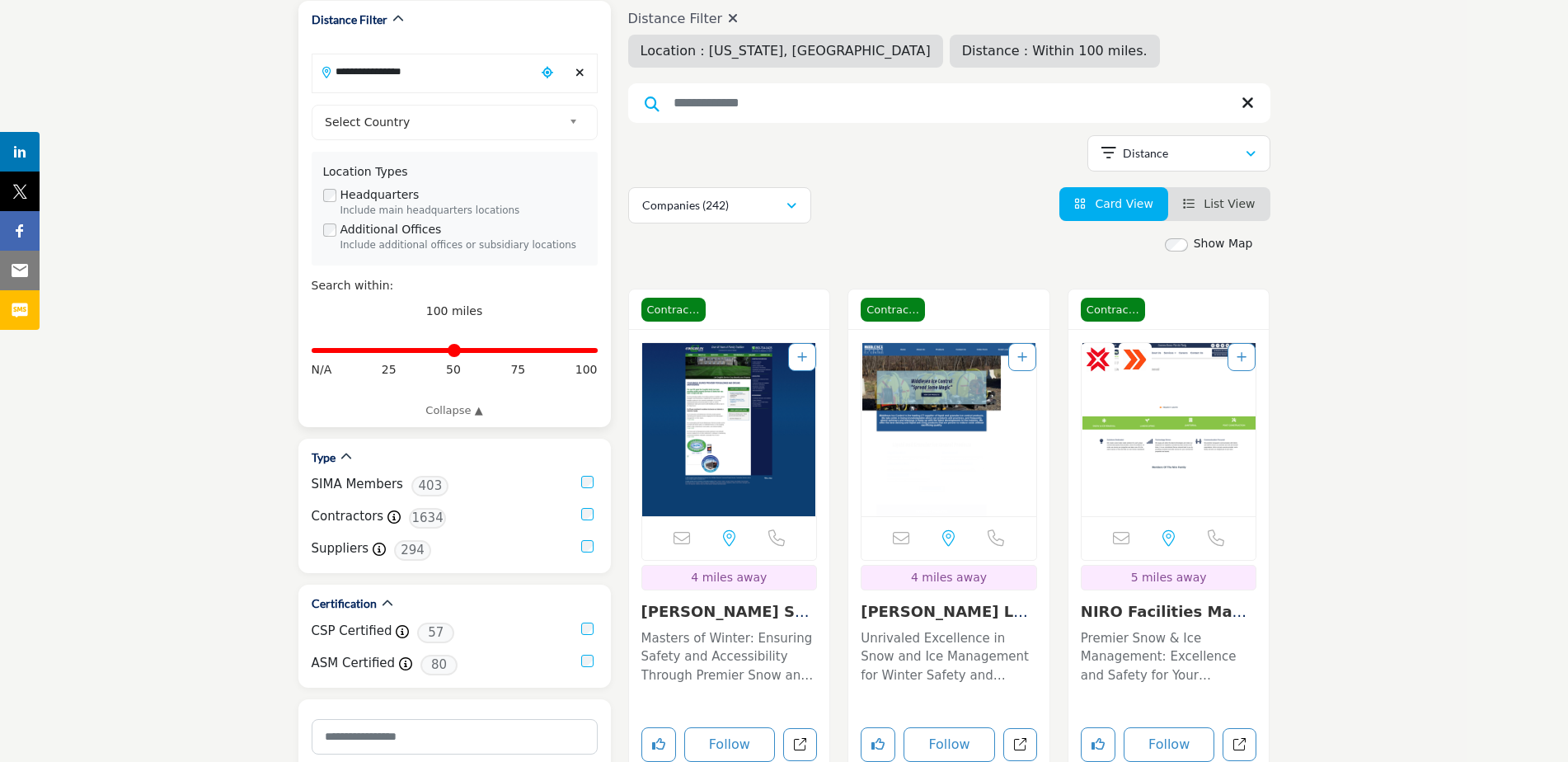
scroll to position [247, 0]
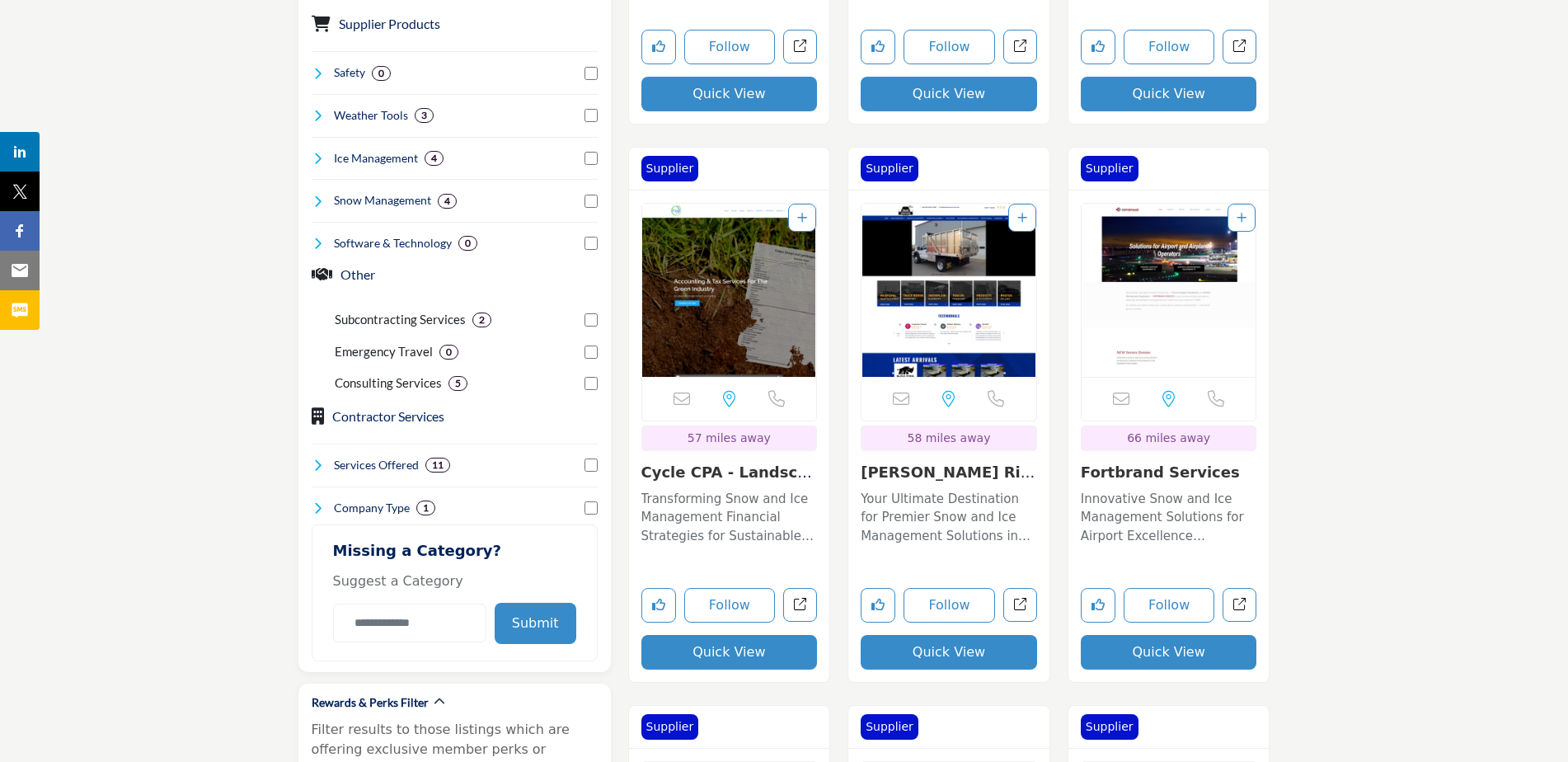
scroll to position [990, 0]
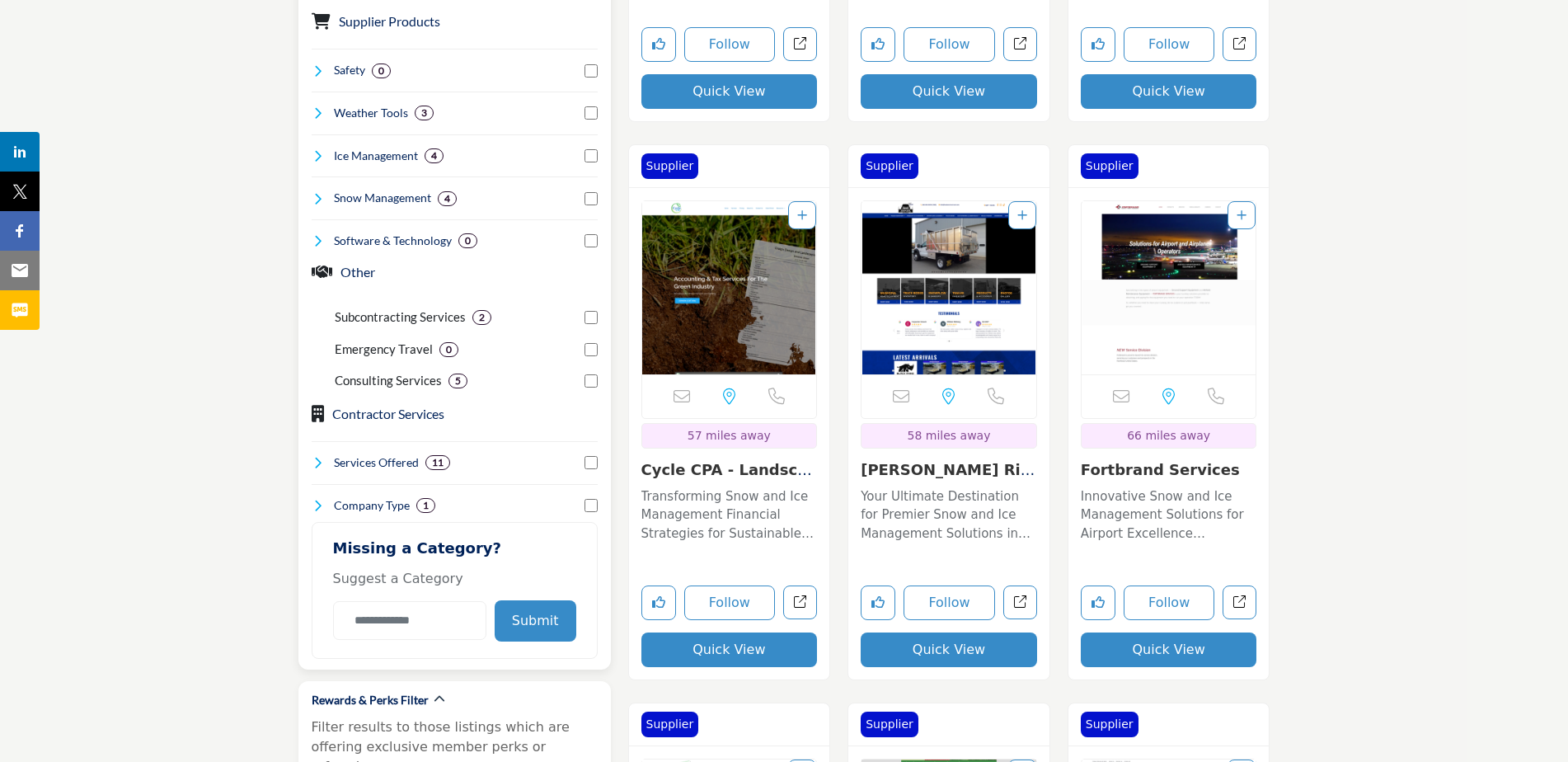
click at [318, 462] on icon at bounding box center [318, 462] width 13 height 13
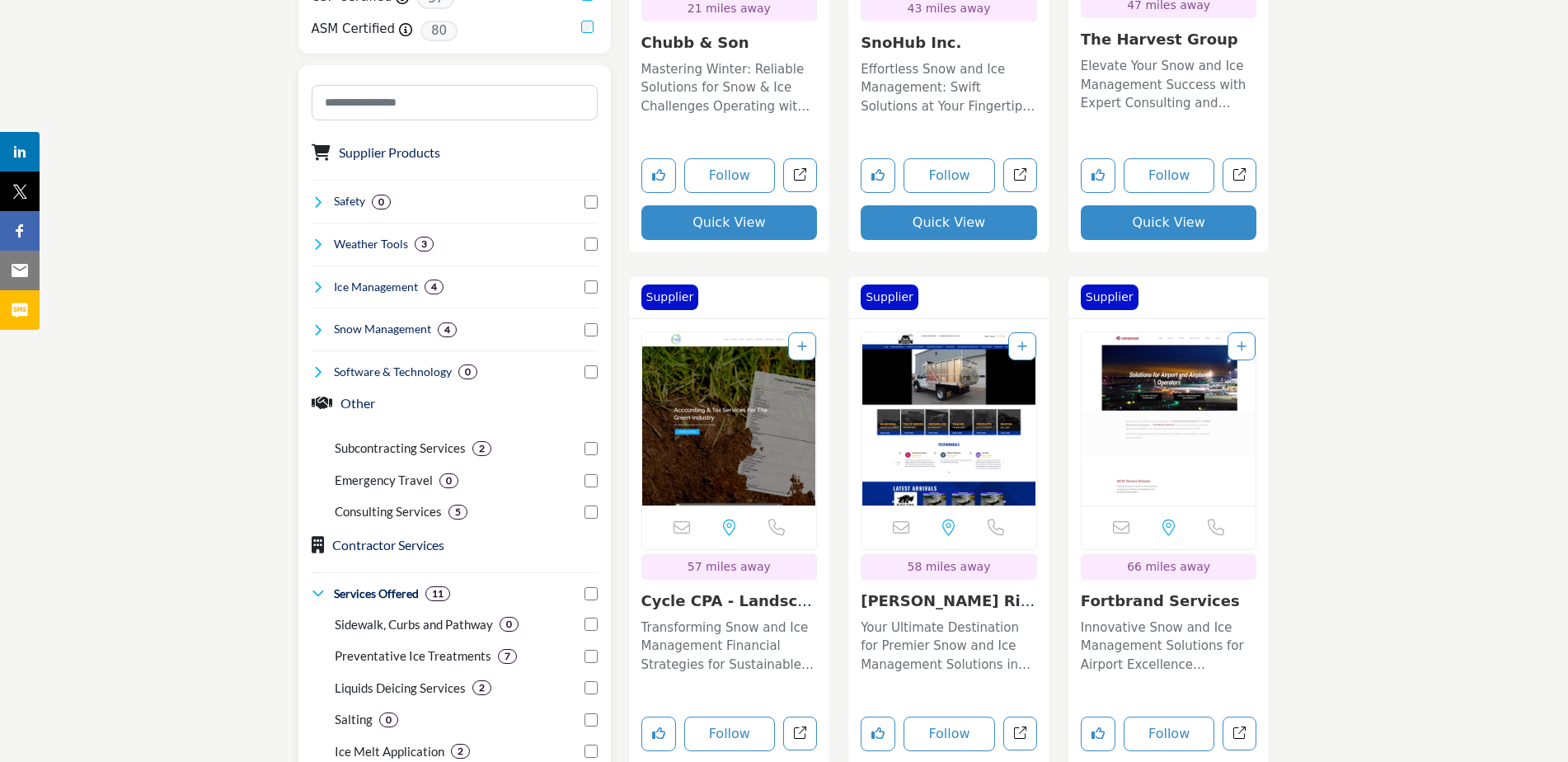
scroll to position [824, 0]
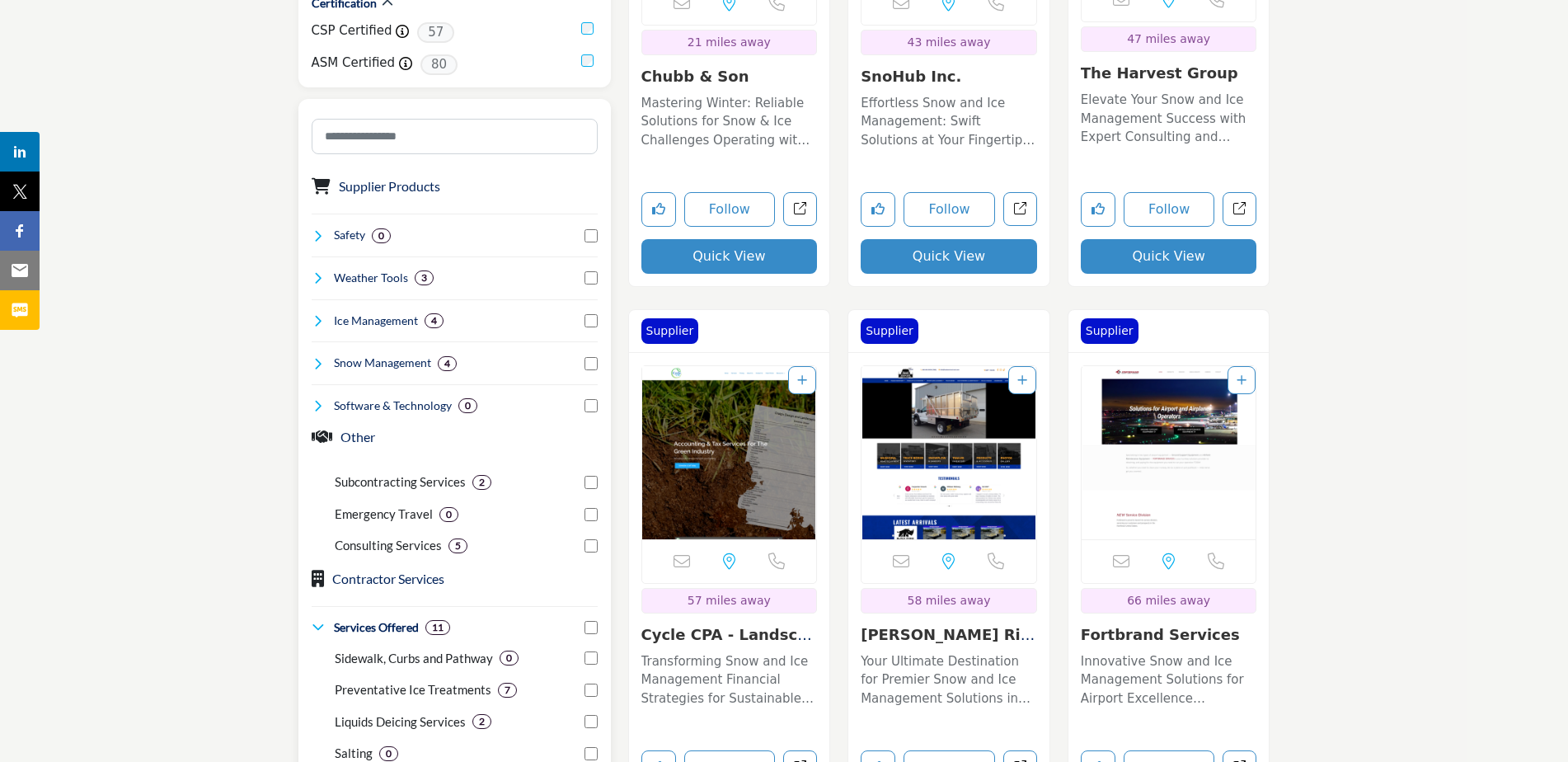
click at [319, 359] on icon at bounding box center [318, 363] width 13 height 13
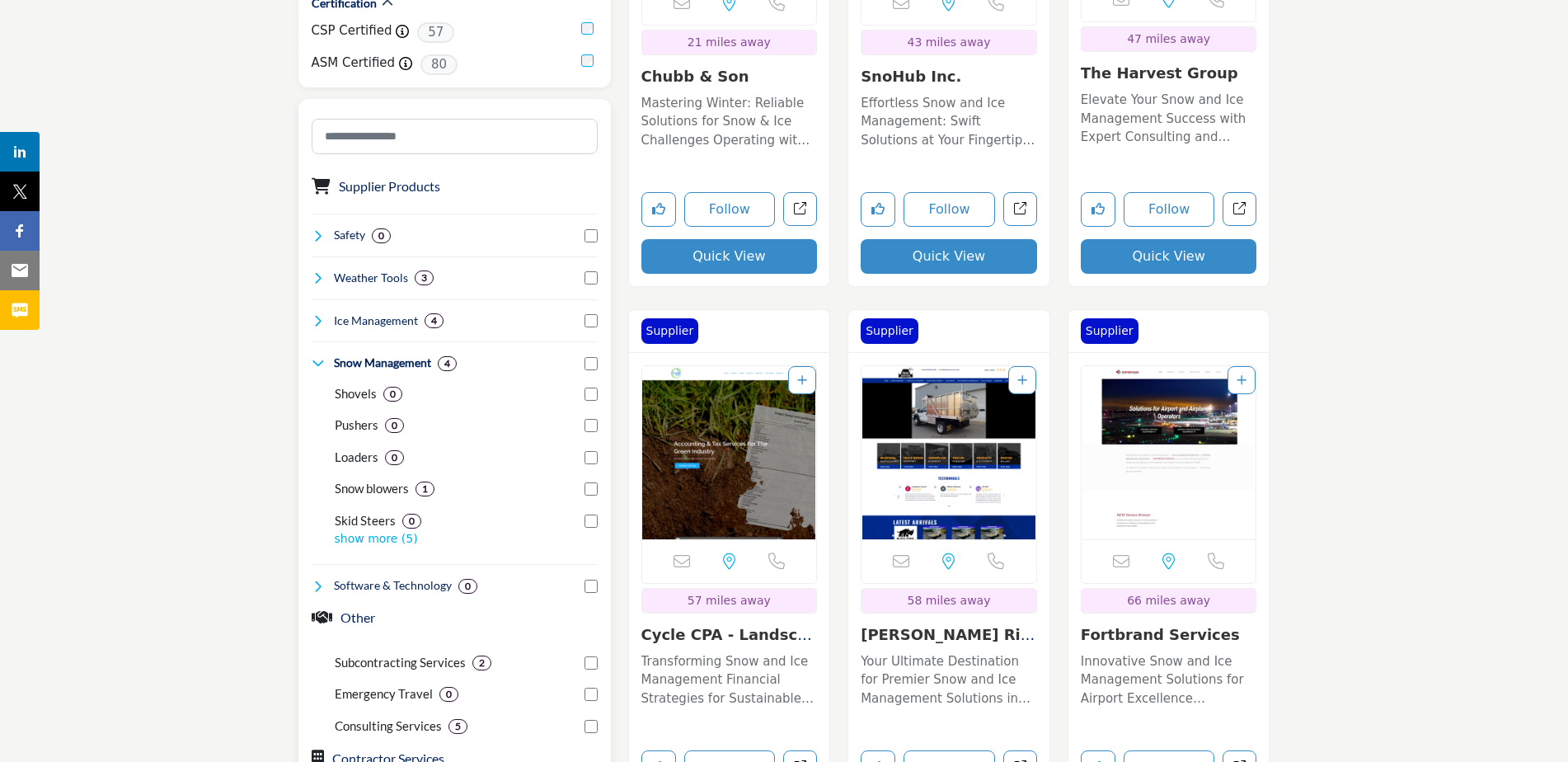
click at [319, 359] on icon at bounding box center [318, 363] width 13 height 13
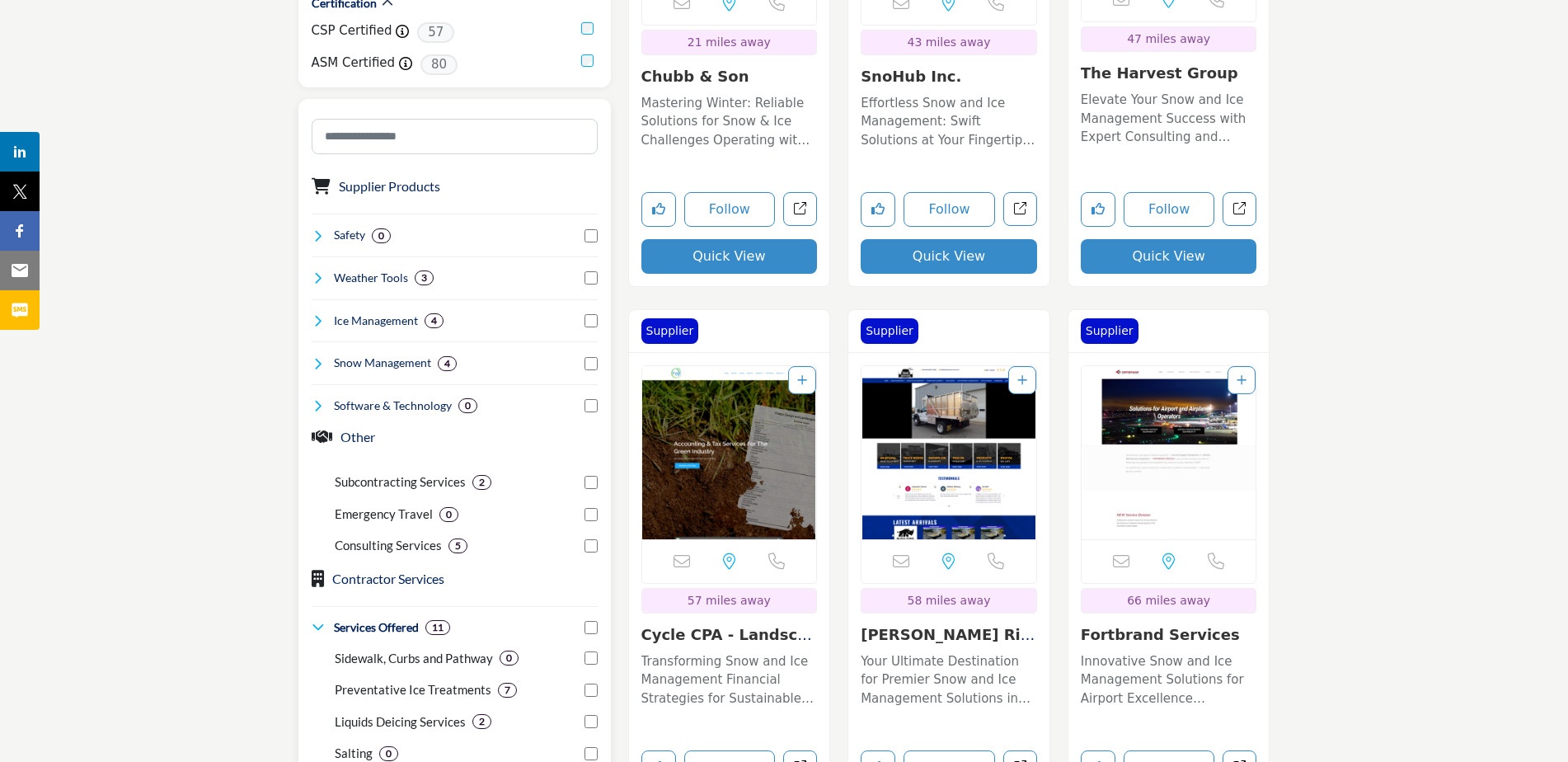
click at [319, 325] on icon at bounding box center [318, 320] width 13 height 13
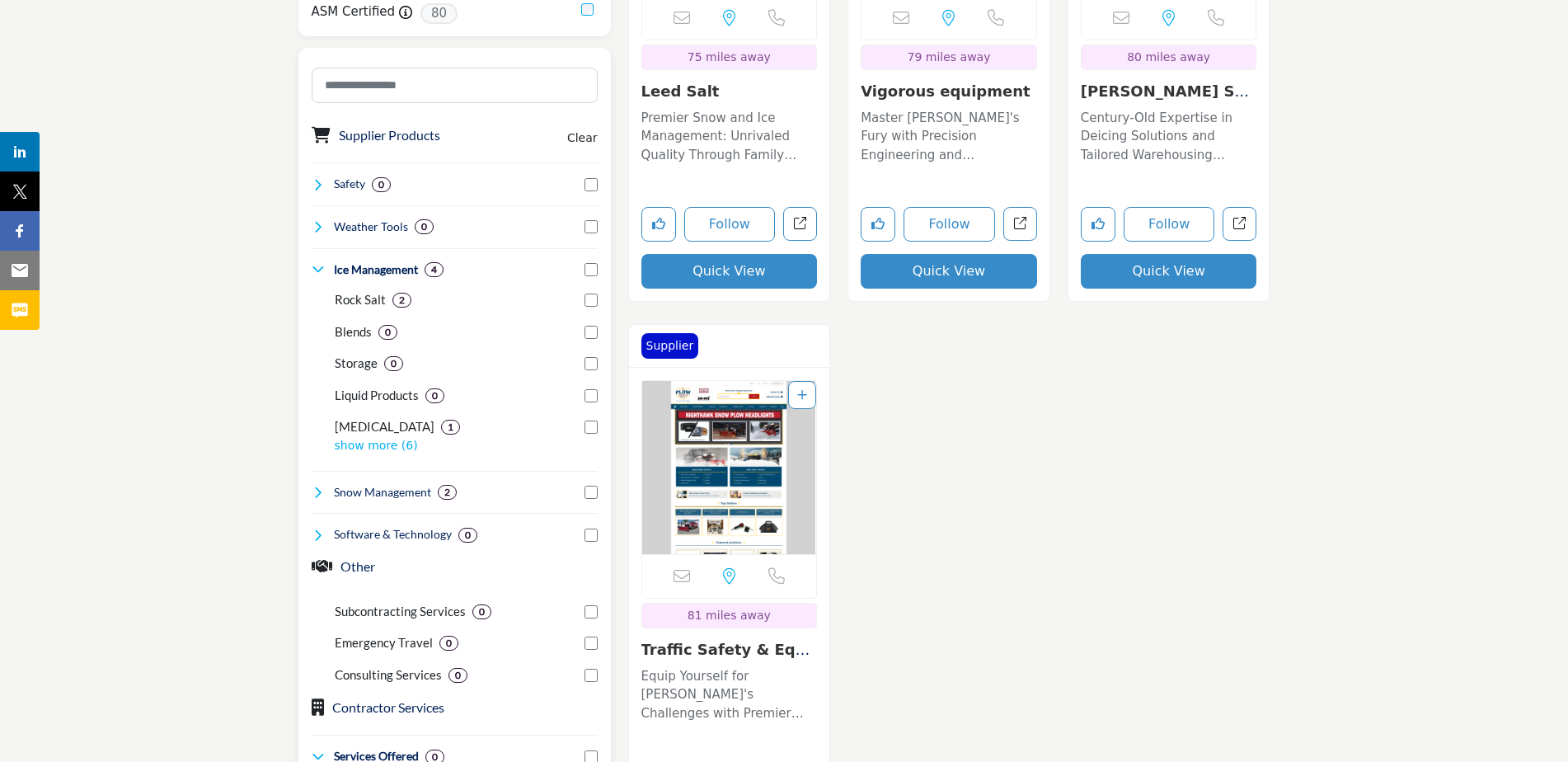
scroll to position [824, 0]
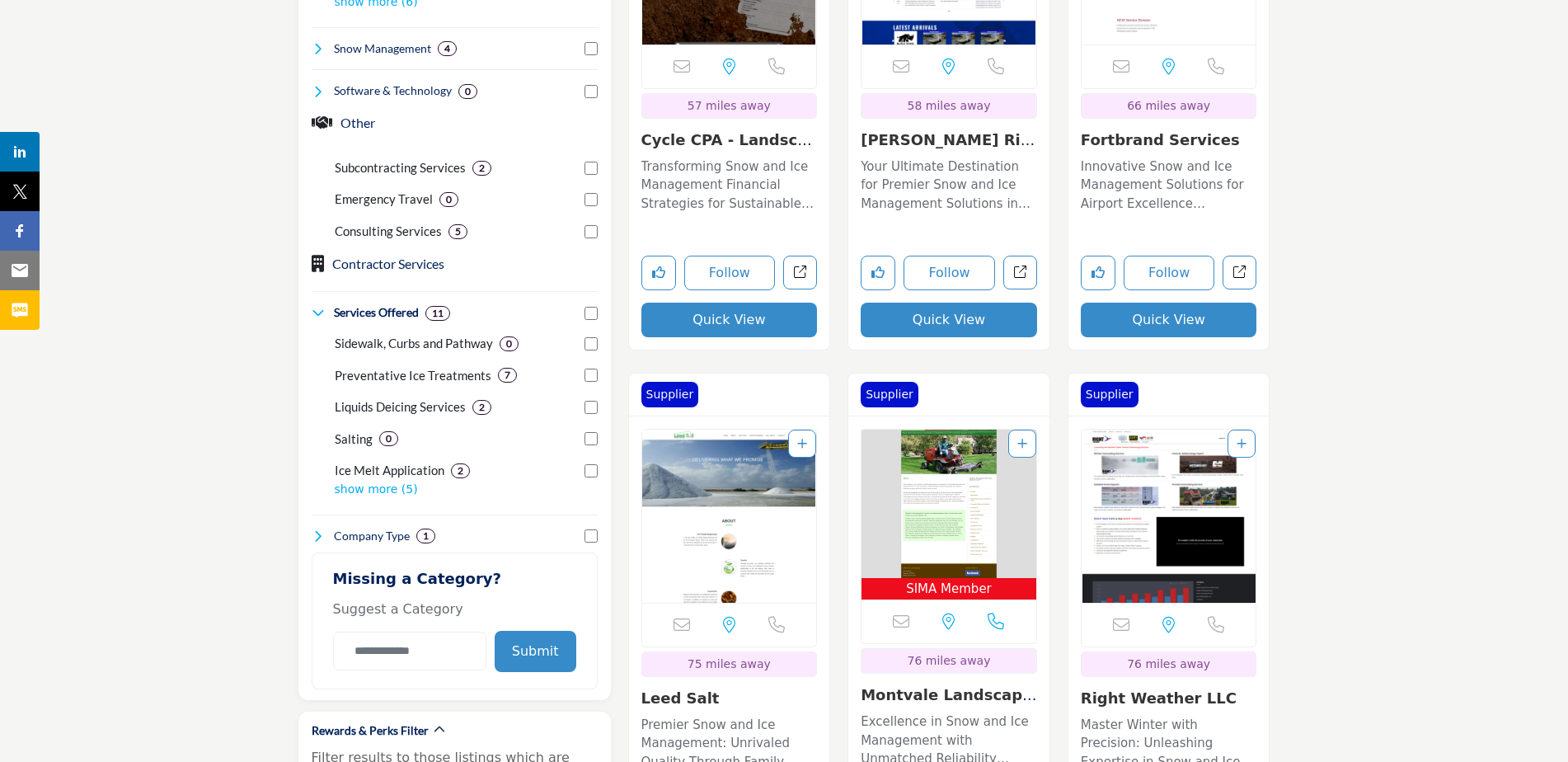
scroll to position [1401, 0]
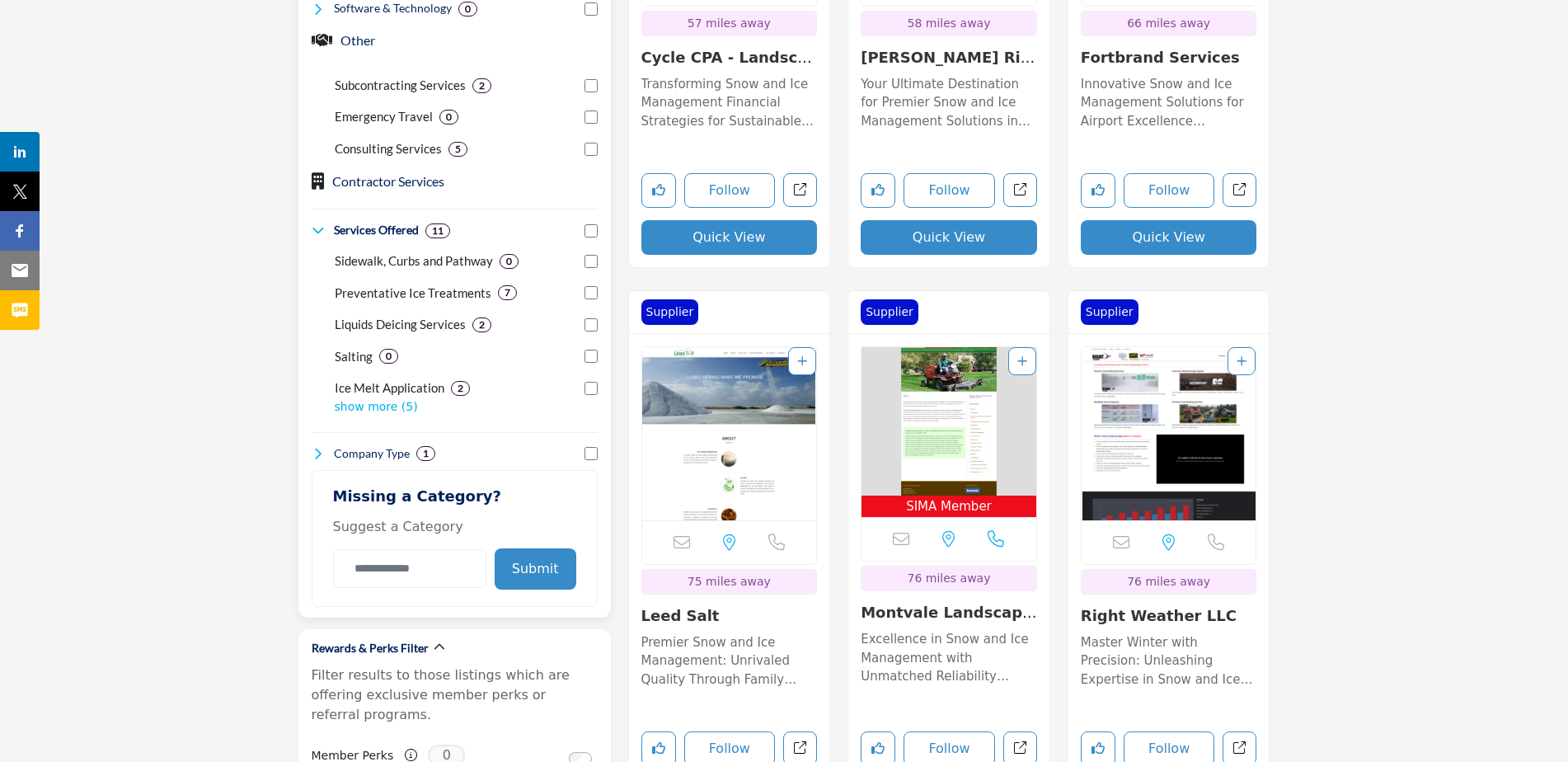
click at [319, 452] on icon at bounding box center [318, 453] width 13 height 13
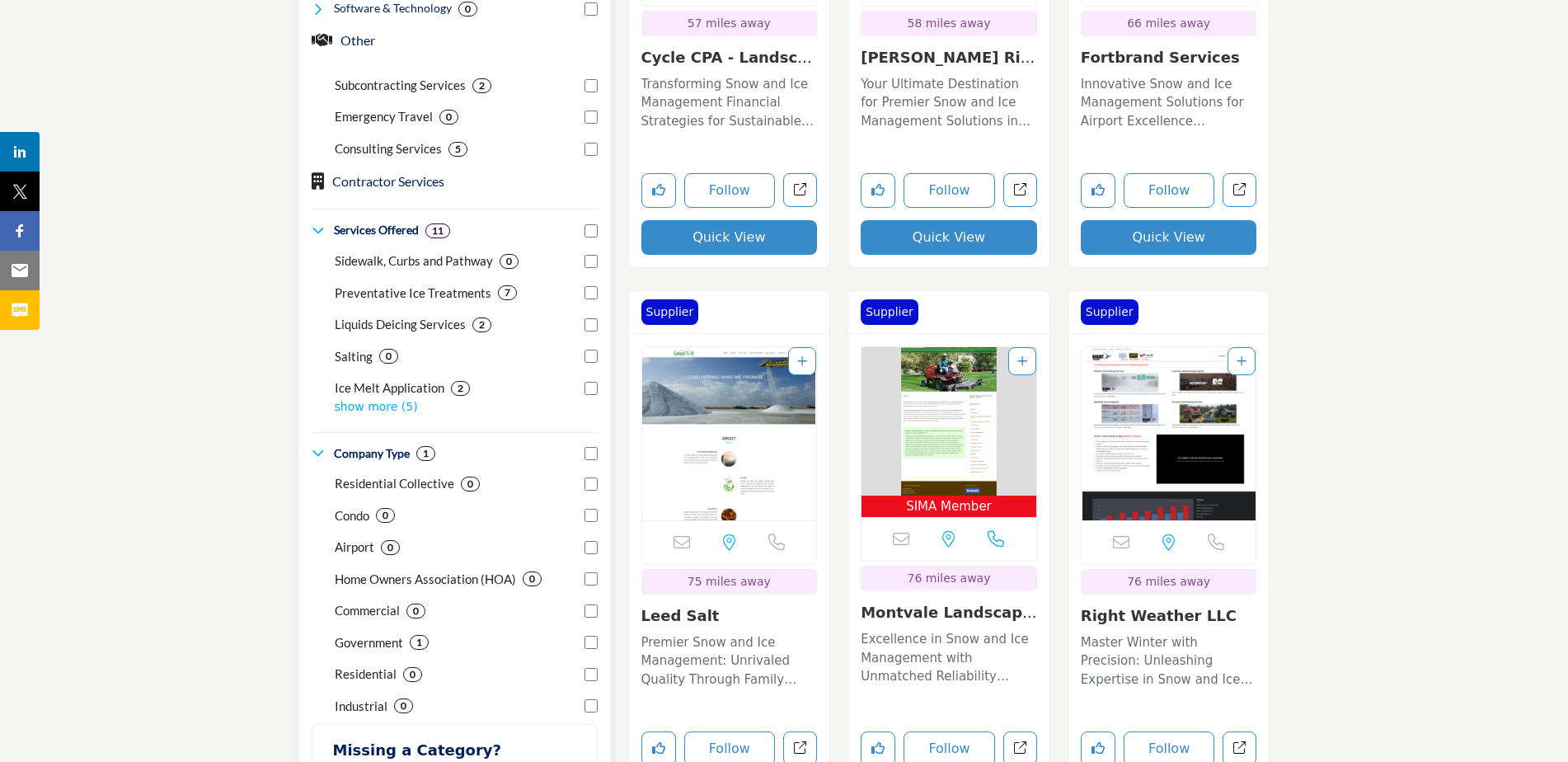
click at [319, 452] on icon at bounding box center [318, 453] width 13 height 13
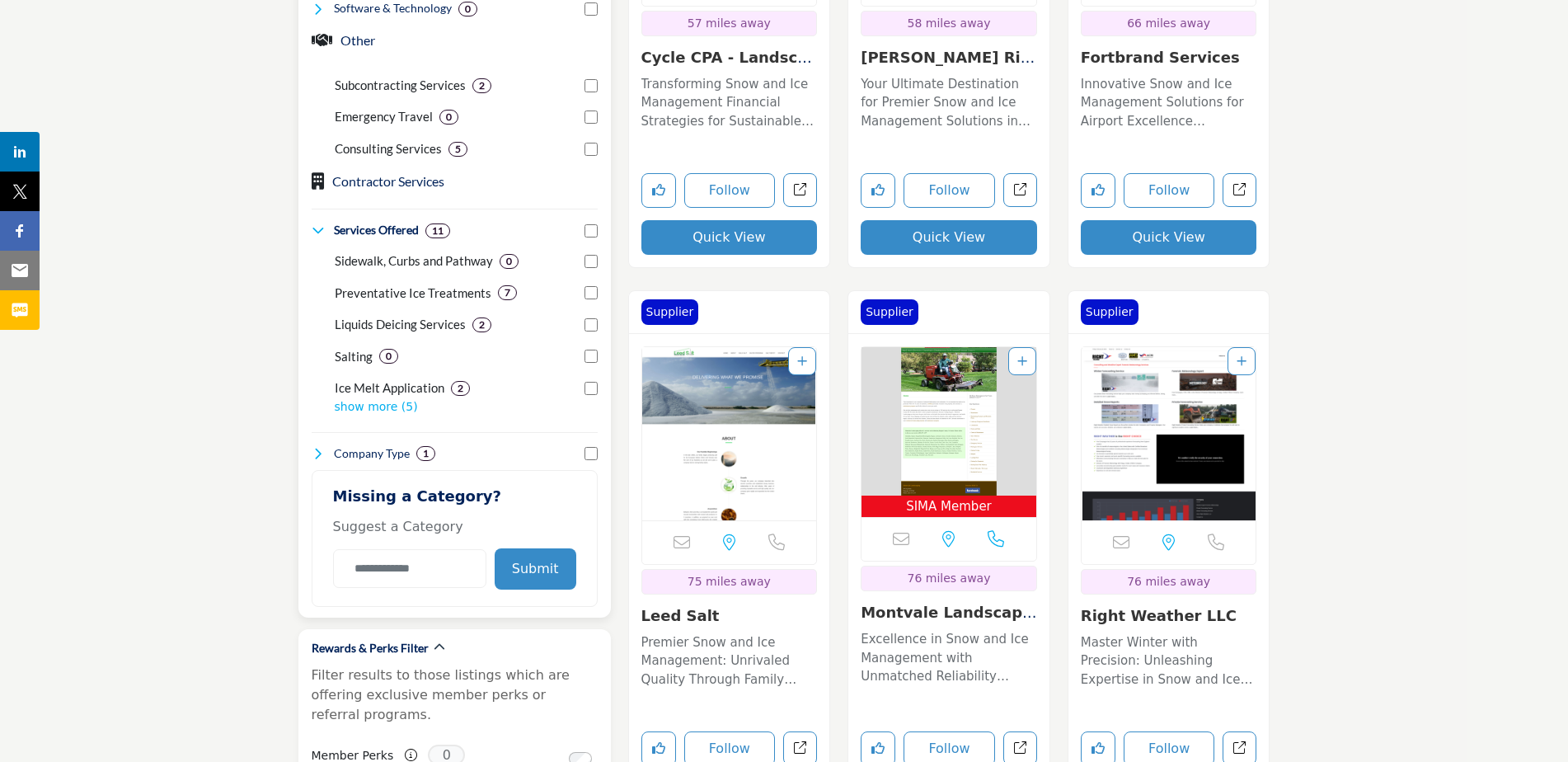
click at [349, 406] on p "show more (5)" at bounding box center [466, 406] width 263 height 17
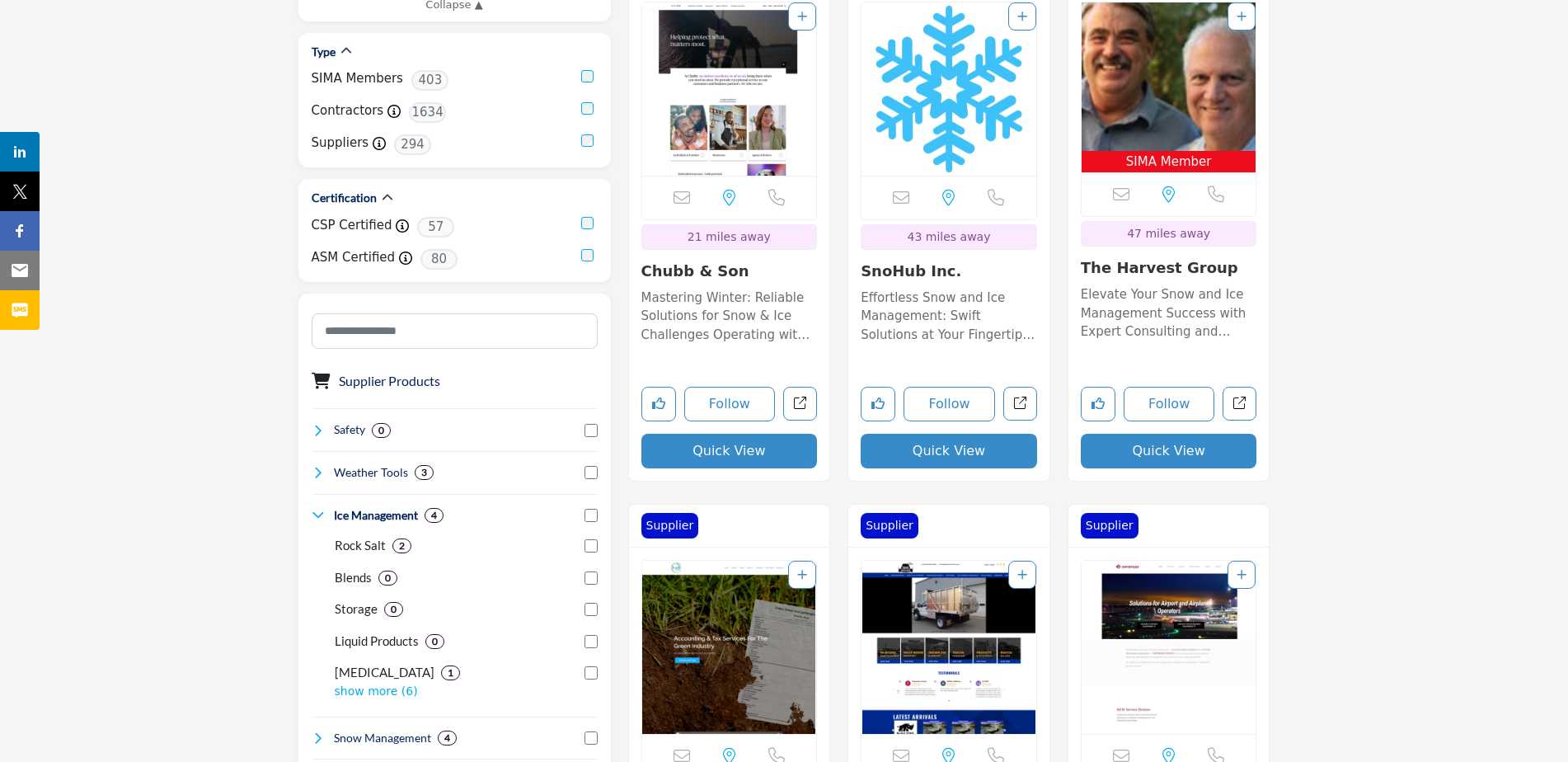
scroll to position [413, 0]
